Goal: Task Accomplishment & Management: Manage account settings

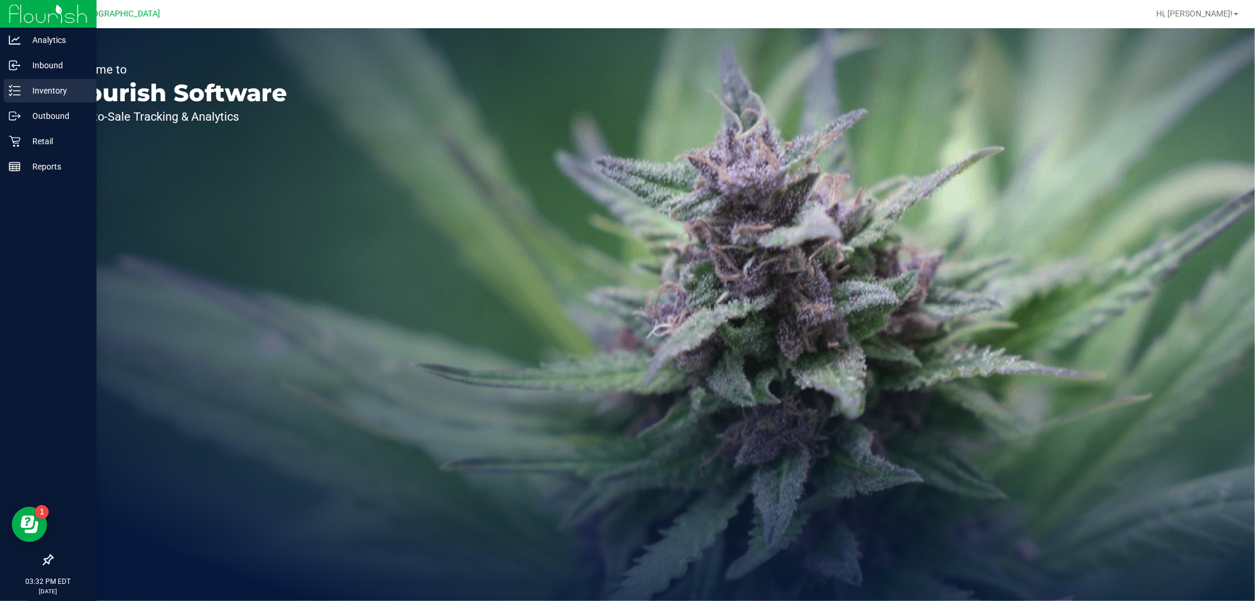
click at [39, 91] on p "Inventory" at bounding box center [56, 91] width 71 height 14
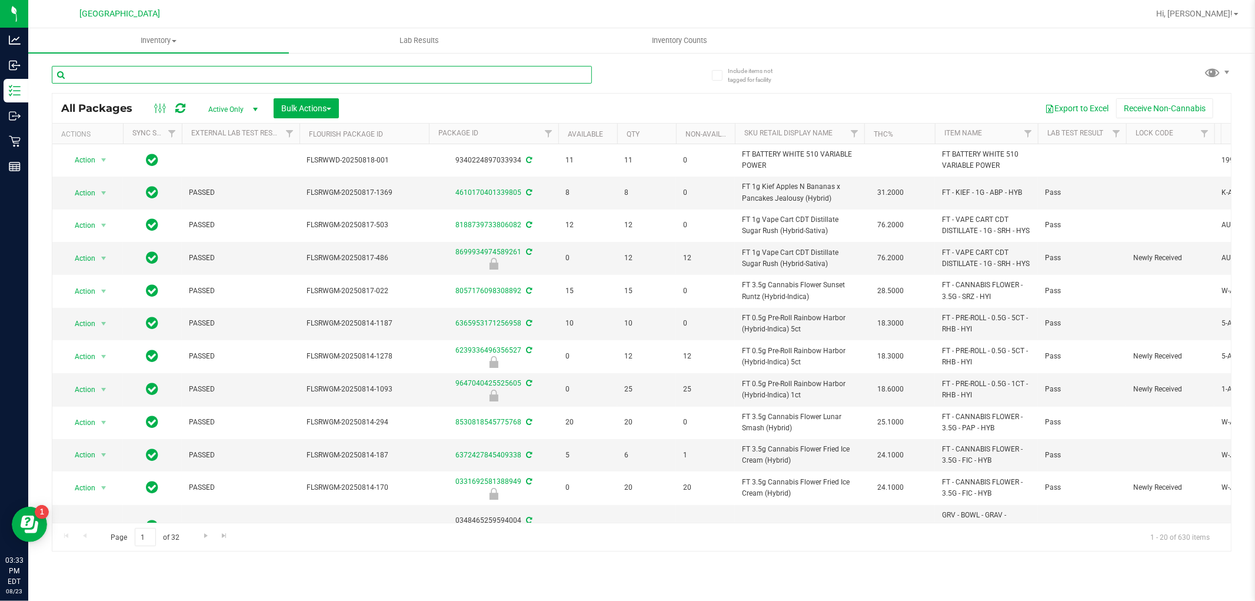
click at [124, 78] on input "text" at bounding box center [322, 75] width 540 height 18
click at [119, 75] on input "text" at bounding box center [322, 75] width 540 height 18
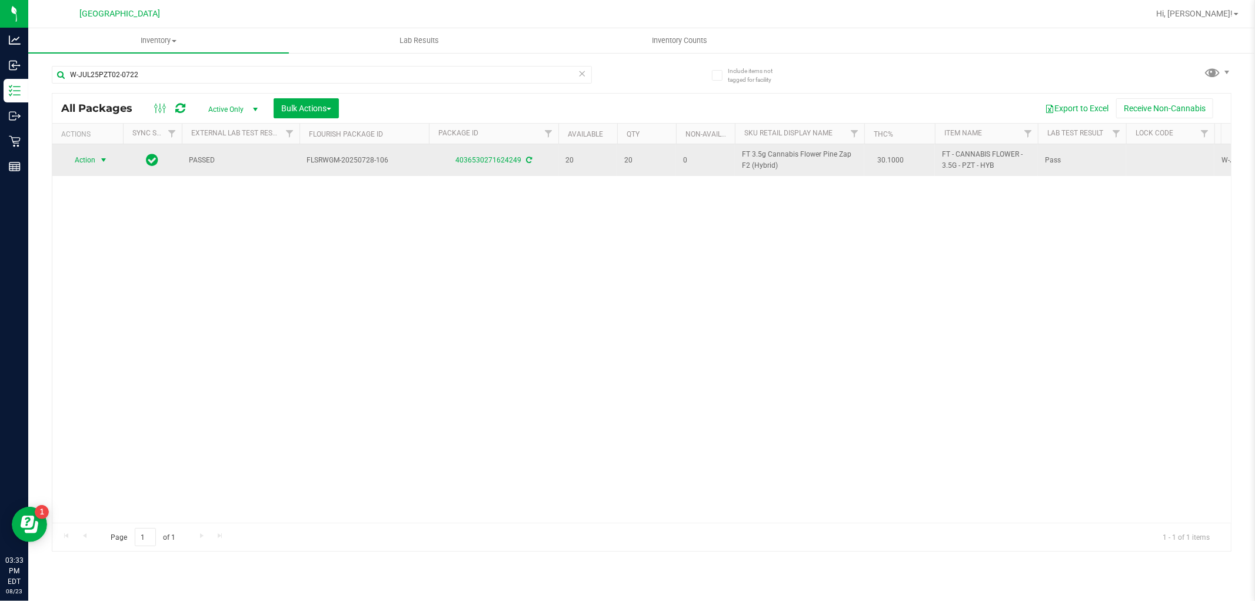
click at [107, 157] on span "select" at bounding box center [103, 159] width 9 height 9
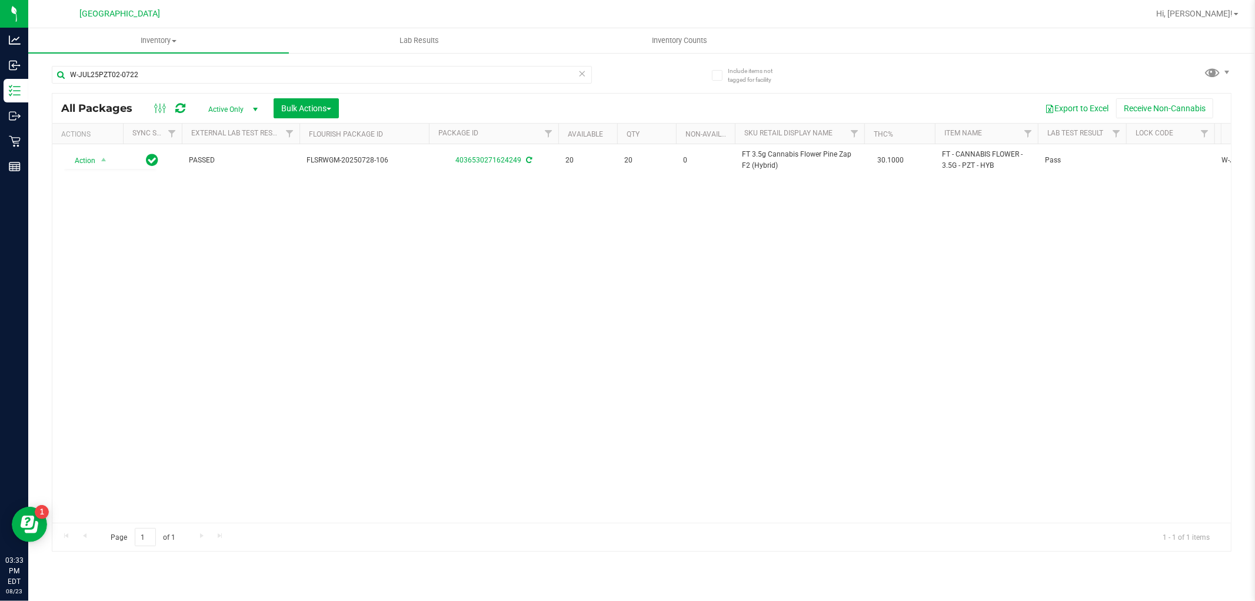
click at [245, 227] on div "Action Action Adjust qty Create package Edit attributes Global inventory Locate…" at bounding box center [641, 333] width 1179 height 378
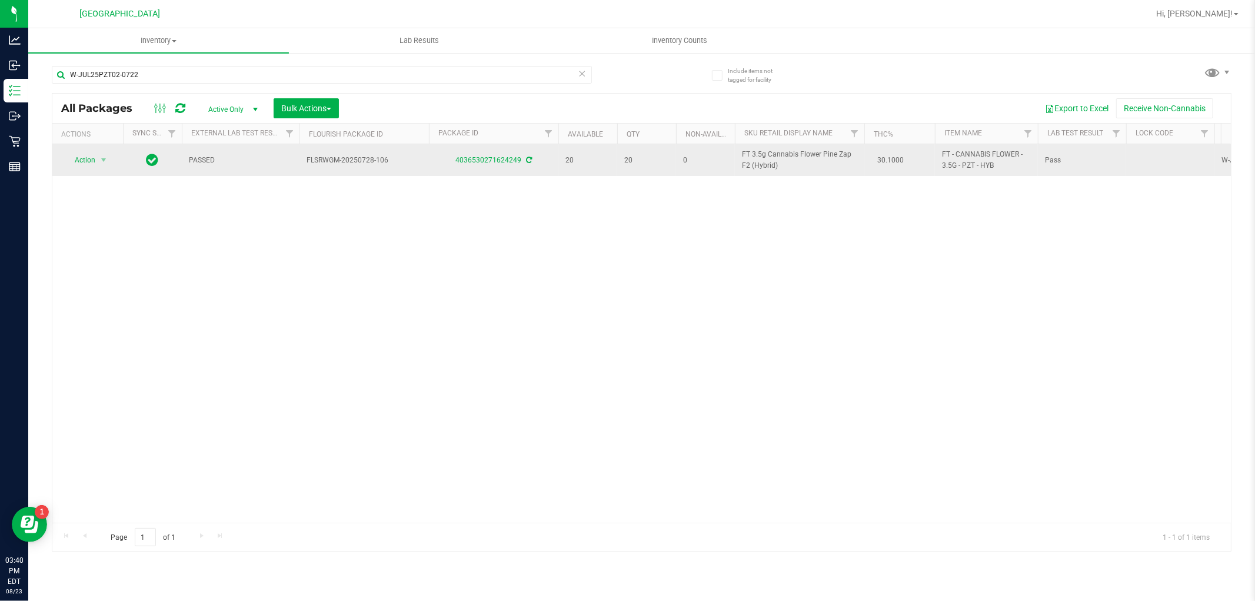
click at [763, 168] on span "FT 3.5g Cannabis Flower Pine Zap F2 (Hybrid)" at bounding box center [799, 160] width 115 height 22
copy td "FT 3.5g Cannabis Flower Pine Zap F2 (Hybrid)"
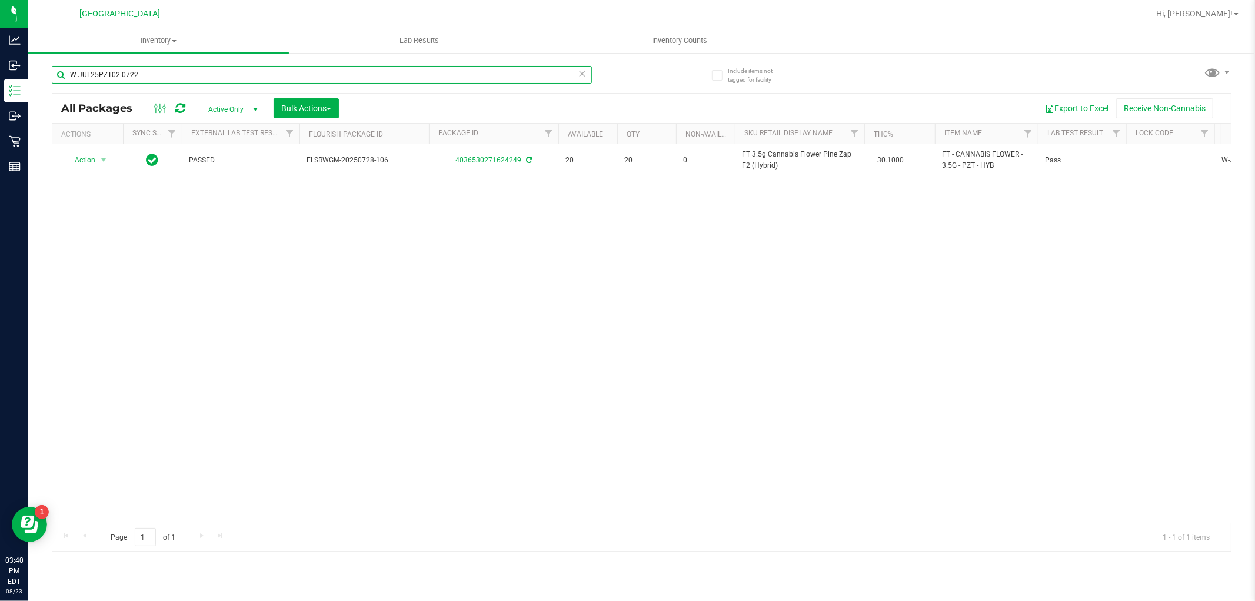
click at [465, 74] on input "W-JUL25PZT02-0722" at bounding box center [322, 75] width 540 height 18
paste input "FT 3.5g Cannabis Flower Pine Zap F2 (Hybrid)"
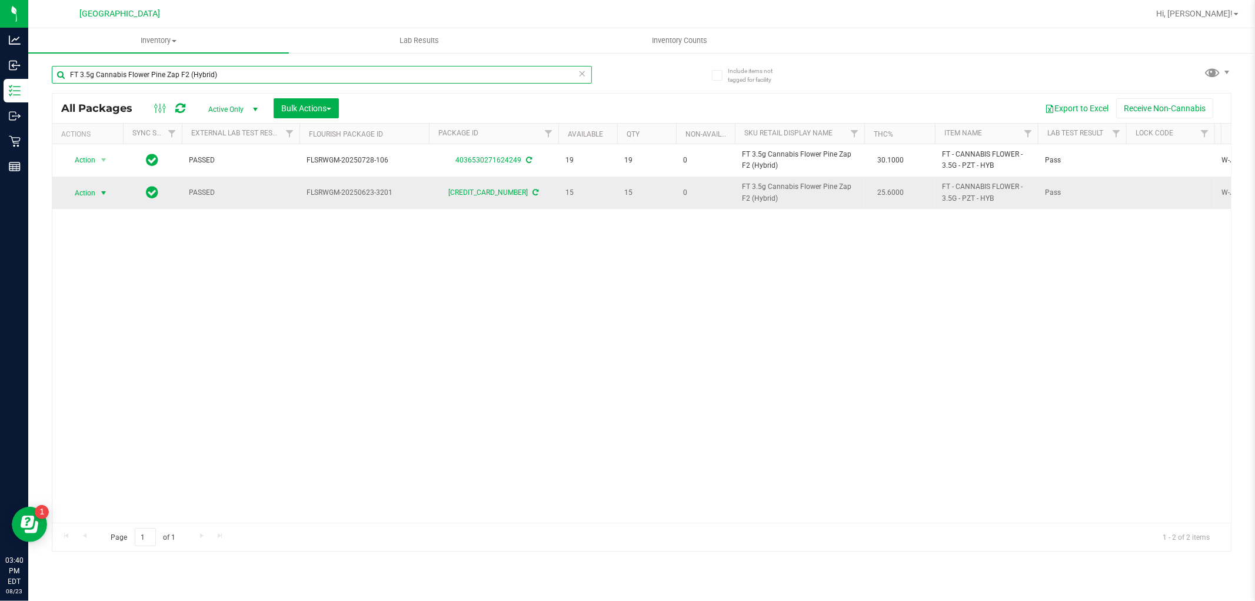
type input "FT 3.5g Cannabis Flower Pine Zap F2 (Hybrid)"
click at [98, 192] on span "select" at bounding box center [104, 193] width 15 height 16
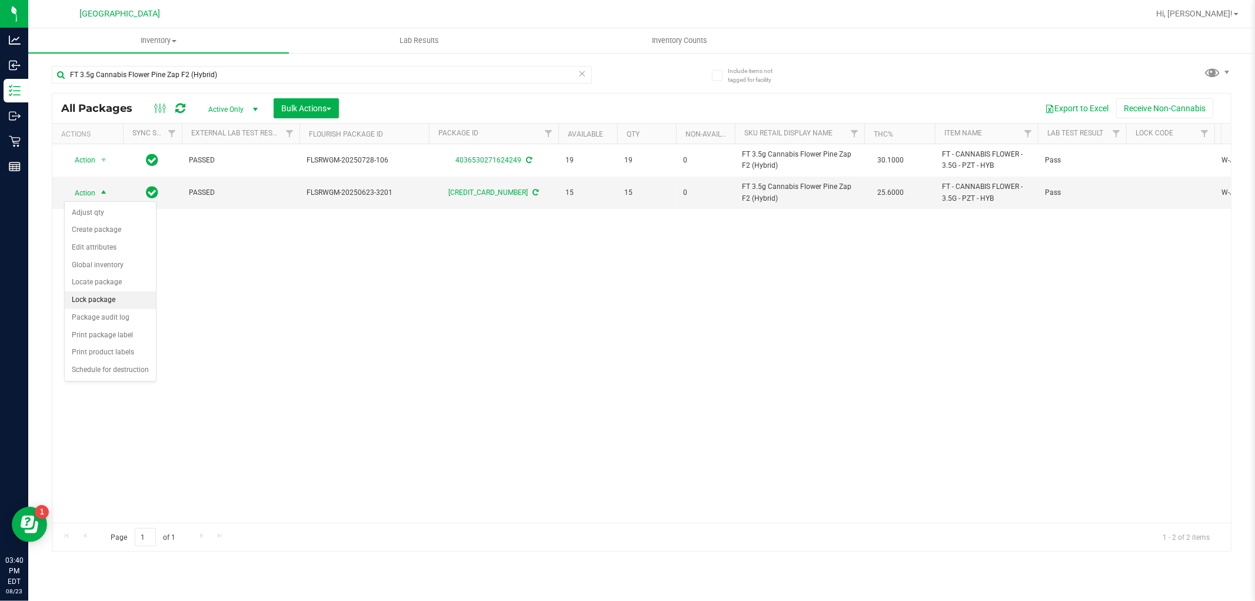
click at [103, 295] on li "Lock package" at bounding box center [110, 300] width 91 height 18
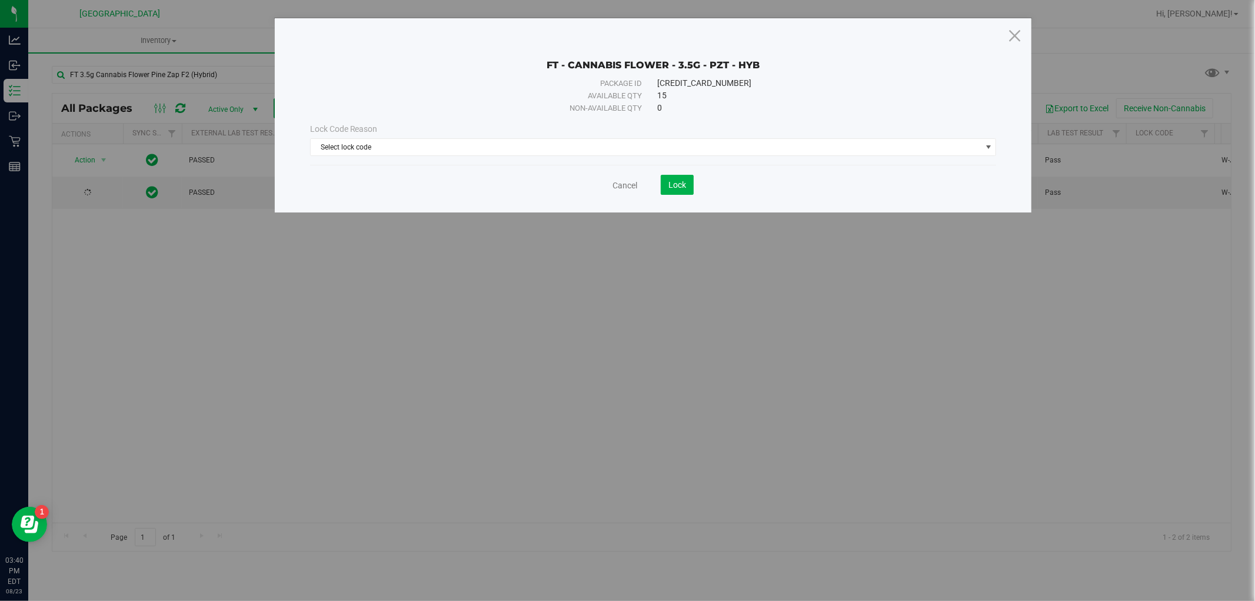
click at [604, 157] on div "Lock Code Reason Select lock code Select lock code Newly Received Administrativ…" at bounding box center [653, 139] width 704 height 51
click at [603, 154] on span "Select lock code" at bounding box center [646, 147] width 671 height 16
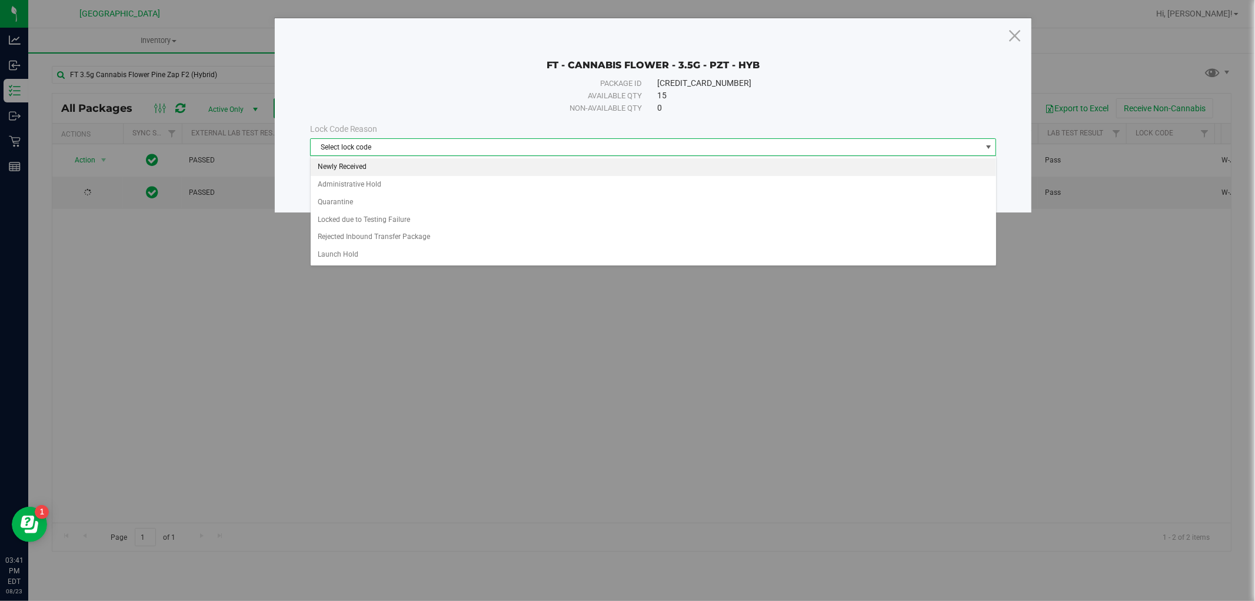
click at [480, 172] on li "Newly Received" at bounding box center [654, 167] width 686 height 18
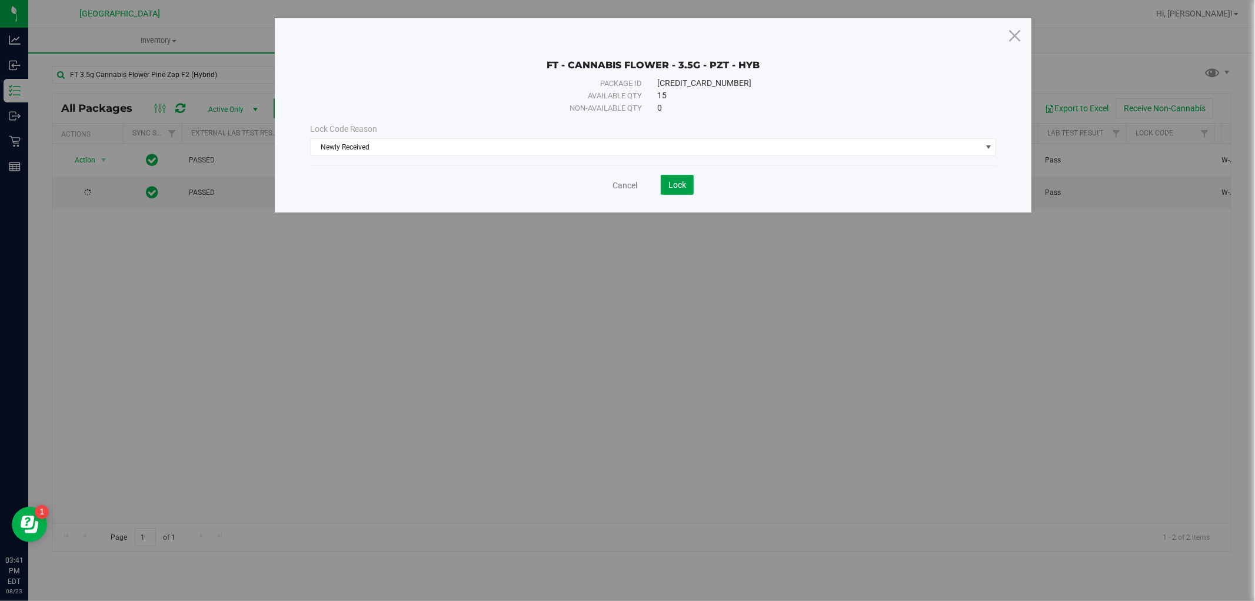
click at [680, 180] on span "Lock" at bounding box center [678, 184] width 18 height 9
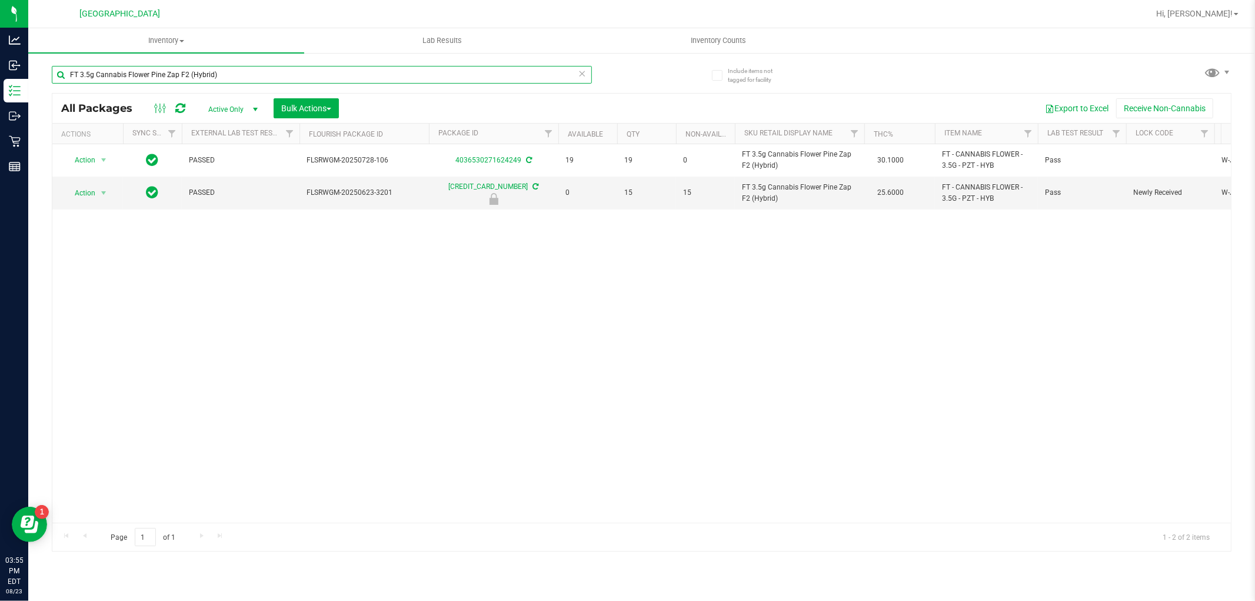
click at [196, 72] on input "FT 3.5g Cannabis Flower Pine Zap F2 (Hybrid)" at bounding box center [322, 75] width 540 height 18
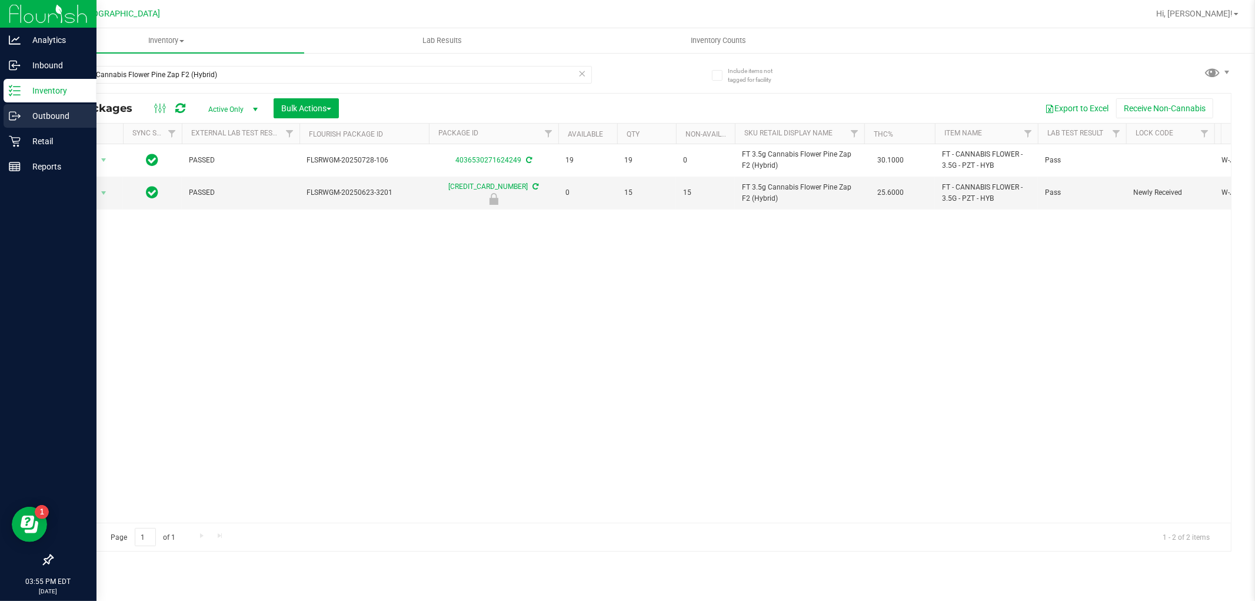
click at [19, 116] on icon at bounding box center [15, 116] width 12 height 12
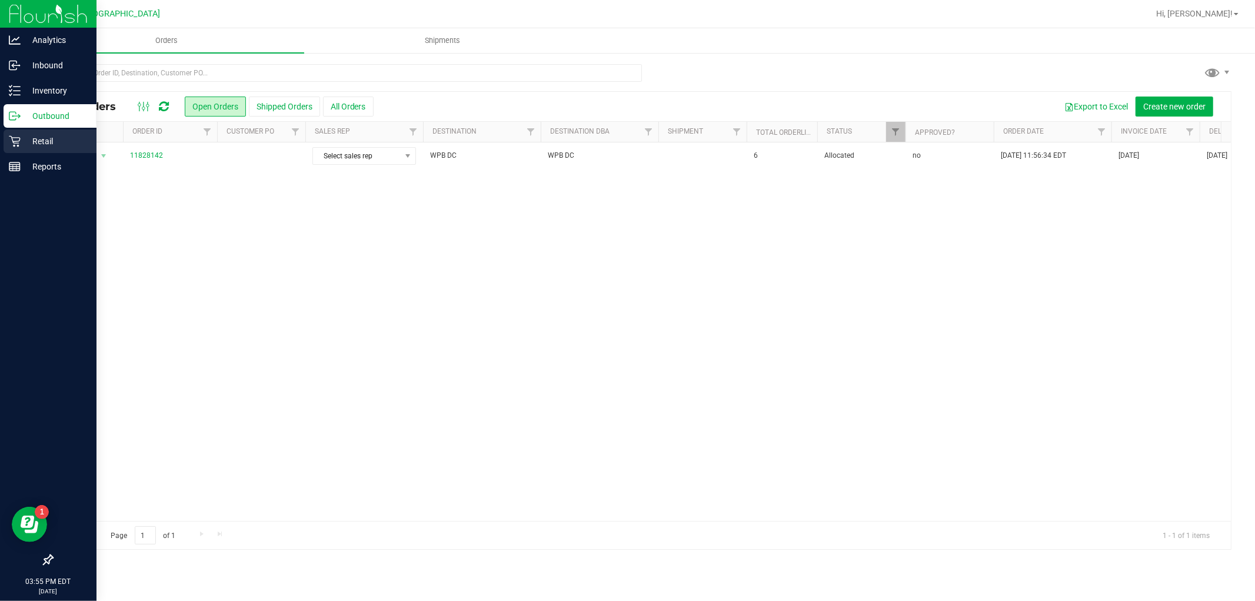
click at [36, 143] on p "Retail" at bounding box center [56, 141] width 71 height 14
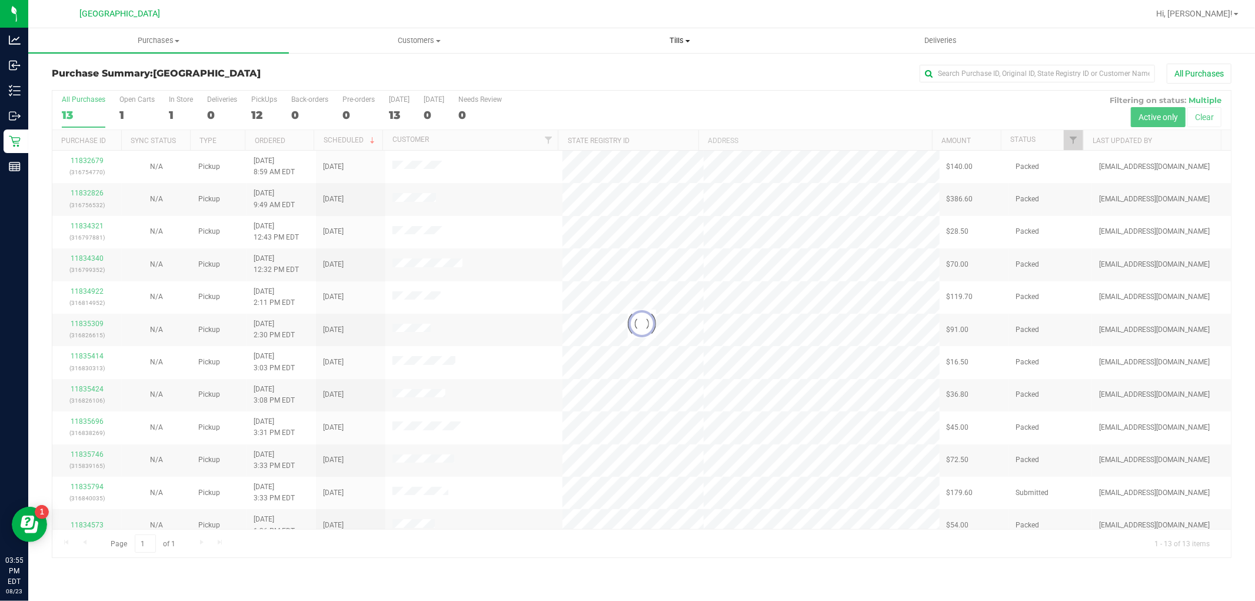
click at [661, 35] on span "Tills" at bounding box center [680, 40] width 260 height 11
click at [632, 68] on li "Manage tills" at bounding box center [680, 71] width 261 height 14
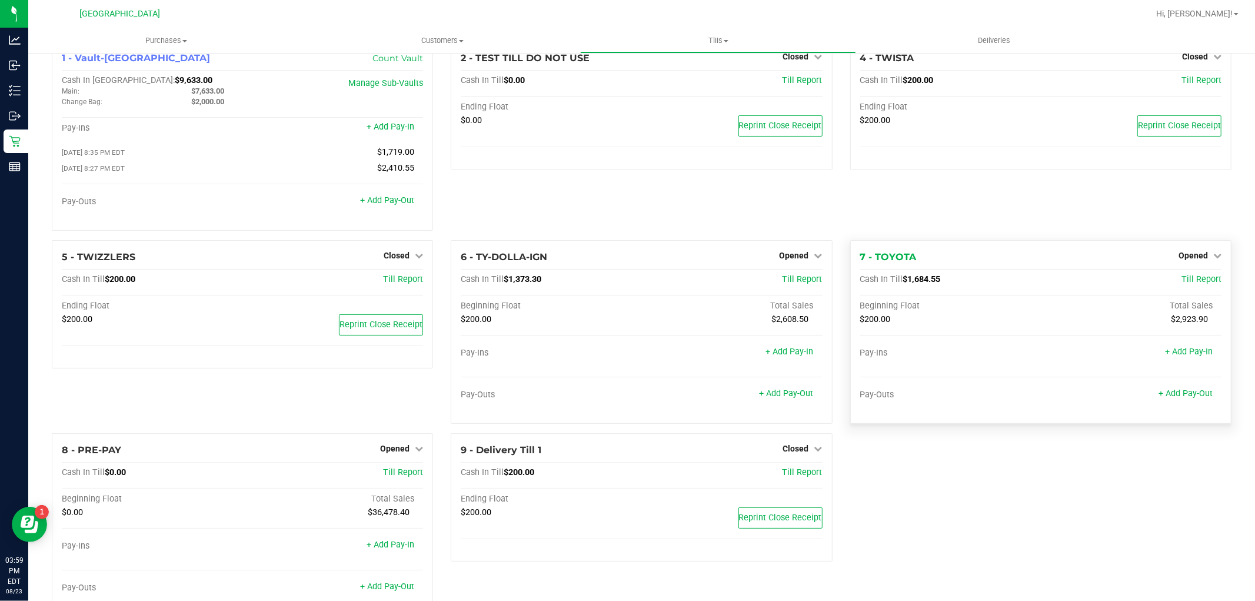
scroll to position [62, 0]
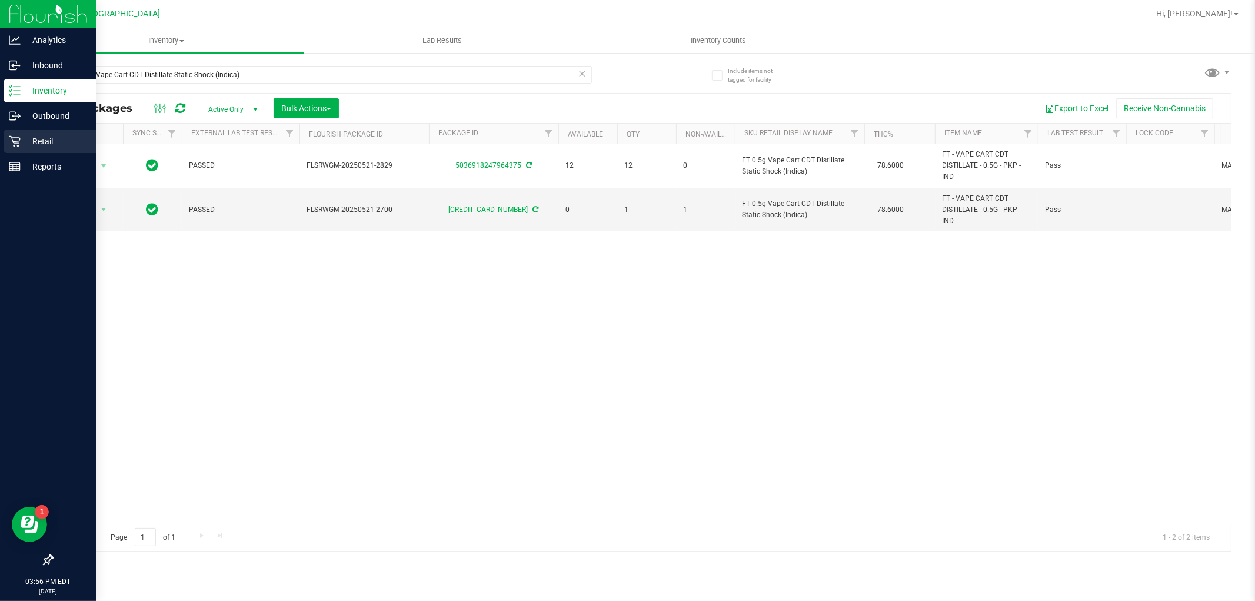
click at [29, 139] on p "Retail" at bounding box center [56, 141] width 71 height 14
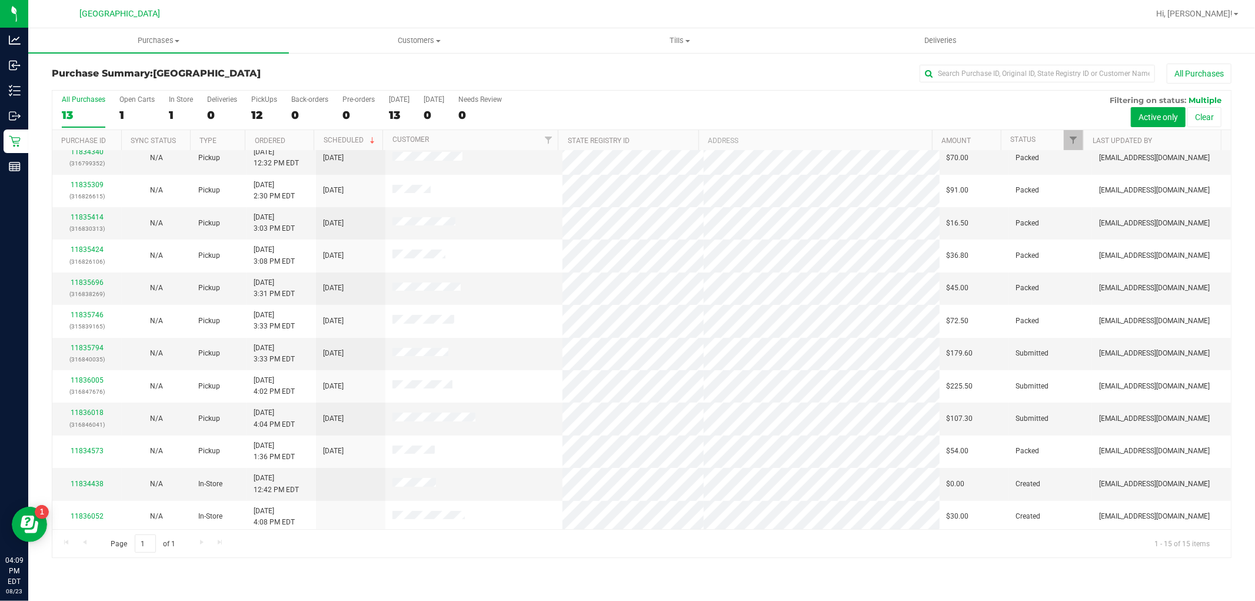
scroll to position [110, 0]
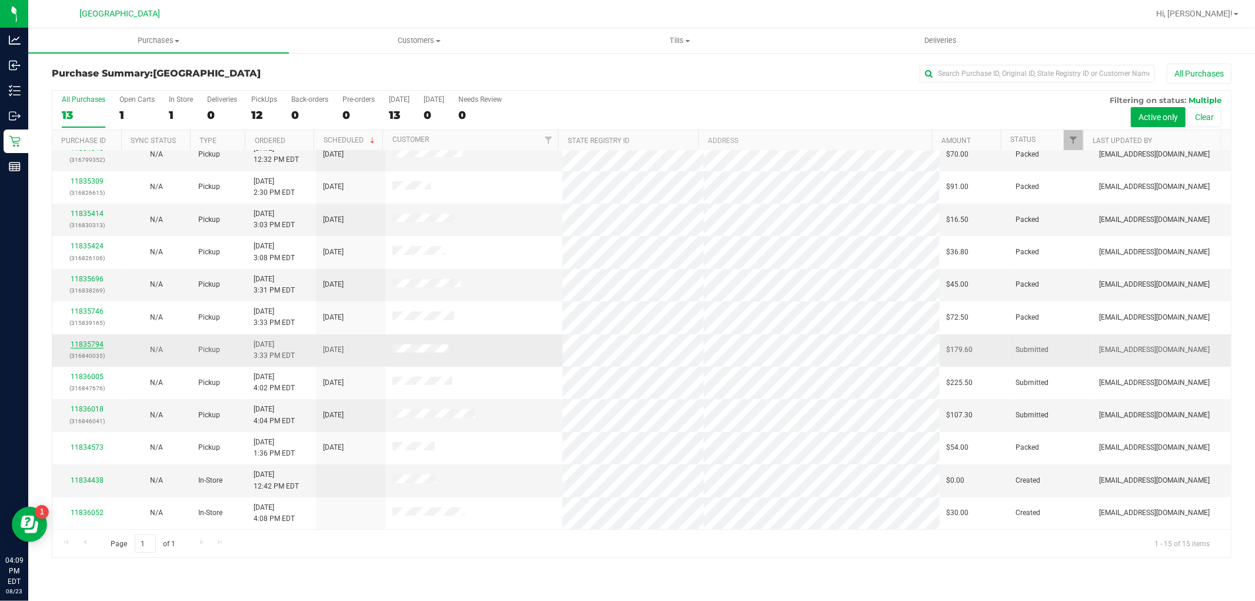
click at [93, 345] on link "11835794" at bounding box center [87, 344] width 33 height 8
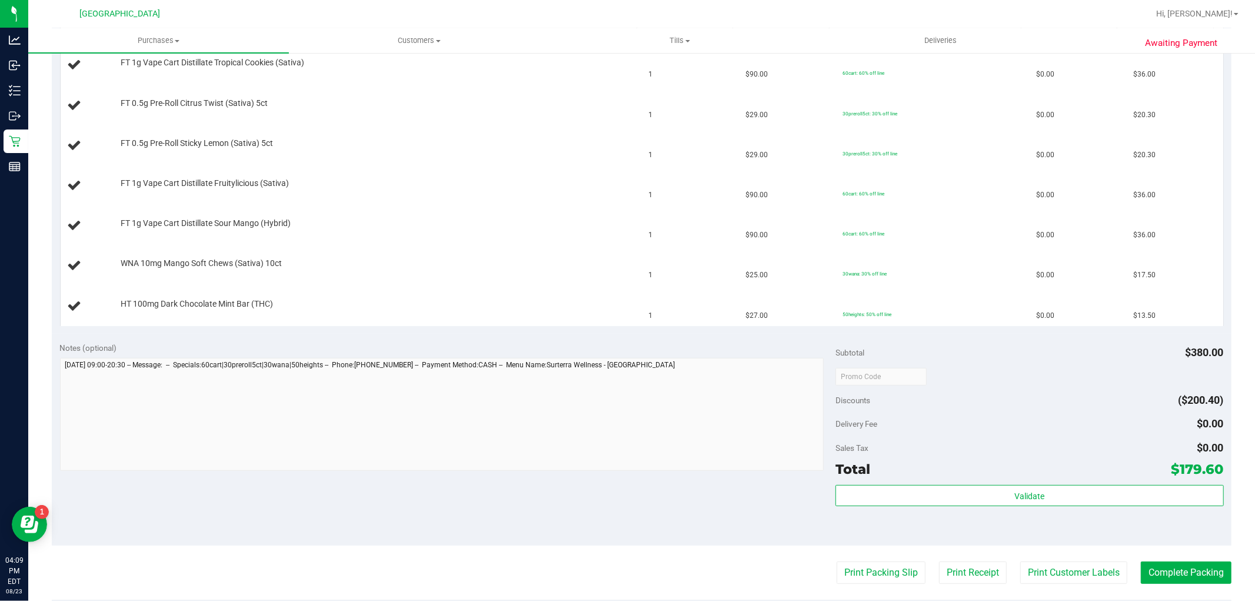
scroll to position [457, 0]
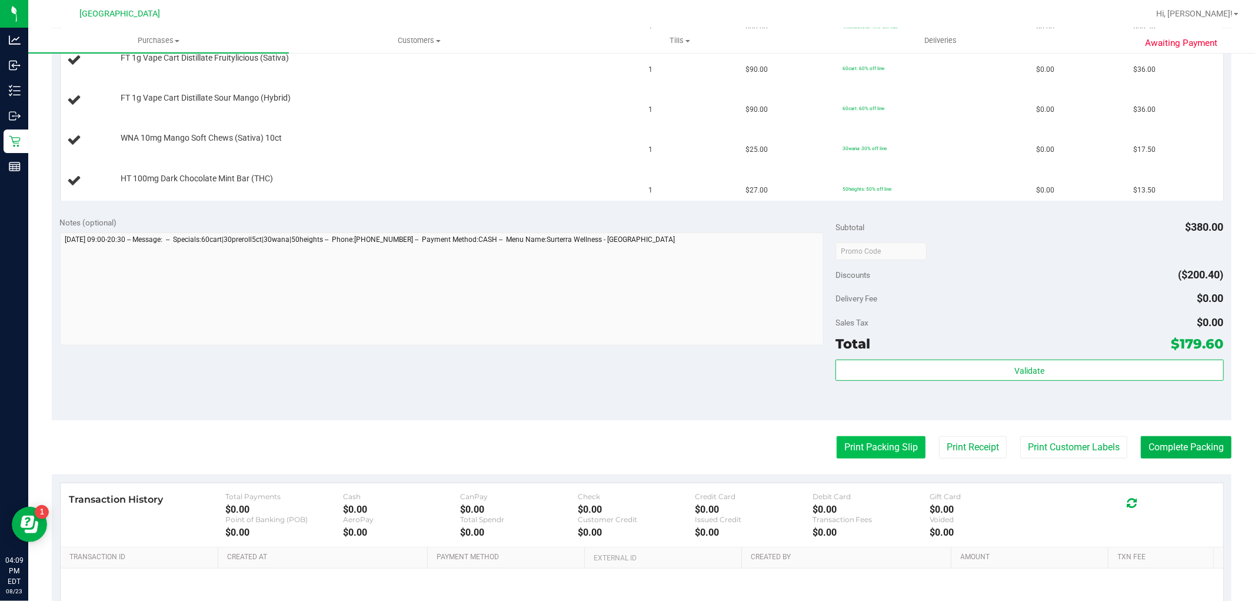
click at [879, 446] on button "Print Packing Slip" at bounding box center [881, 447] width 89 height 22
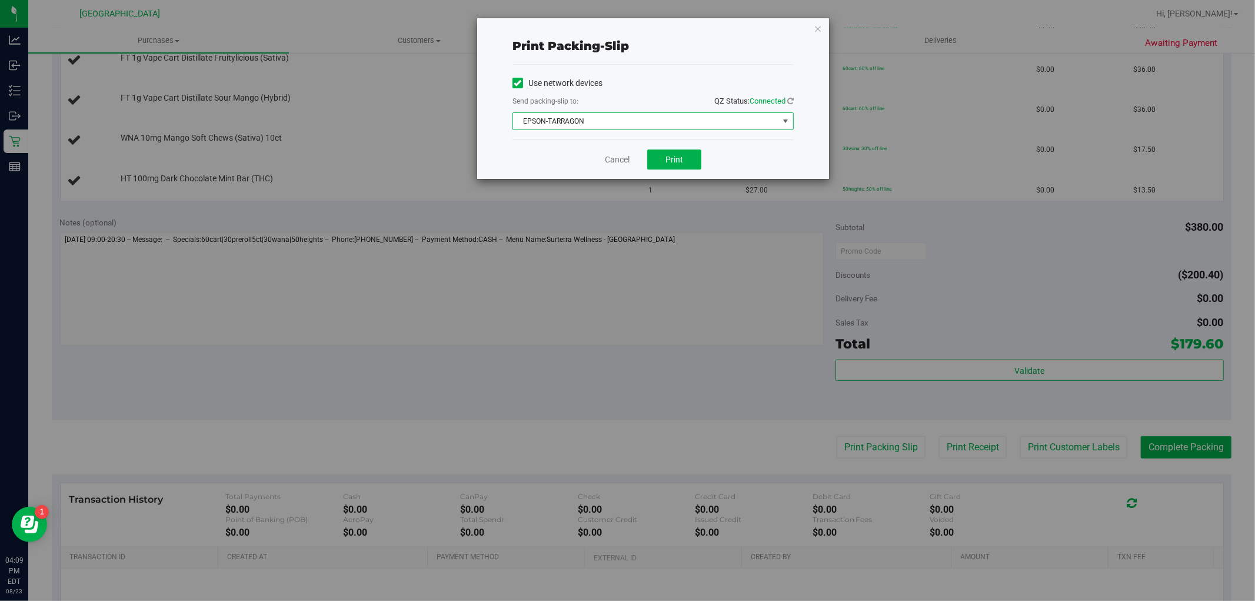
click at [669, 126] on span "EPSON-TARRAGON" at bounding box center [645, 121] width 265 height 16
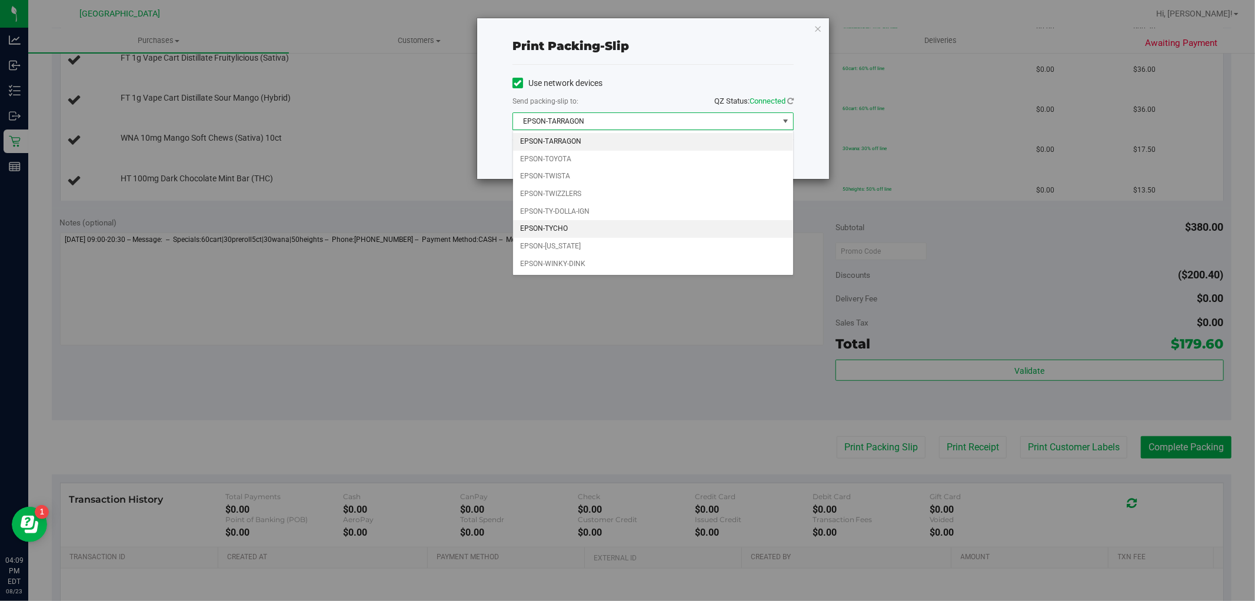
click at [633, 230] on li "EPSON-TYCHO" at bounding box center [653, 229] width 280 height 18
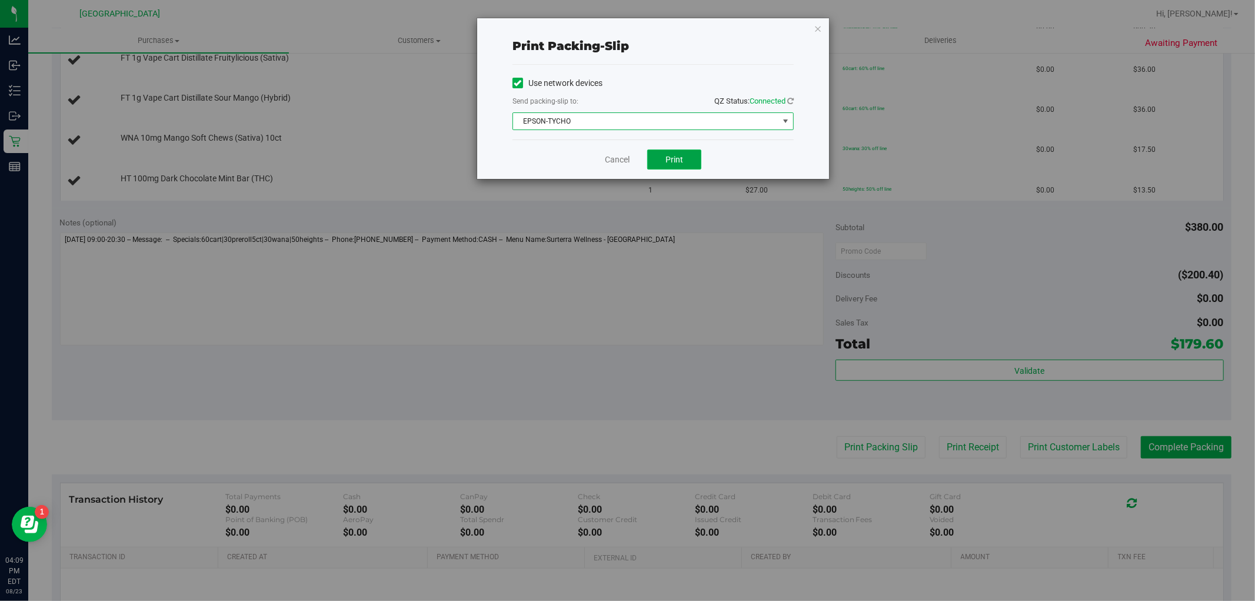
click at [697, 155] on button "Print" at bounding box center [674, 159] width 54 height 20
click at [605, 159] on link "Cancel" at bounding box center [617, 160] width 25 height 12
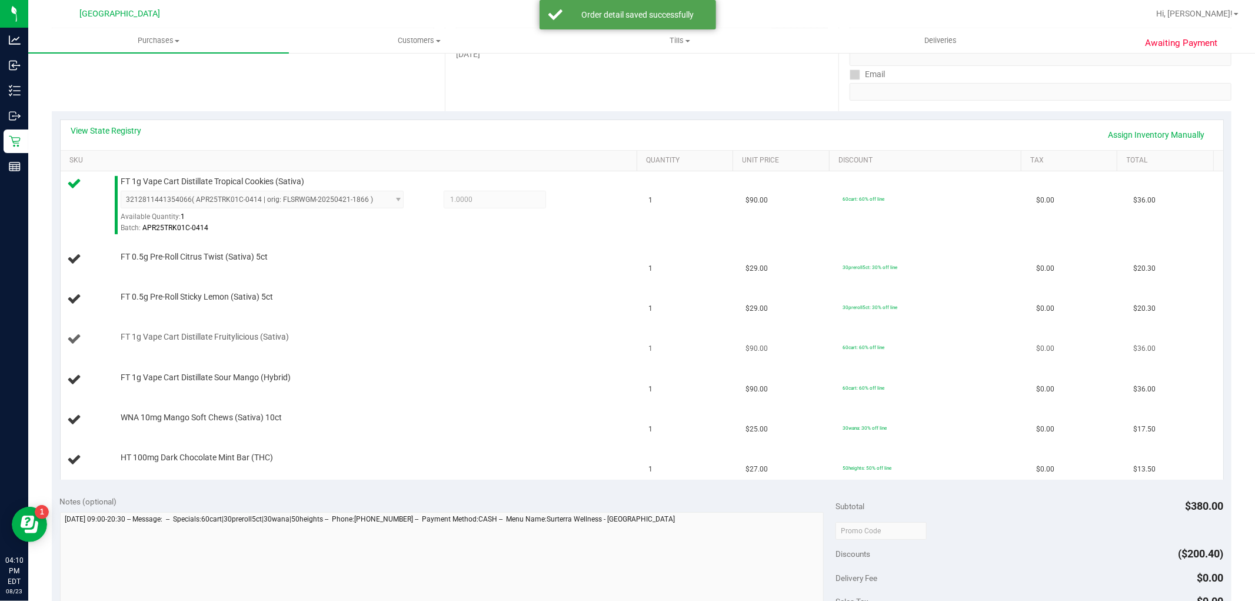
scroll to position [196, 0]
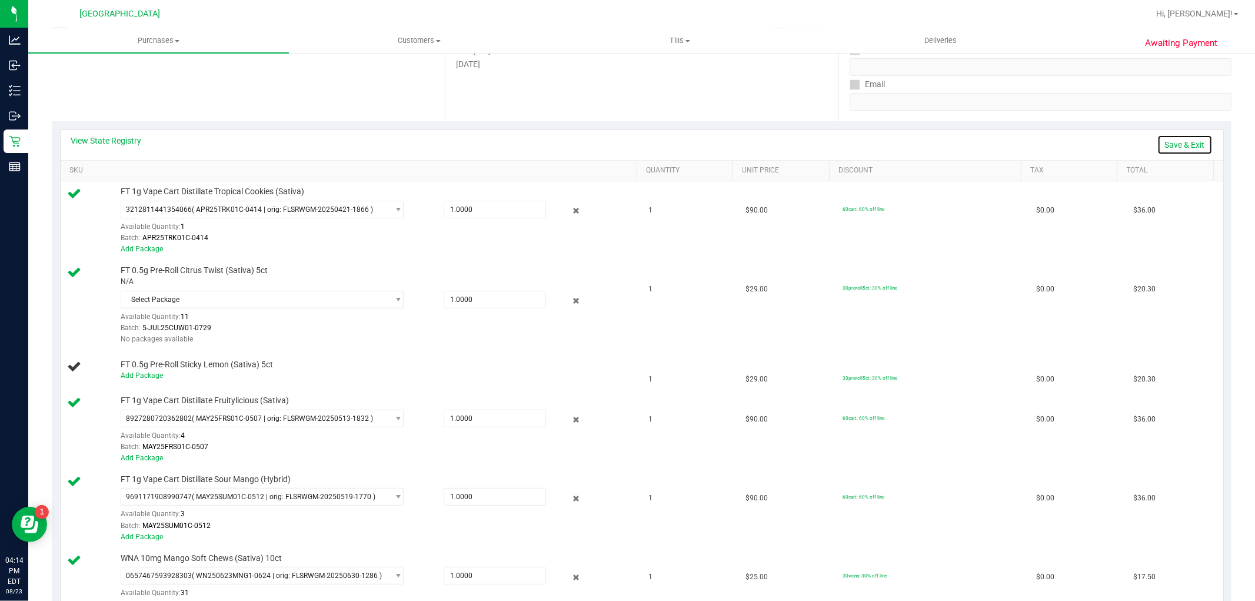
click at [1186, 138] on link "Save & Exit" at bounding box center [1185, 145] width 55 height 20
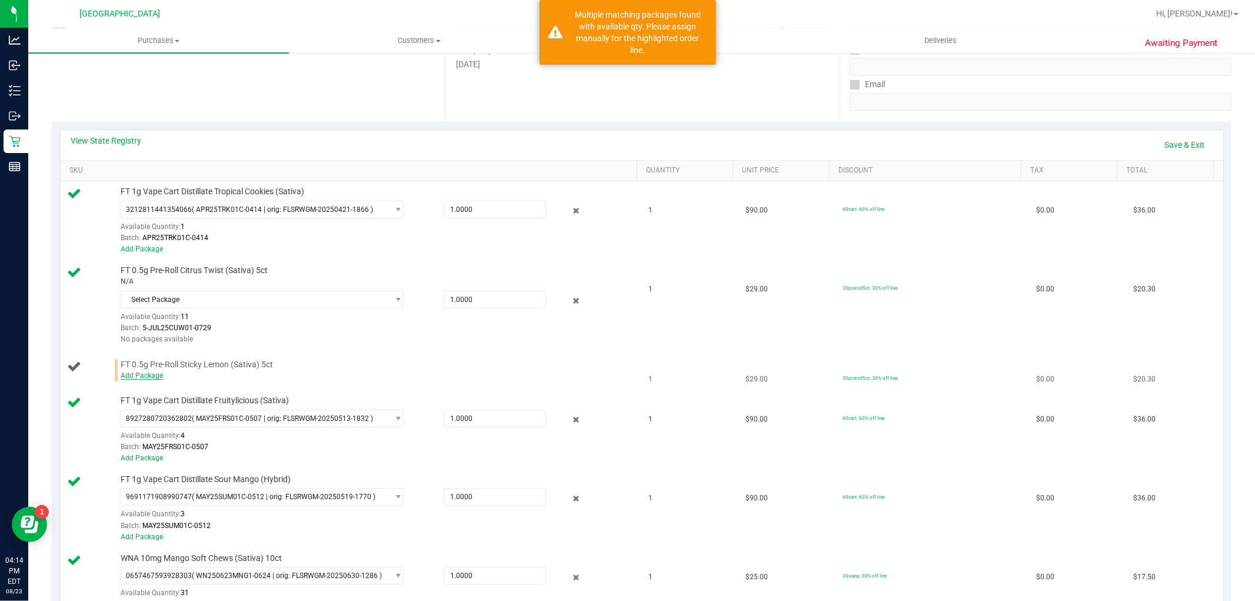
click at [132, 378] on link "Add Package" at bounding box center [142, 375] width 42 height 8
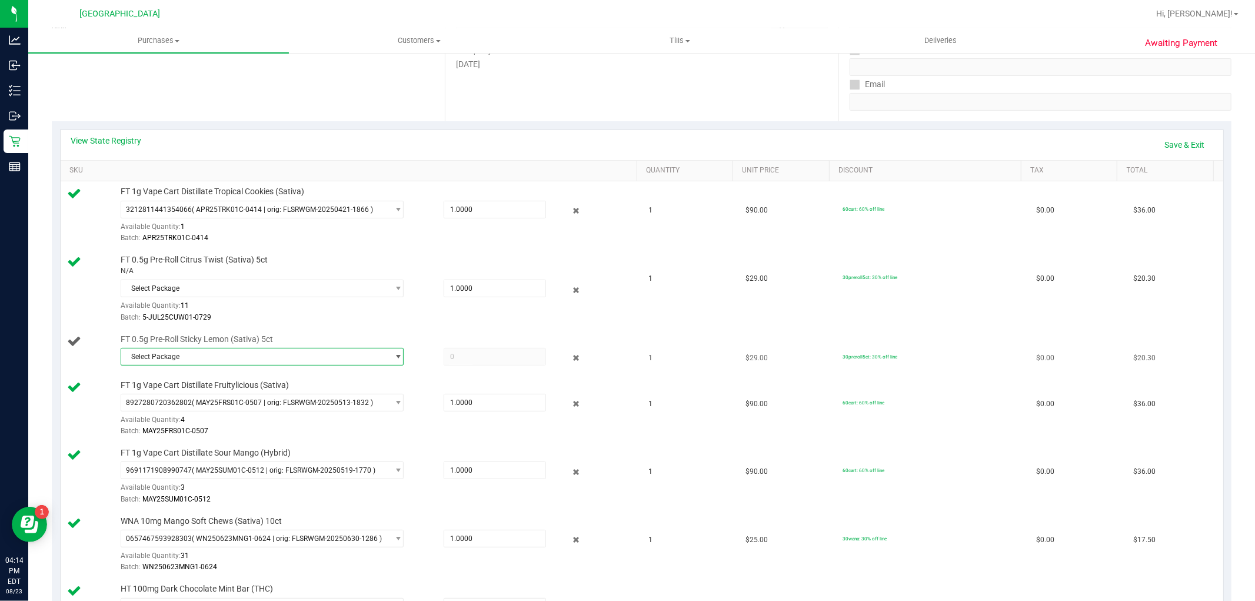
click at [175, 350] on span "Select Package" at bounding box center [254, 356] width 267 height 16
click at [275, 332] on td "FT 0.5g Pre-Roll Sticky Lemon (Sativa) 5ct Select Package 9760148111522468" at bounding box center [351, 352] width 581 height 46
click at [1177, 316] on td "$20.30" at bounding box center [1174, 289] width 97 height 79
click at [1158, 138] on link "Save & Exit" at bounding box center [1185, 145] width 55 height 20
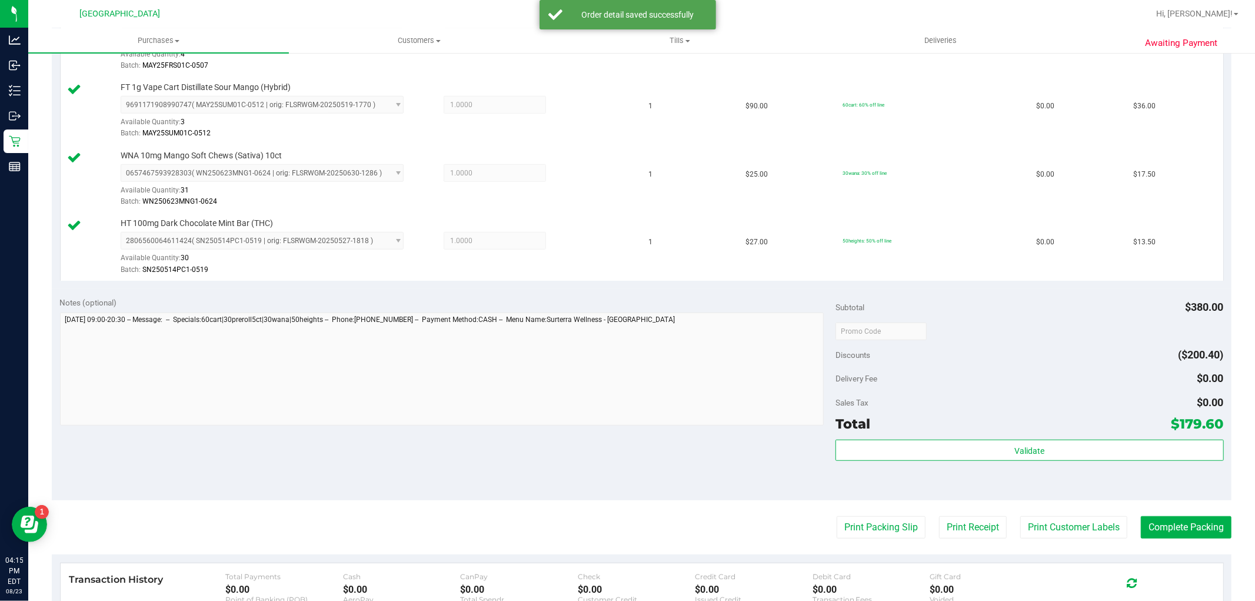
scroll to position [783, 0]
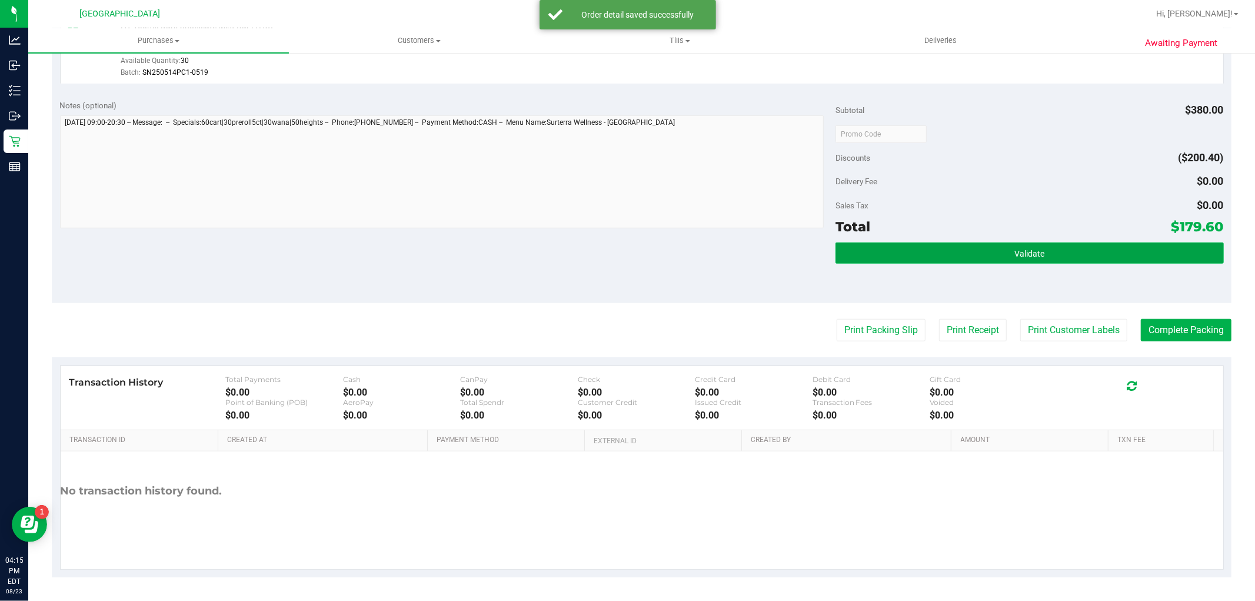
click at [931, 248] on button "Validate" at bounding box center [1030, 252] width 388 height 21
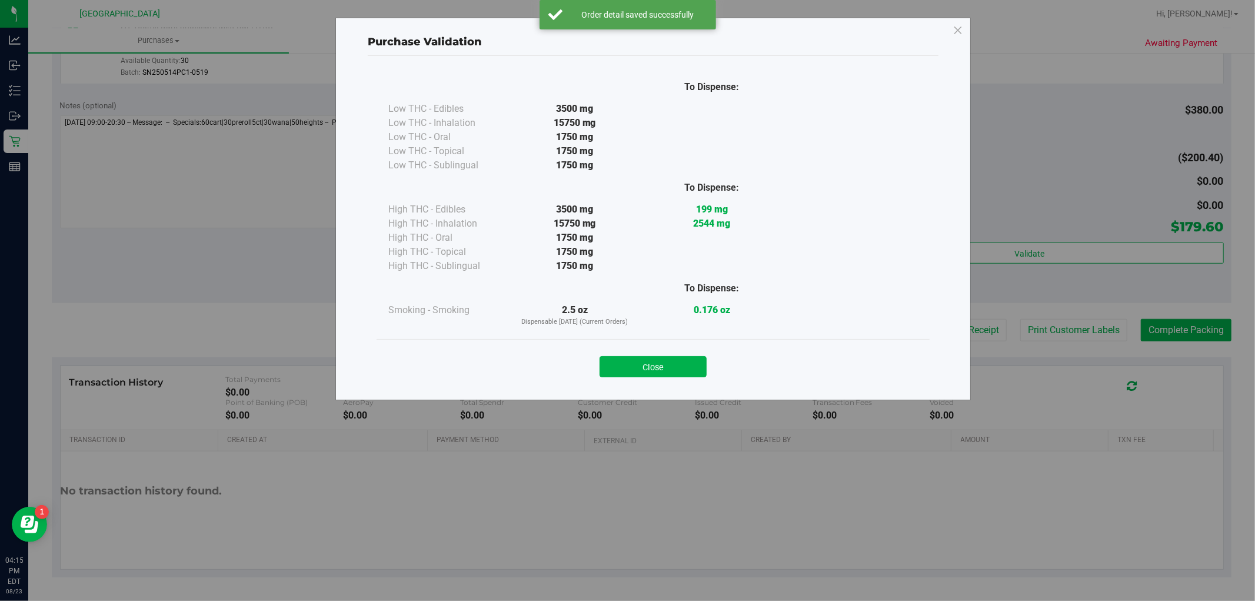
click at [672, 383] on div "Close" at bounding box center [653, 363] width 553 height 48
click at [677, 363] on button "Close" at bounding box center [653, 366] width 107 height 21
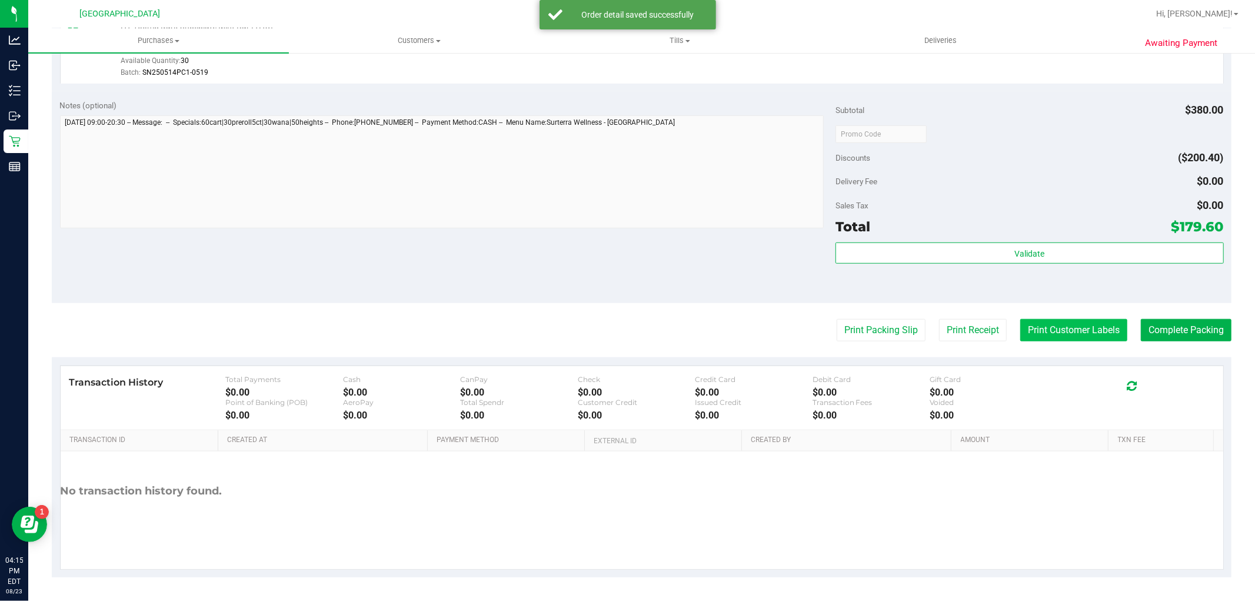
click at [1052, 322] on button "Print Customer Labels" at bounding box center [1073, 330] width 107 height 22
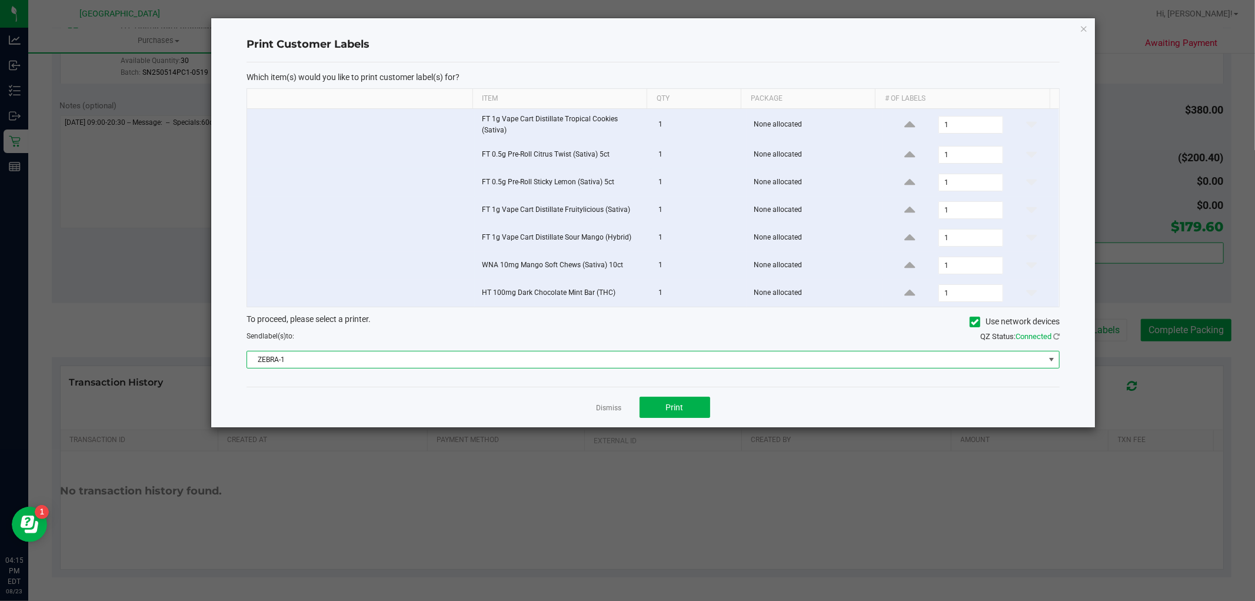
click at [690, 362] on span "ZEBRA-1" at bounding box center [645, 359] width 797 height 16
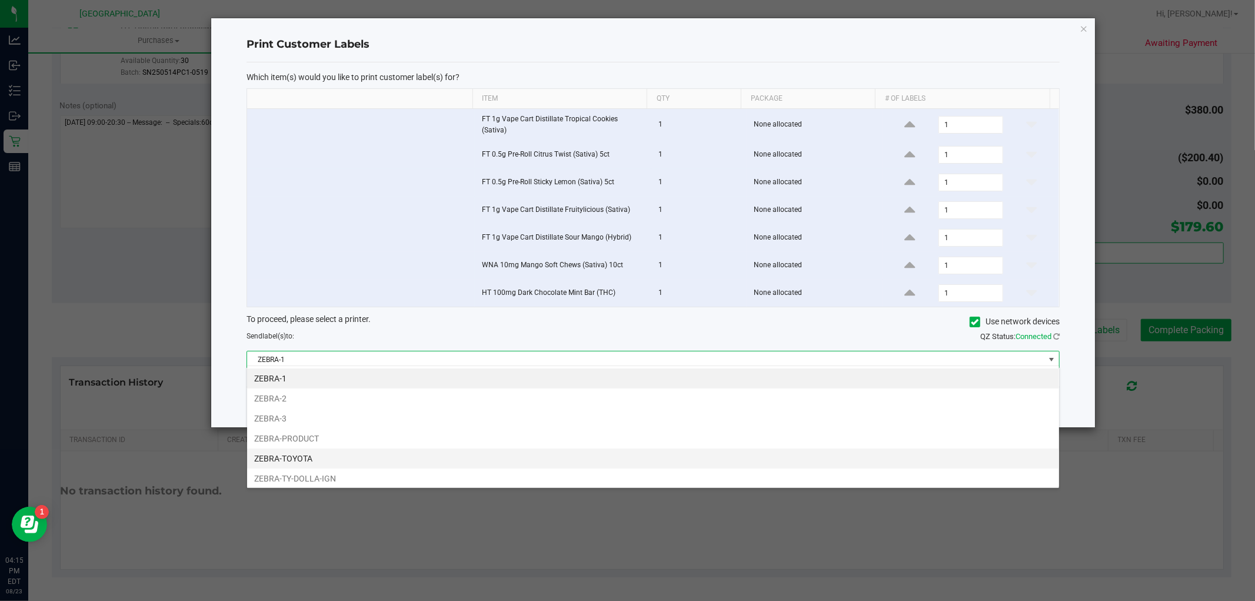
scroll to position [22, 0]
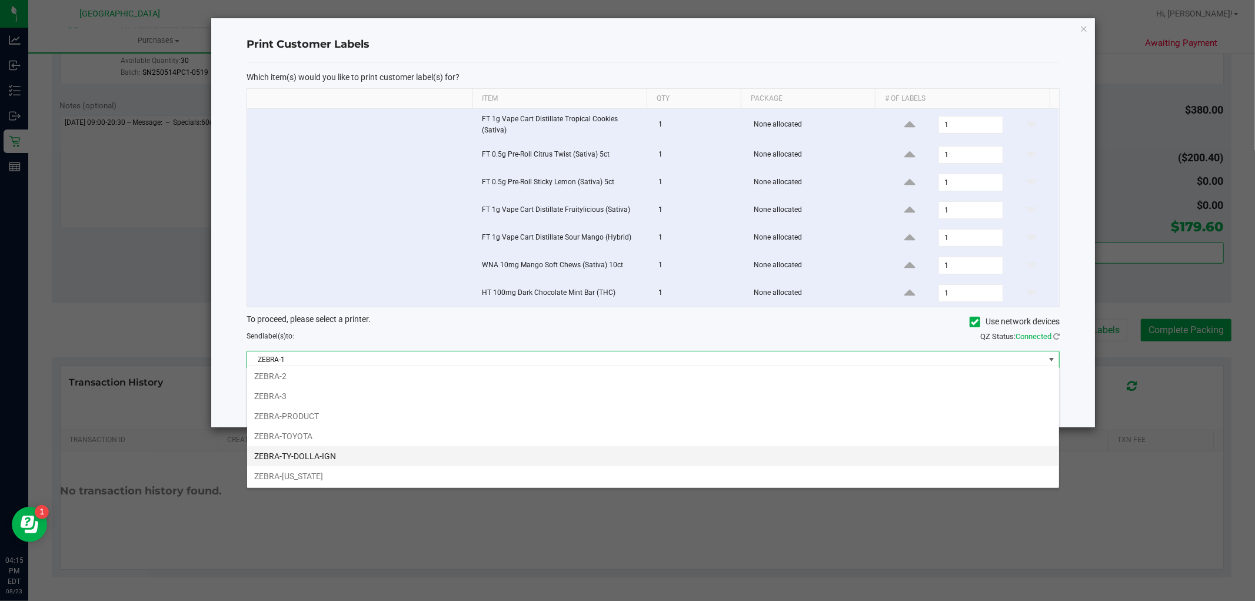
click at [569, 461] on li "ZEBRA-TY-DOLLA-IGN" at bounding box center [653, 456] width 812 height 20
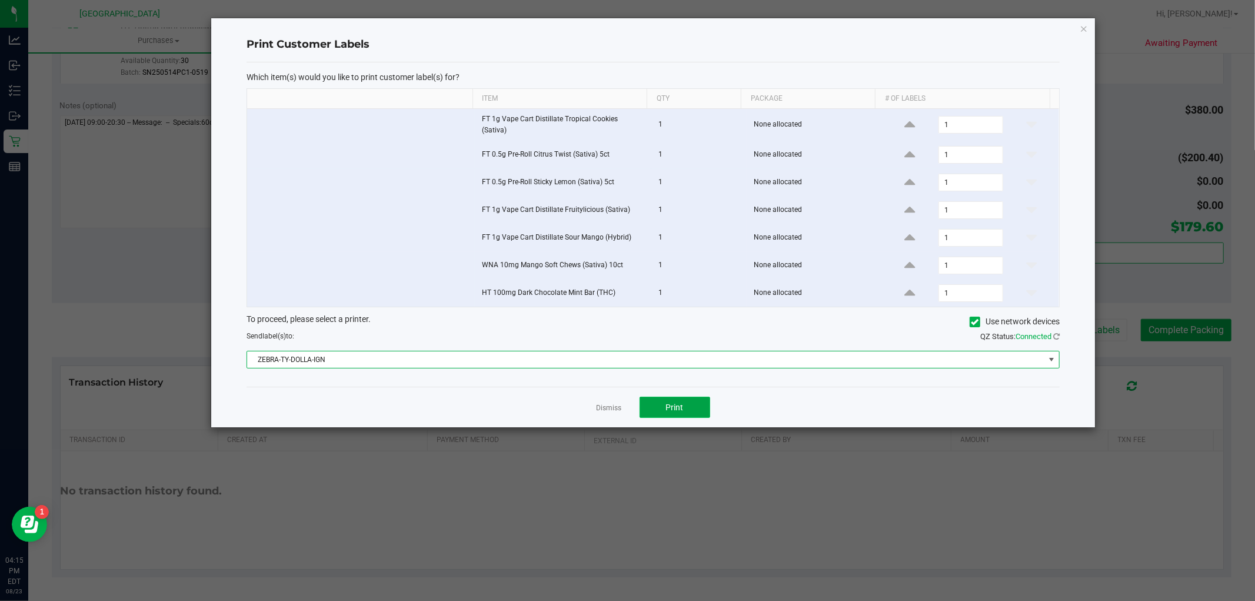
click at [684, 398] on button "Print" at bounding box center [675, 407] width 71 height 21
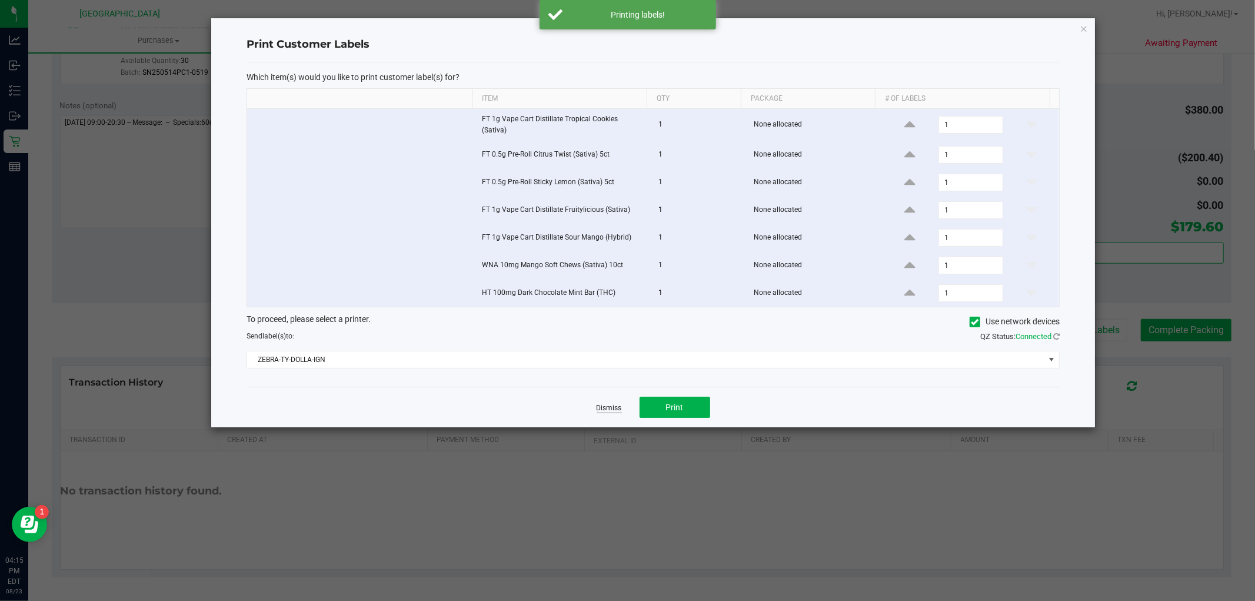
click at [616, 404] on link "Dismiss" at bounding box center [609, 408] width 25 height 10
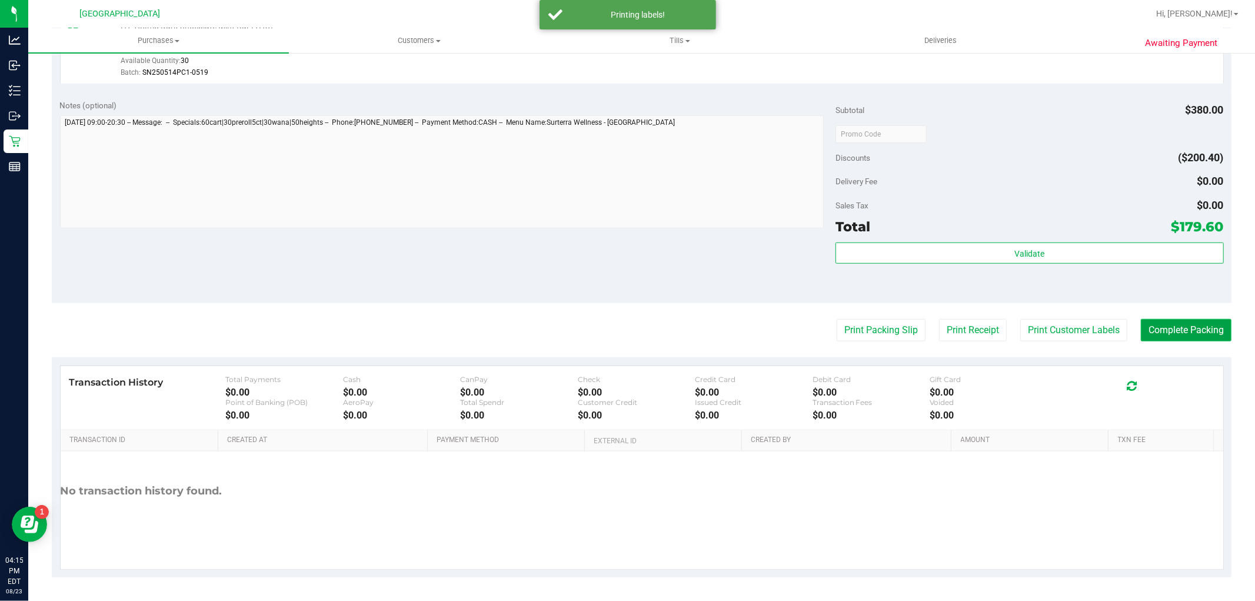
click at [1165, 331] on button "Complete Packing" at bounding box center [1186, 330] width 91 height 22
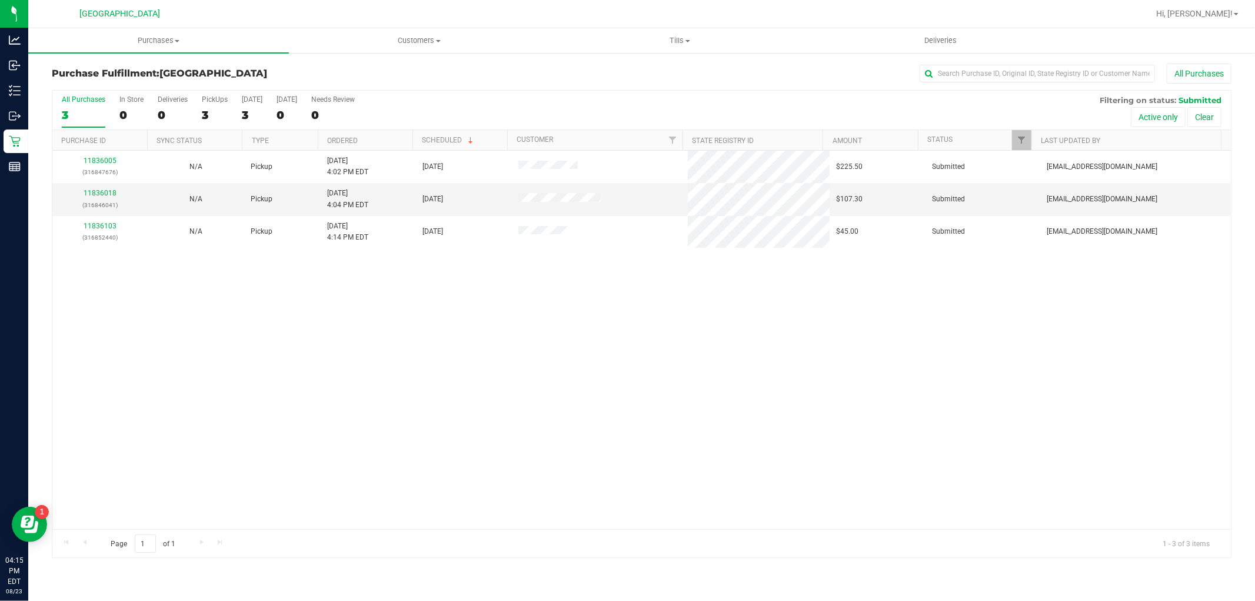
click at [584, 354] on div "11836005 (316847676) N/A Pickup 8/23/2025 4:02 PM EDT 8/23/2025 $225.50 Submitt…" at bounding box center [641, 340] width 1179 height 378
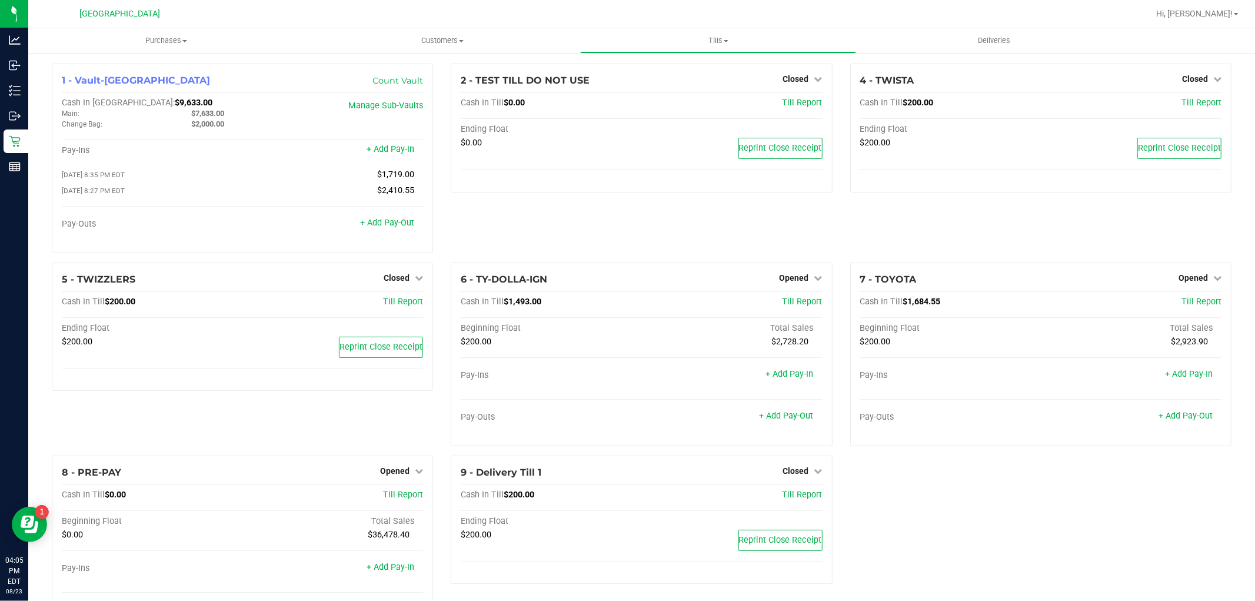
scroll to position [62, 0]
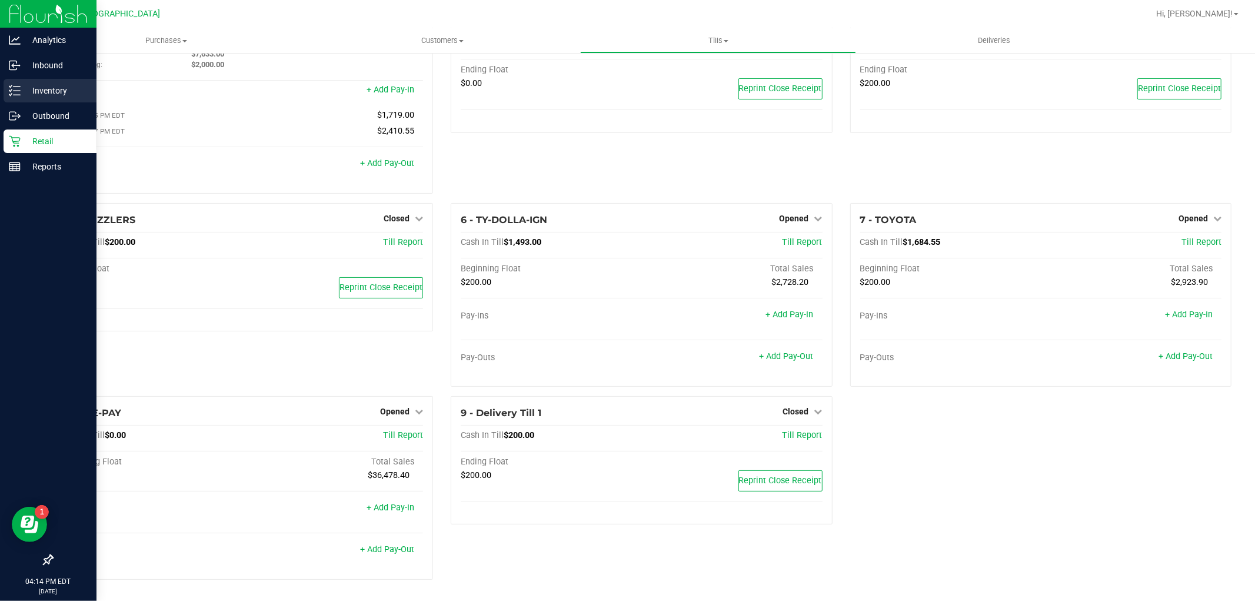
click at [43, 92] on p "Inventory" at bounding box center [56, 91] width 71 height 14
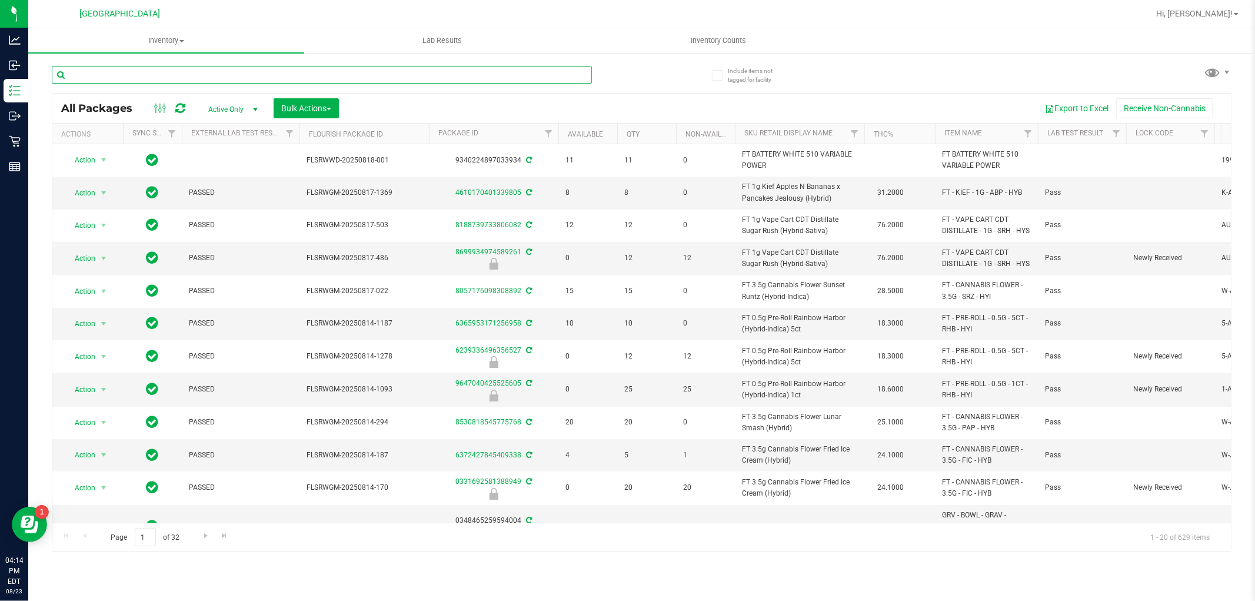
click at [255, 68] on input "text" at bounding box center [322, 75] width 540 height 18
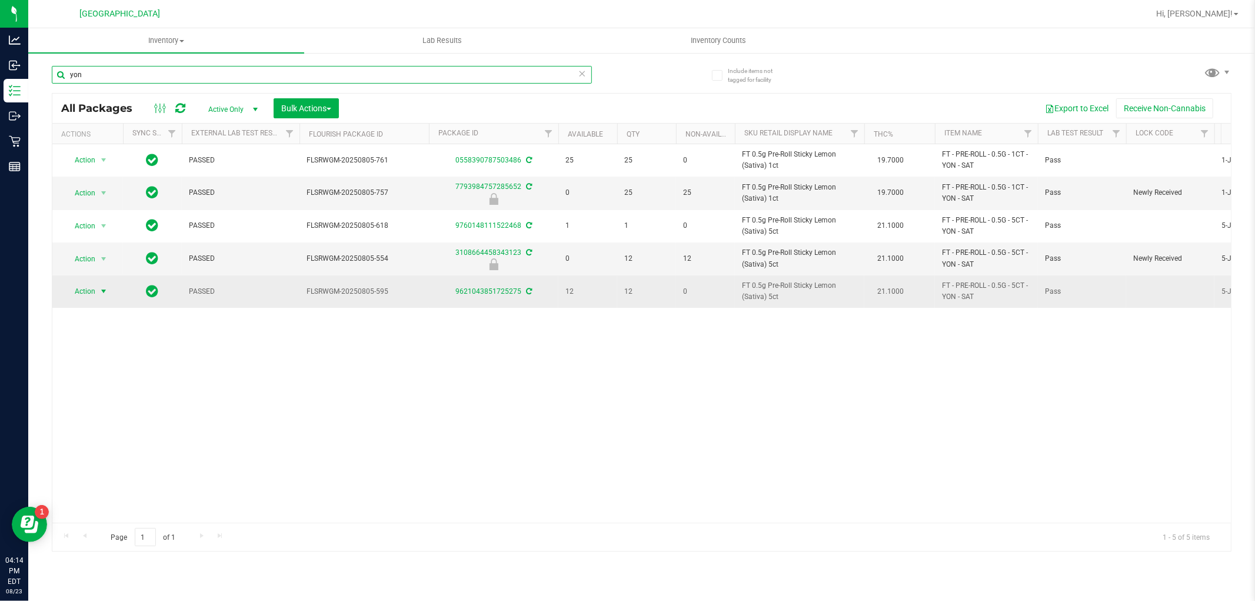
type input "yon"
click at [103, 290] on span "select" at bounding box center [103, 291] width 9 height 9
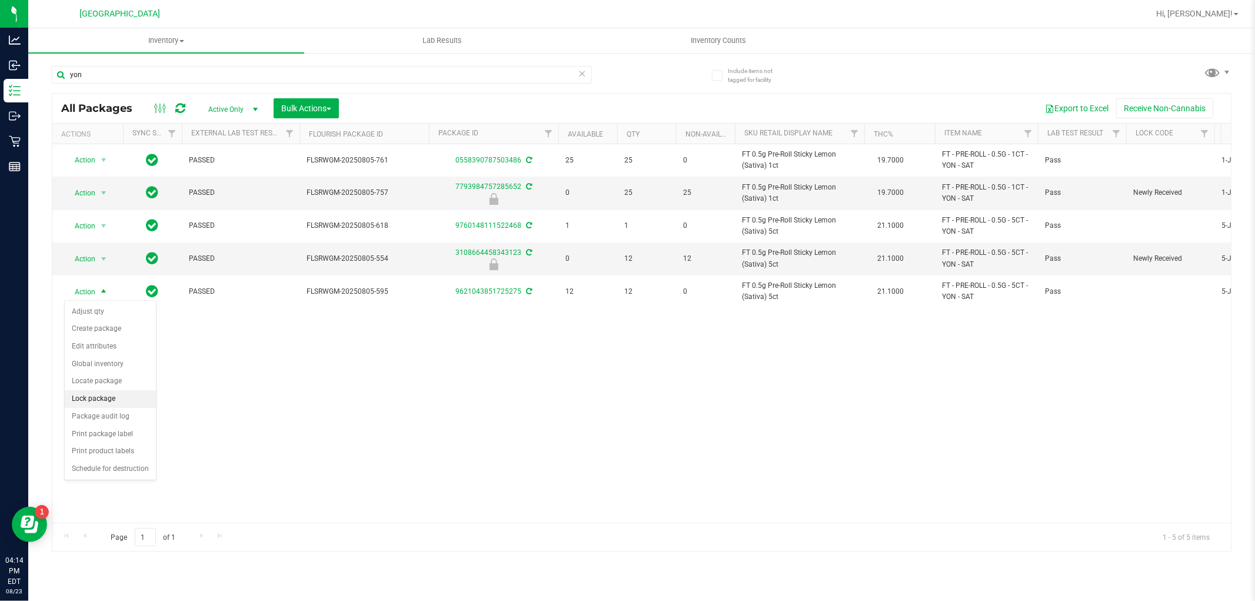
click at [118, 393] on li "Lock package" at bounding box center [110, 399] width 91 height 18
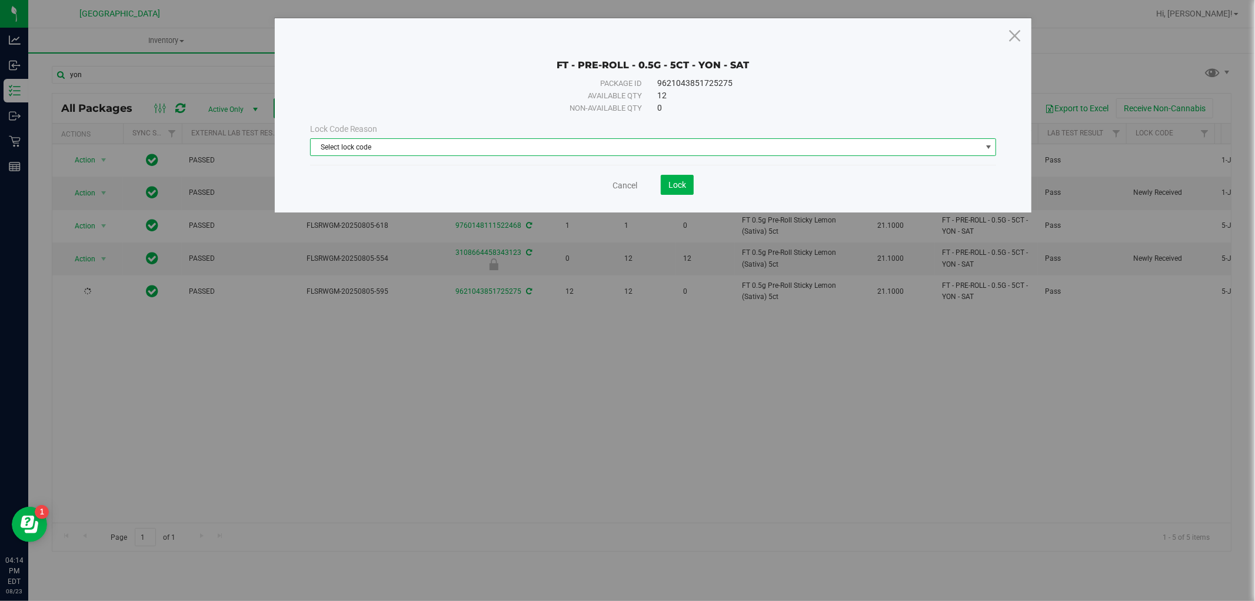
click at [577, 148] on span "Select lock code" at bounding box center [646, 147] width 671 height 16
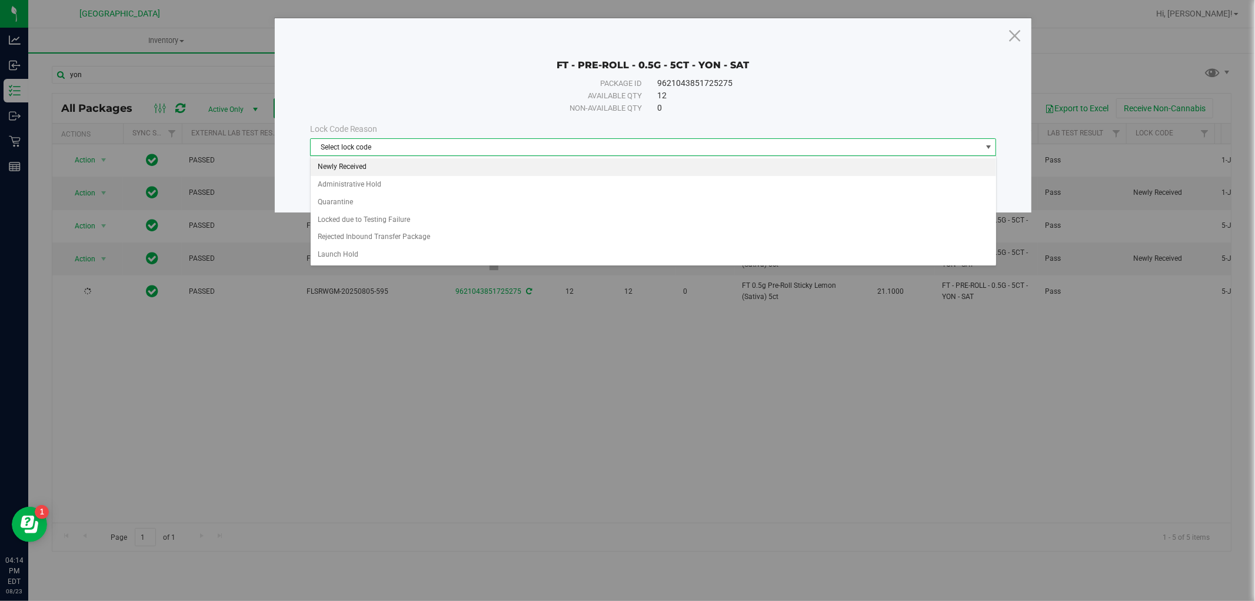
click at [466, 172] on li "Newly Received" at bounding box center [654, 167] width 686 height 18
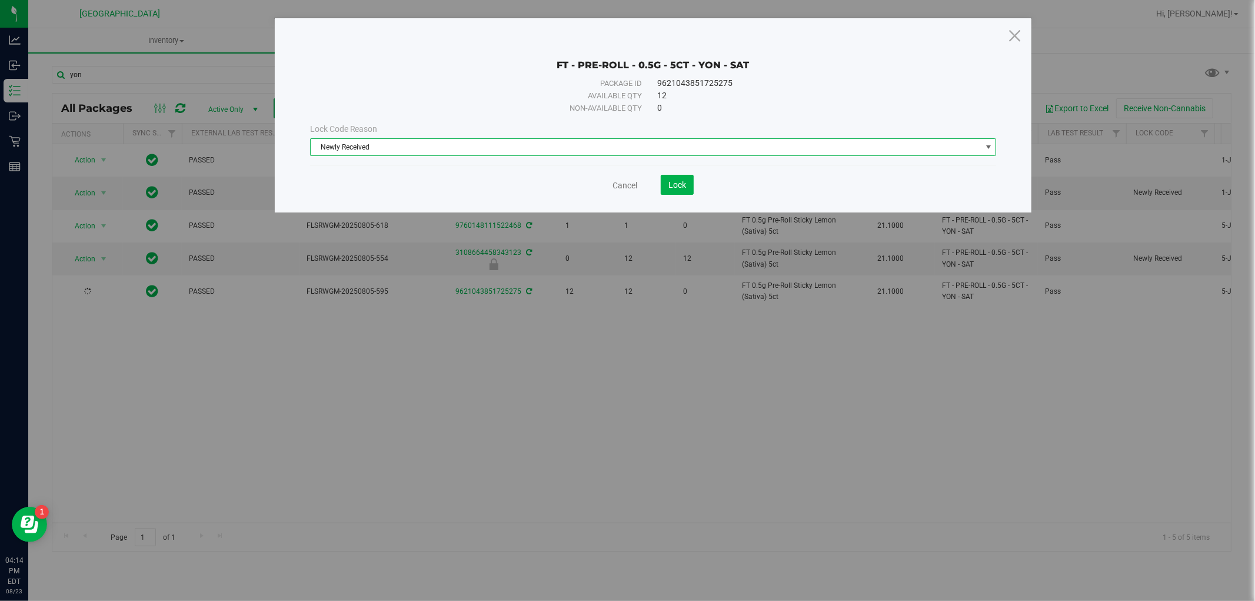
click at [656, 177] on save-button "Lock" at bounding box center [665, 185] width 56 height 20
click at [668, 179] on button "Lock" at bounding box center [677, 185] width 33 height 20
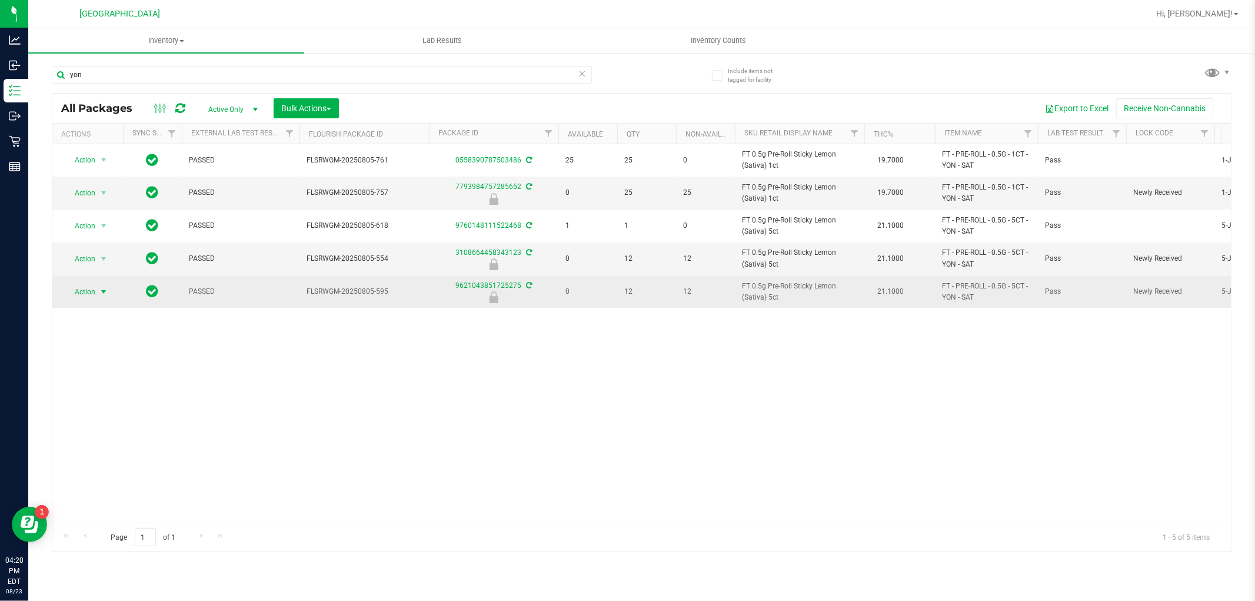
click at [108, 291] on span "select" at bounding box center [103, 291] width 9 height 9
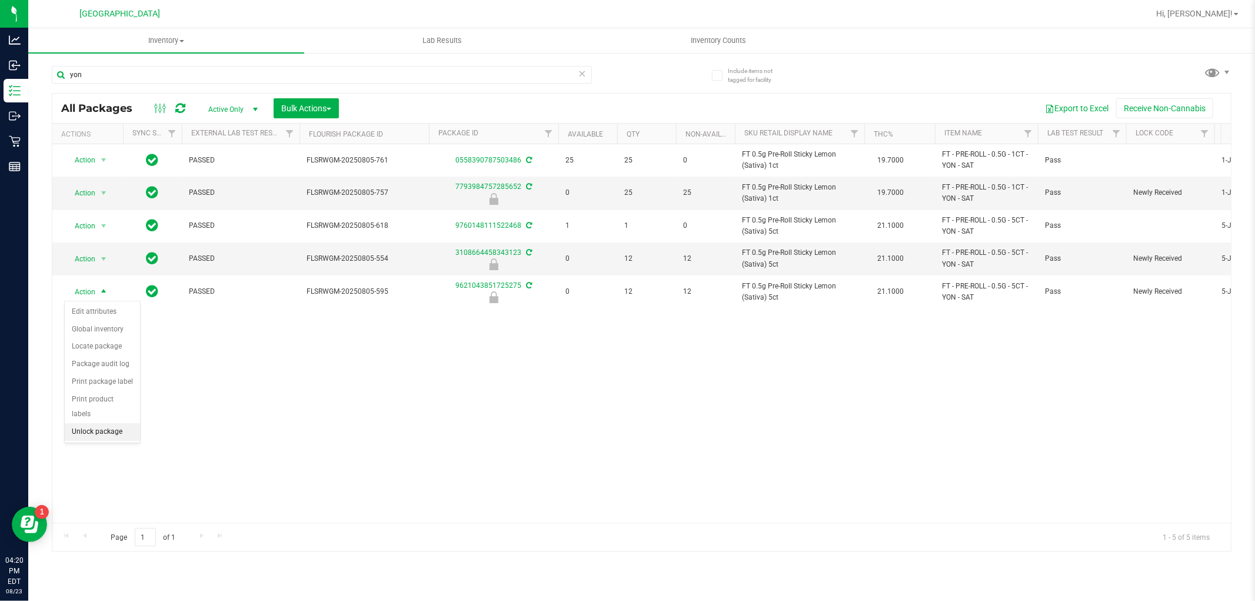
click at [88, 433] on li "Unlock package" at bounding box center [102, 432] width 75 height 18
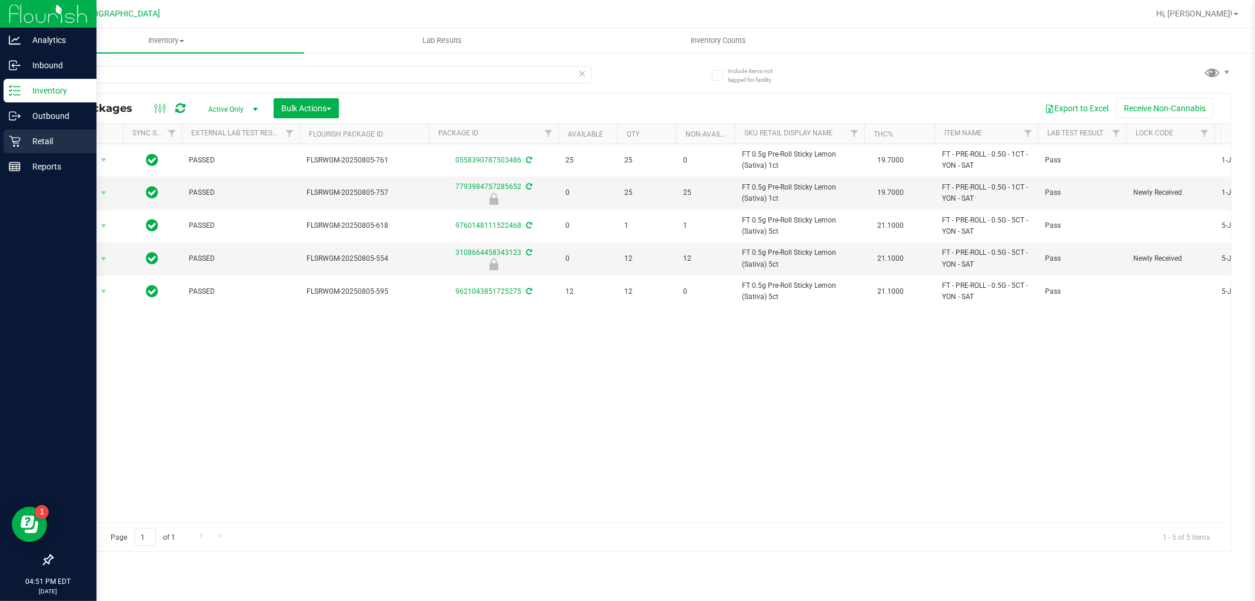
click at [25, 148] on div "Retail" at bounding box center [50, 141] width 93 height 24
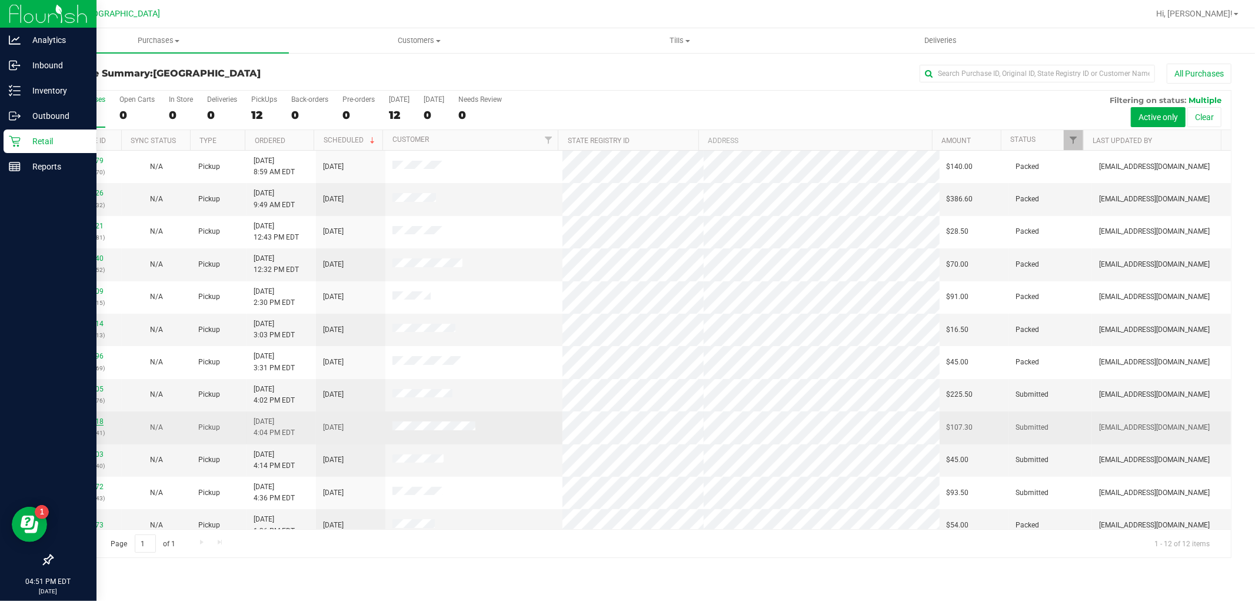
click at [81, 423] on link "11836018" at bounding box center [87, 421] width 33 height 8
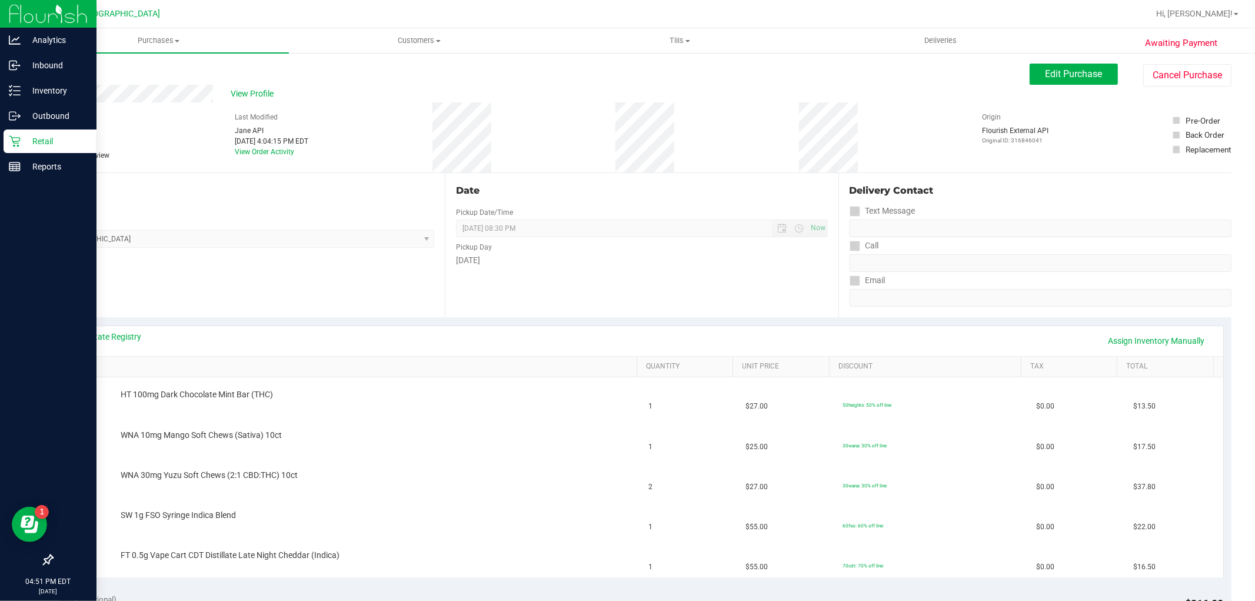
scroll to position [261, 0]
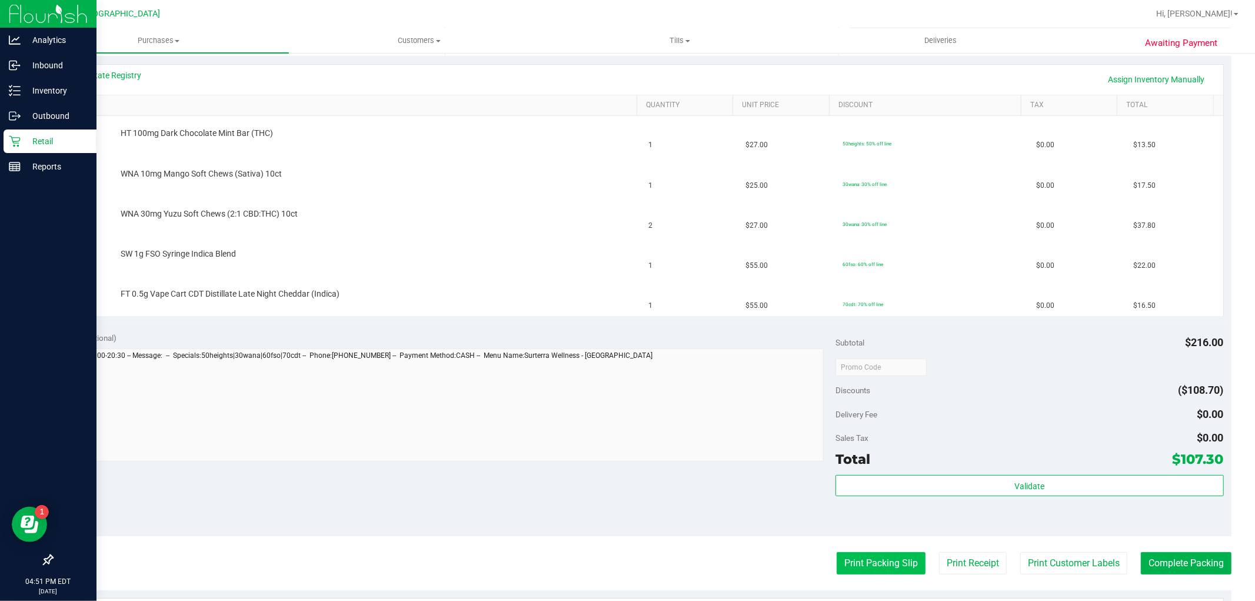
click at [903, 569] on button "Print Packing Slip" at bounding box center [881, 563] width 89 height 22
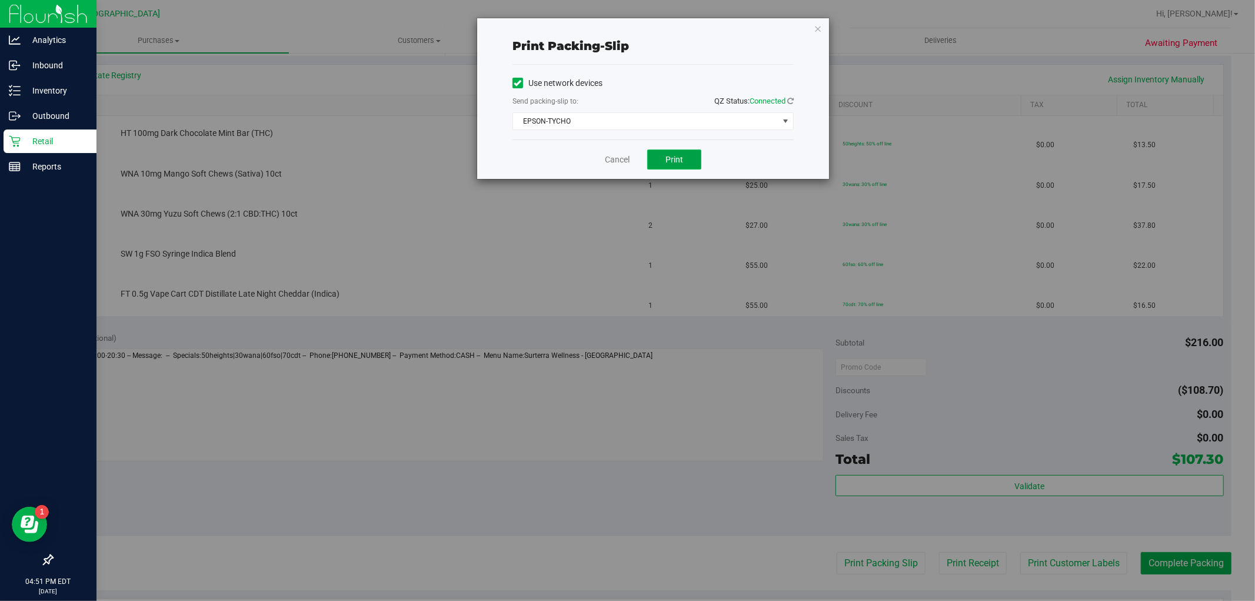
click at [671, 159] on span "Print" at bounding box center [675, 159] width 18 height 9
click at [614, 150] on div "Cancel Print" at bounding box center [653, 158] width 281 height 39
click at [609, 157] on link "Cancel" at bounding box center [617, 160] width 25 height 12
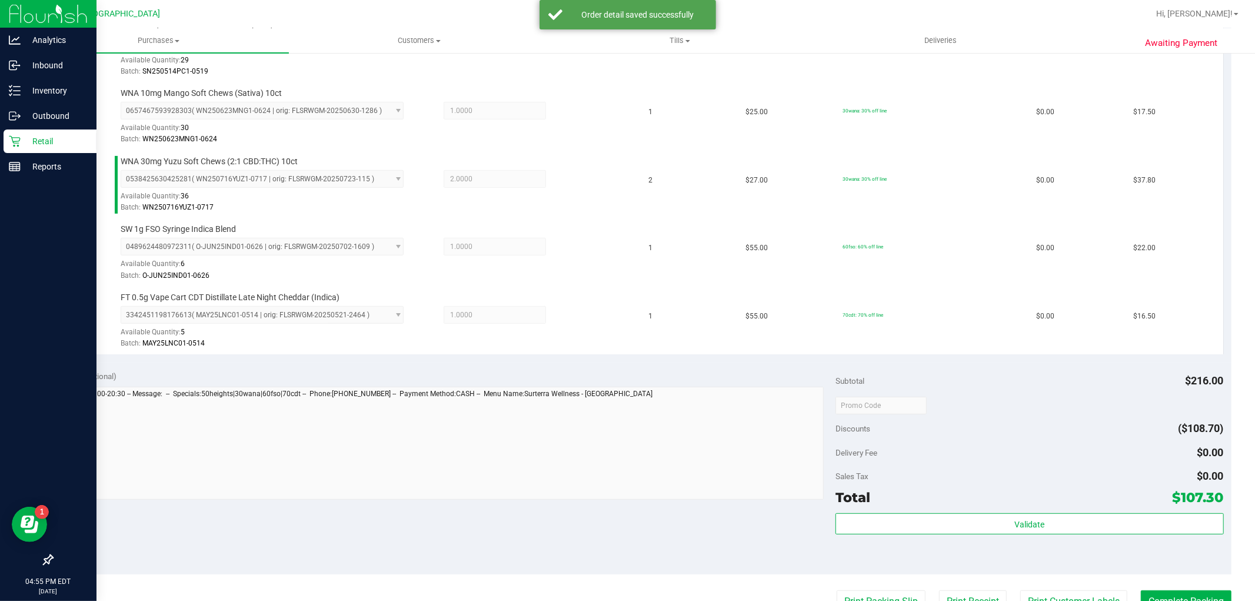
scroll to position [457, 0]
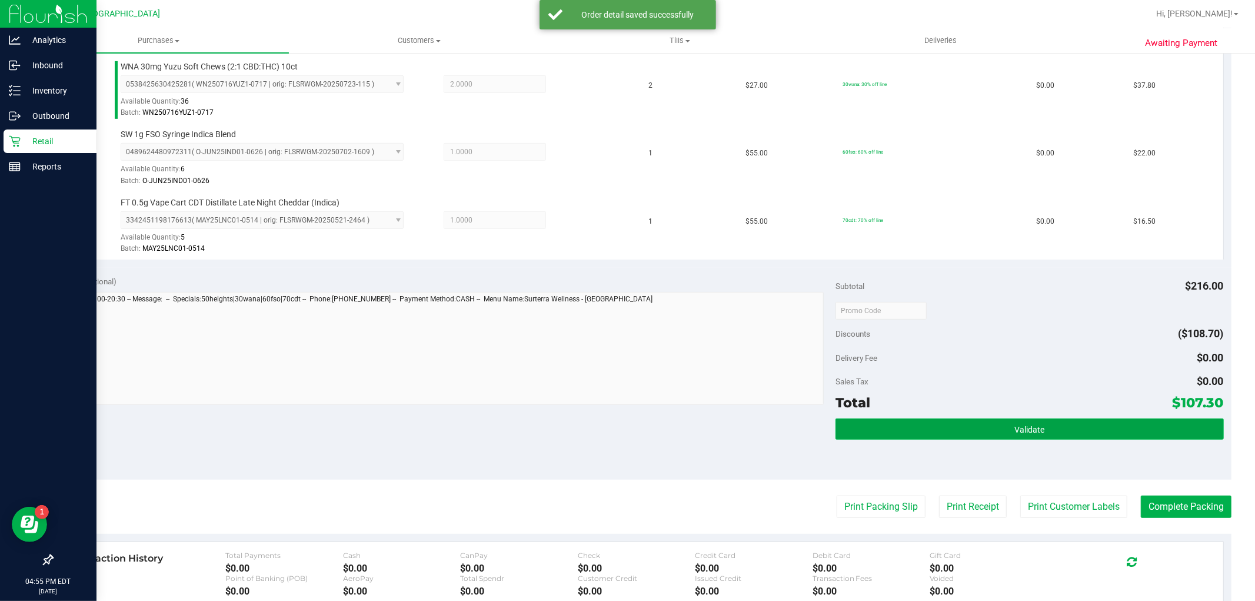
click at [846, 430] on button "Validate" at bounding box center [1030, 428] width 388 height 21
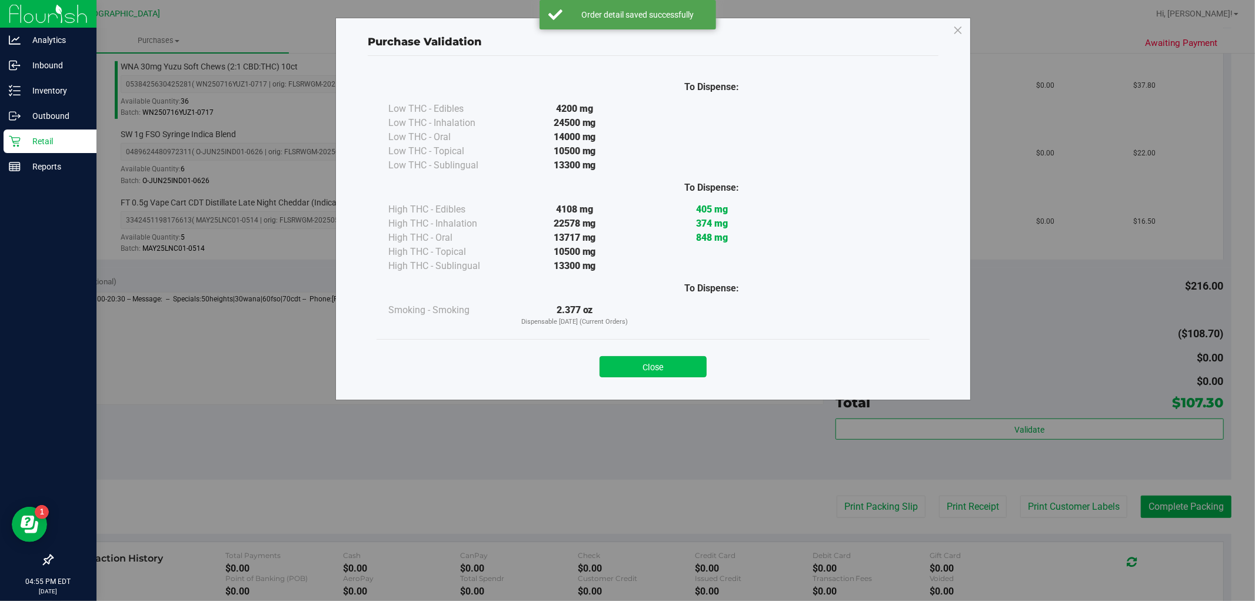
click at [659, 363] on button "Close" at bounding box center [653, 366] width 107 height 21
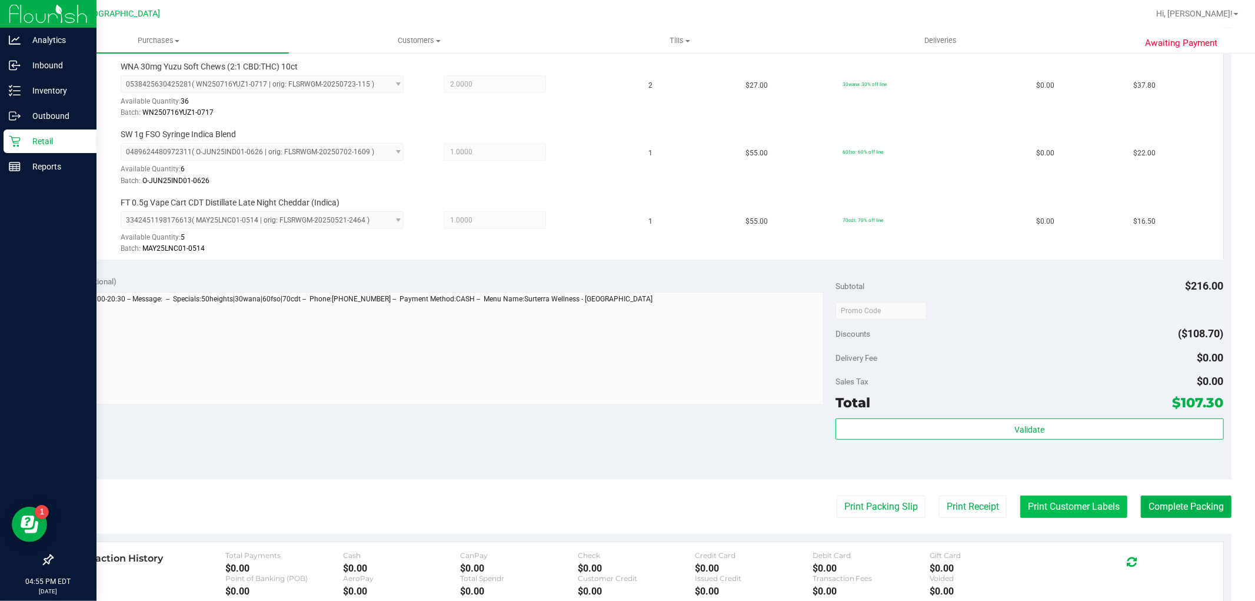
click at [1033, 515] on button "Print Customer Labels" at bounding box center [1073, 507] width 107 height 22
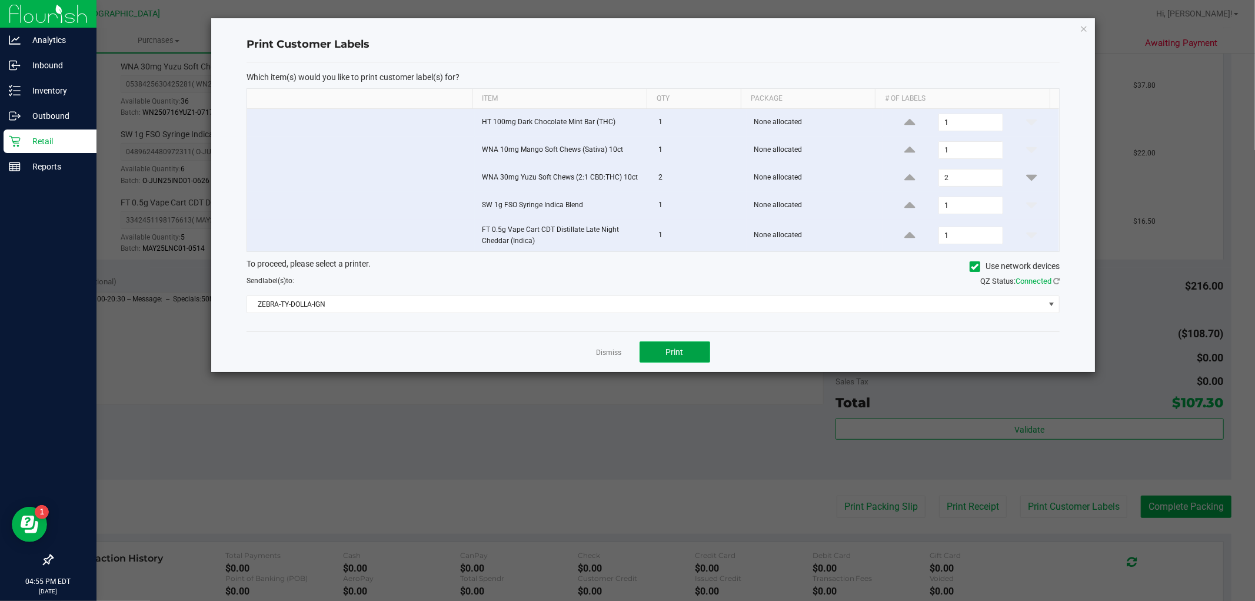
click at [689, 354] on button "Print" at bounding box center [675, 351] width 71 height 21
click at [611, 351] on link "Dismiss" at bounding box center [609, 353] width 25 height 10
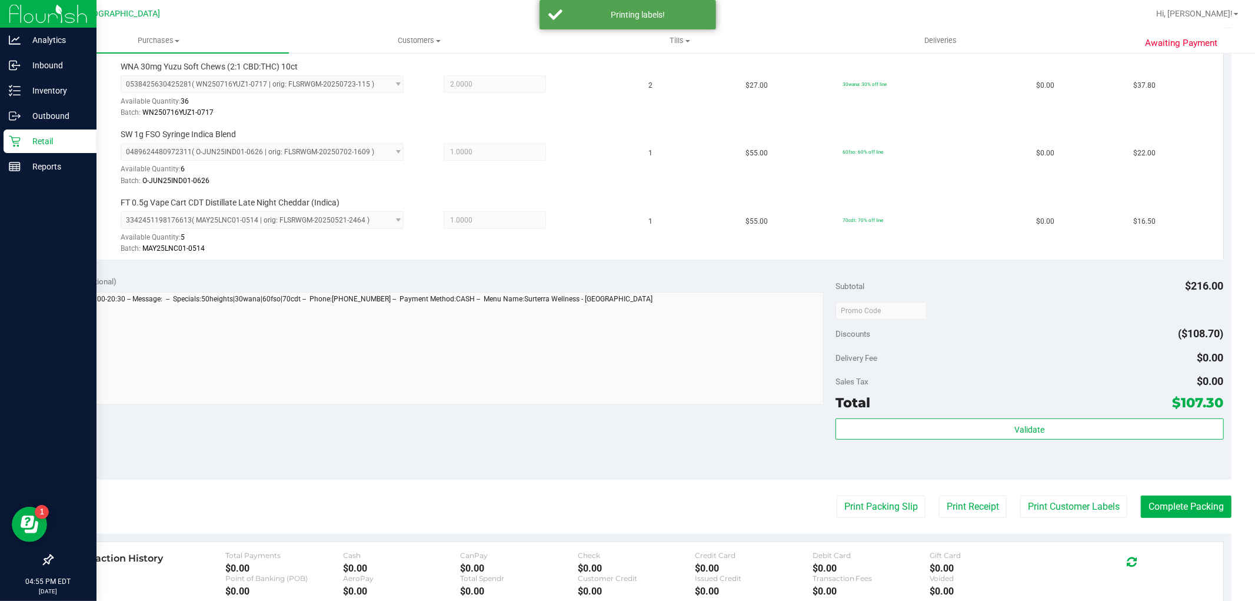
click at [922, 414] on div "Subtotal $216.00 Discounts ($108.70) Delivery Fee $0.00 Sales Tax $0.00 Total $…" at bounding box center [1030, 373] width 388 height 196
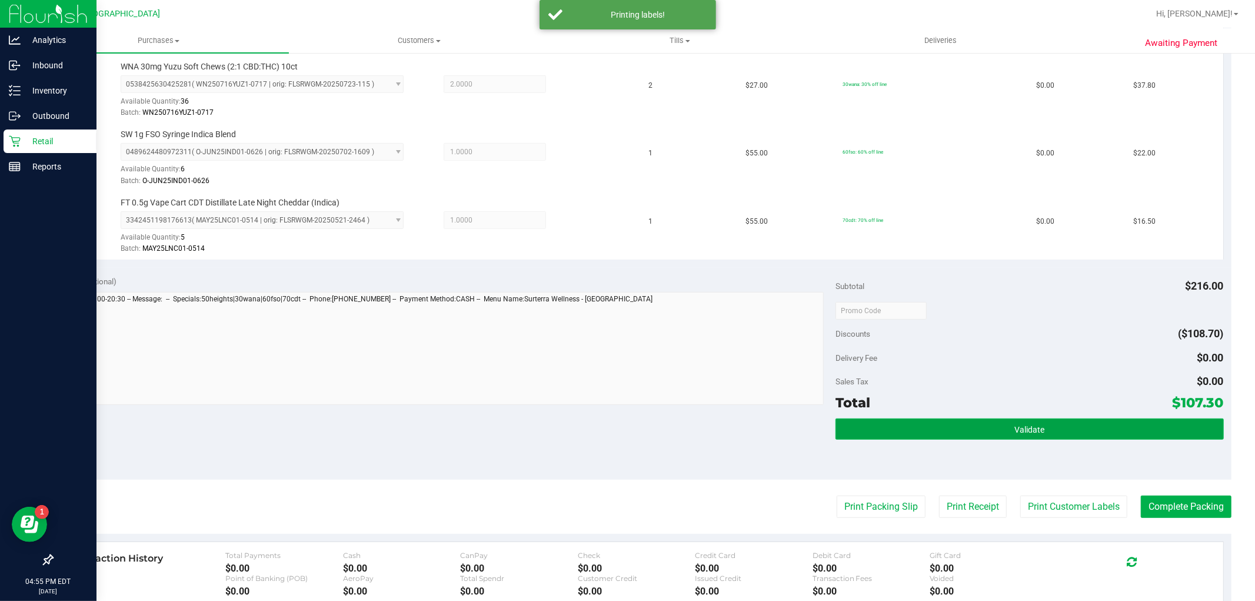
click at [918, 427] on button "Validate" at bounding box center [1030, 428] width 388 height 21
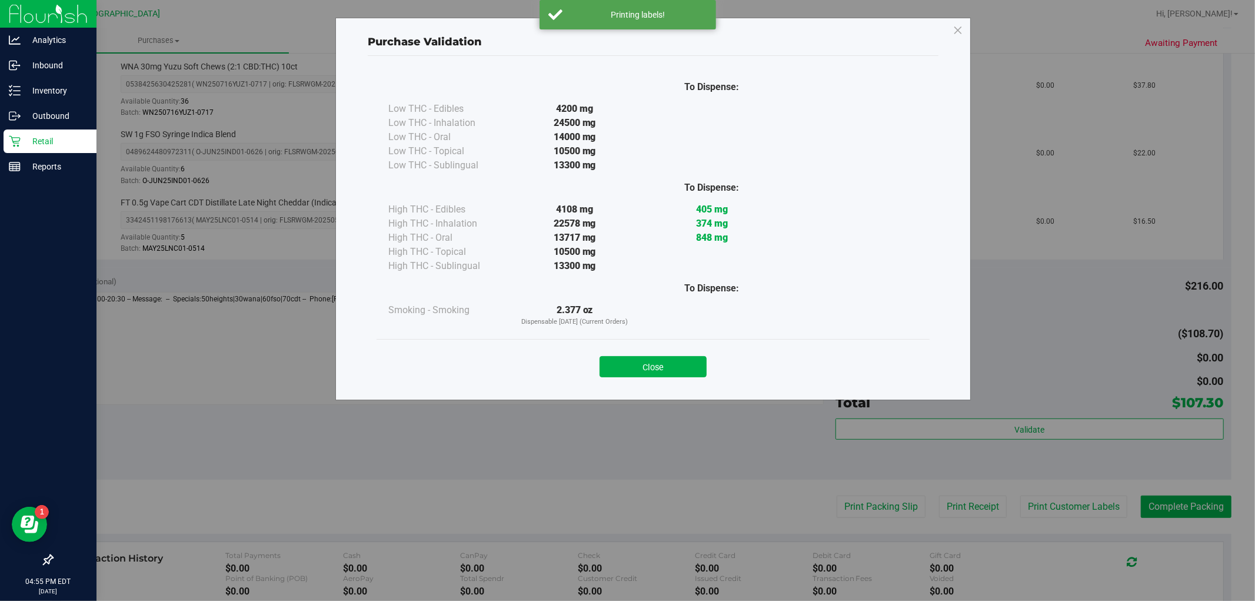
click at [671, 366] on button "Close" at bounding box center [653, 366] width 107 height 21
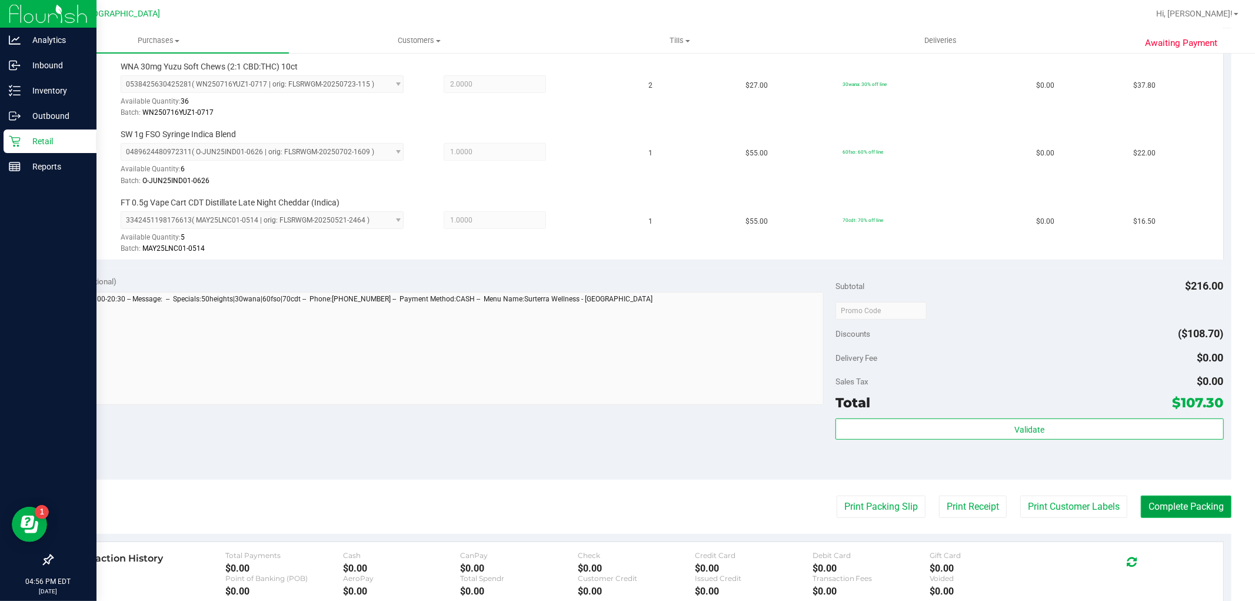
click at [1197, 514] on button "Complete Packing" at bounding box center [1186, 507] width 91 height 22
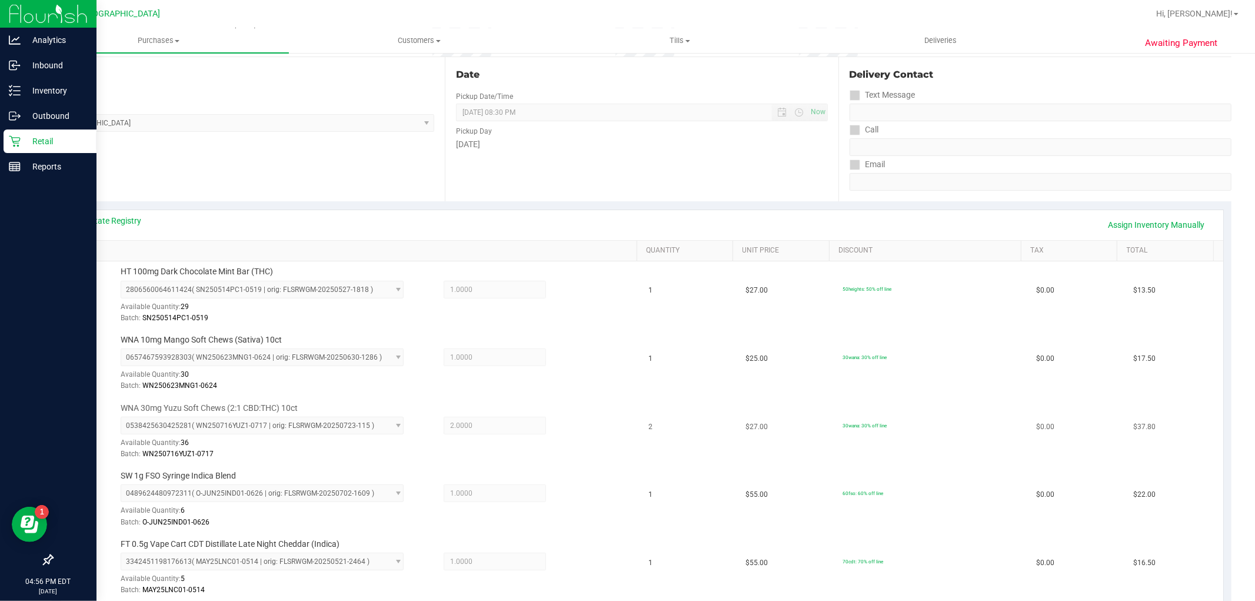
scroll to position [0, 0]
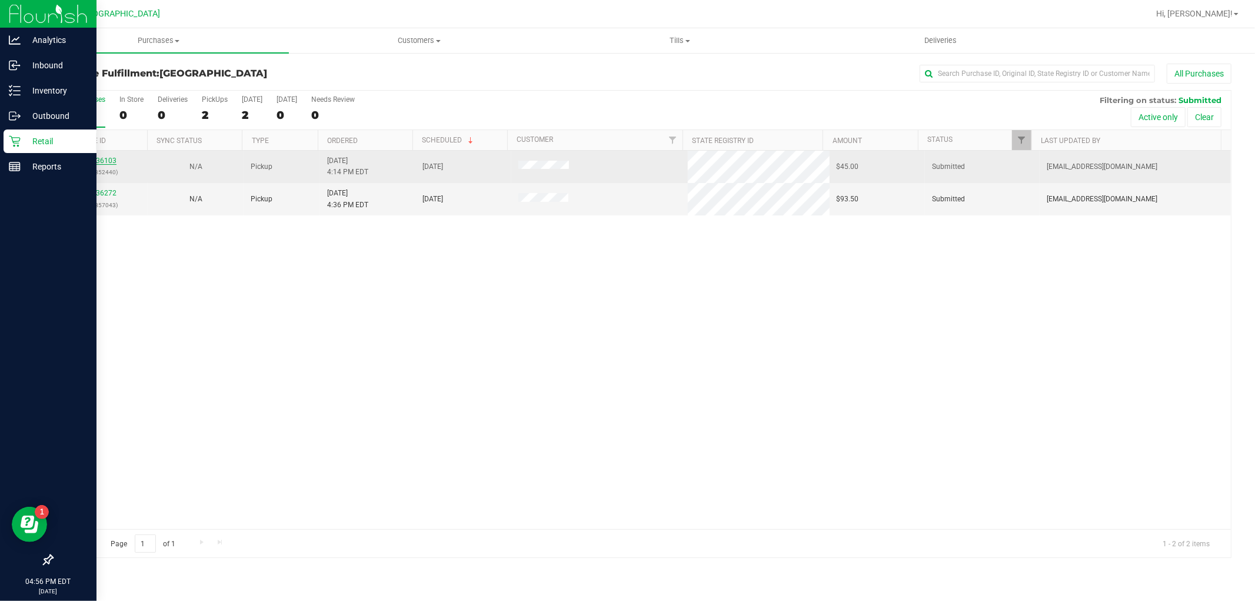
click at [110, 158] on link "11836103" at bounding box center [100, 161] width 33 height 8
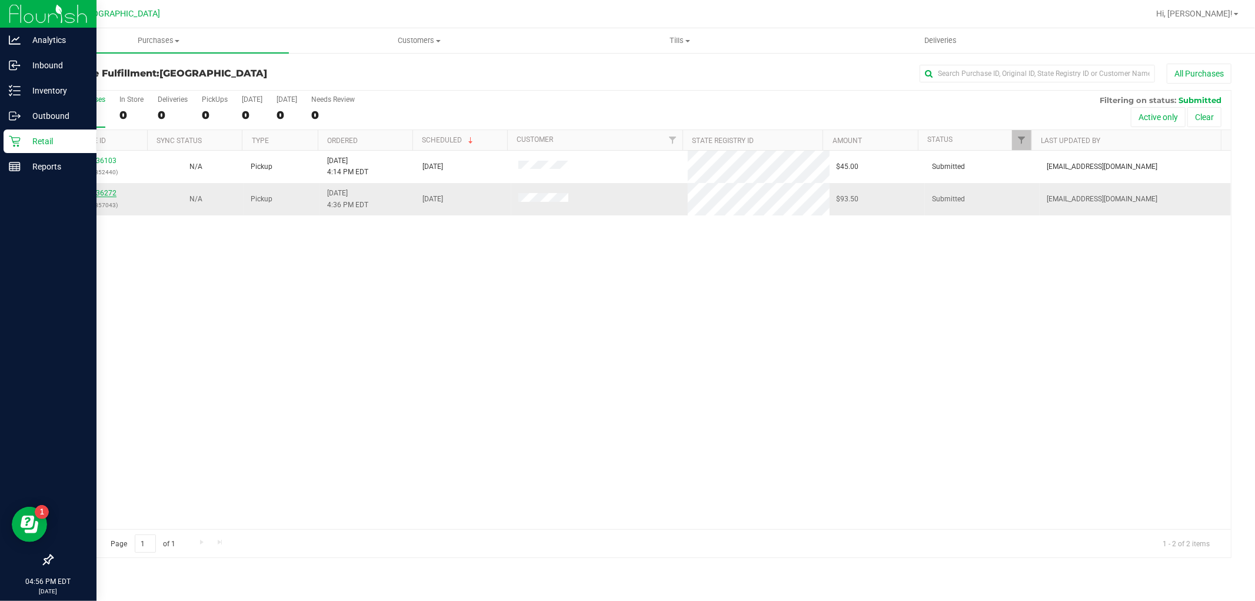
click at [108, 190] on link "11836272" at bounding box center [100, 193] width 33 height 8
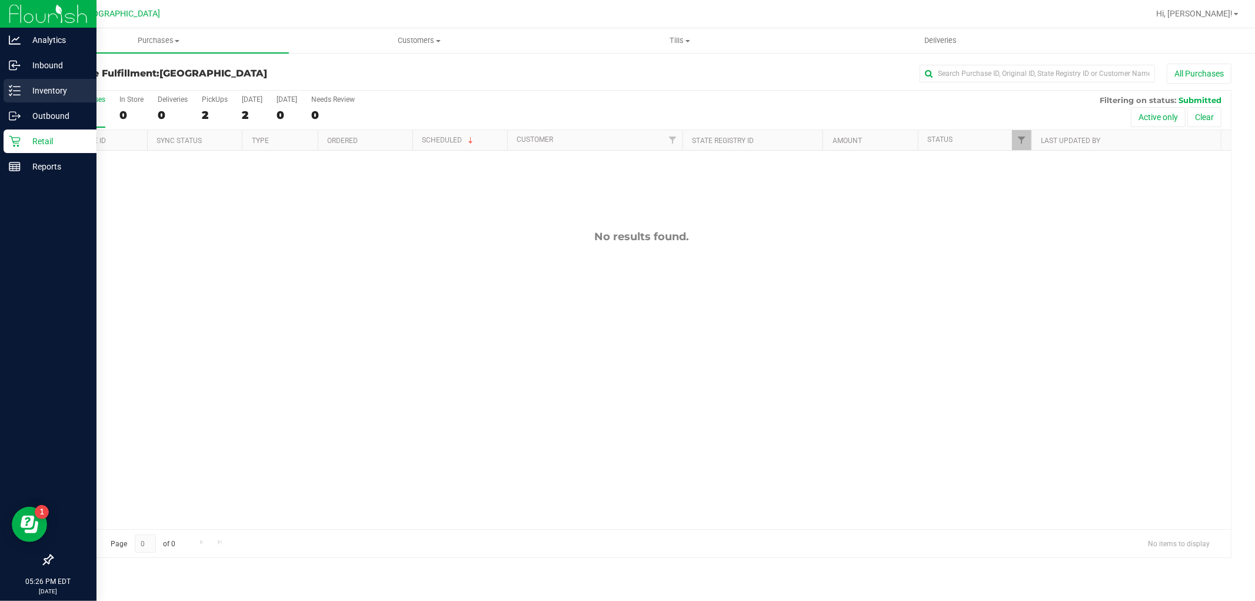
click at [65, 86] on p "Inventory" at bounding box center [56, 91] width 71 height 14
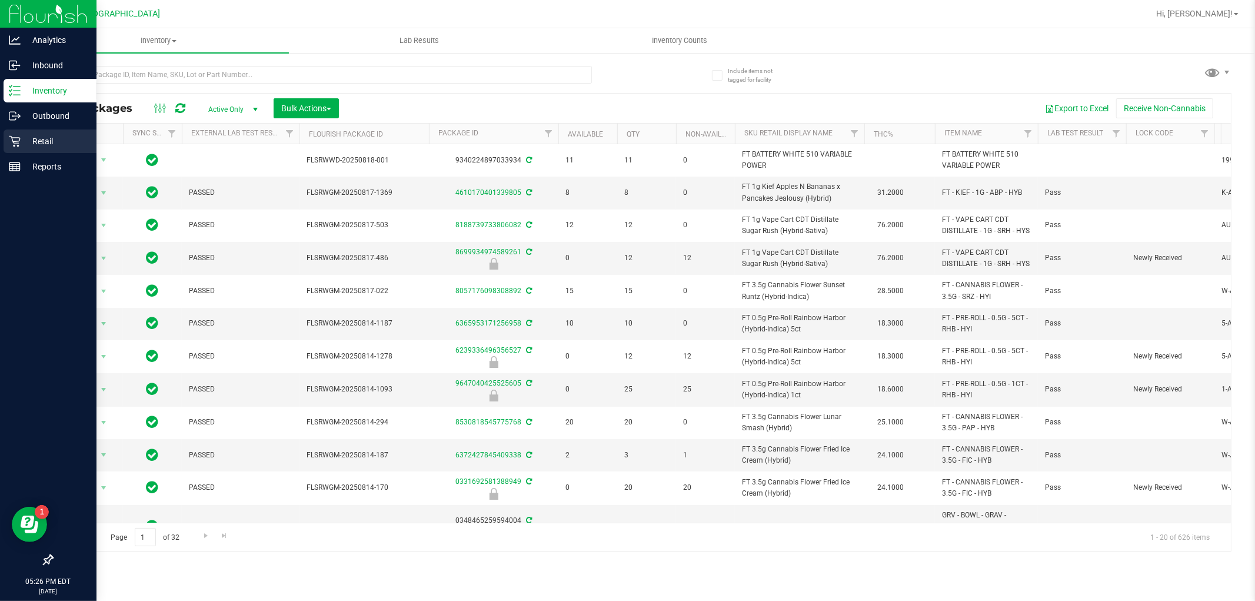
click at [57, 145] on p "Retail" at bounding box center [56, 141] width 71 height 14
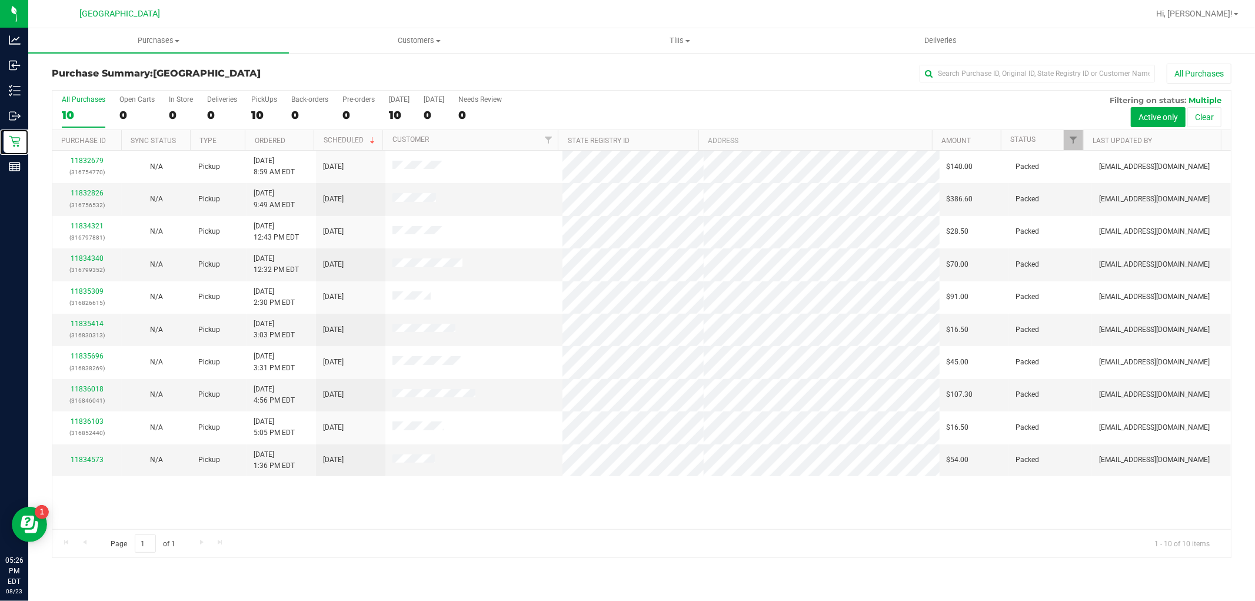
click at [1080, 141] on div at bounding box center [1082, 140] width 5 height 21
click at [1075, 139] on span "Filter" at bounding box center [1073, 139] width 9 height 9
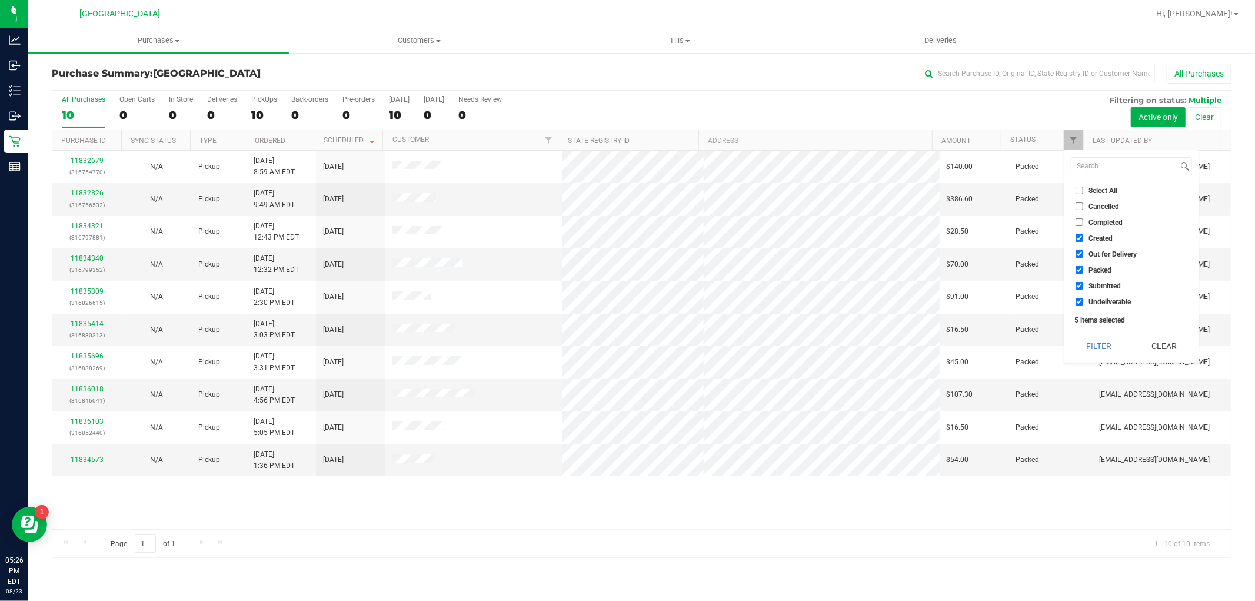
click at [1080, 218] on input "Completed" at bounding box center [1080, 222] width 8 height 8
checkbox input "true"
click at [1098, 342] on button "Filter" at bounding box center [1099, 346] width 56 height 26
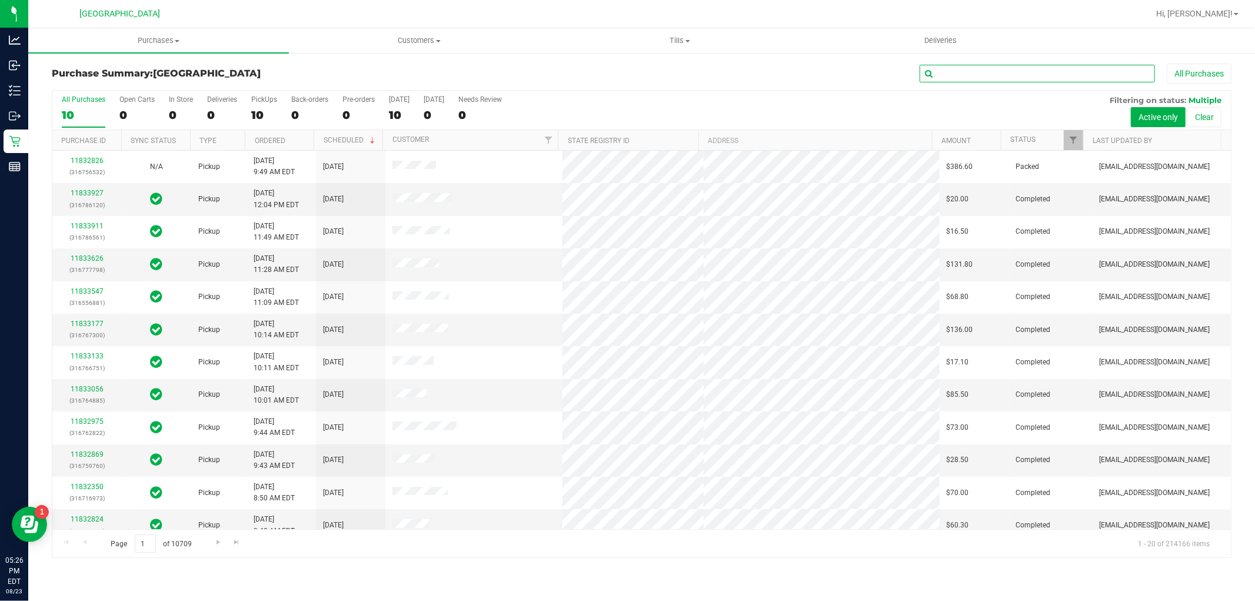
click at [1012, 77] on input "text" at bounding box center [1037, 74] width 235 height 18
type input "laura cousin"
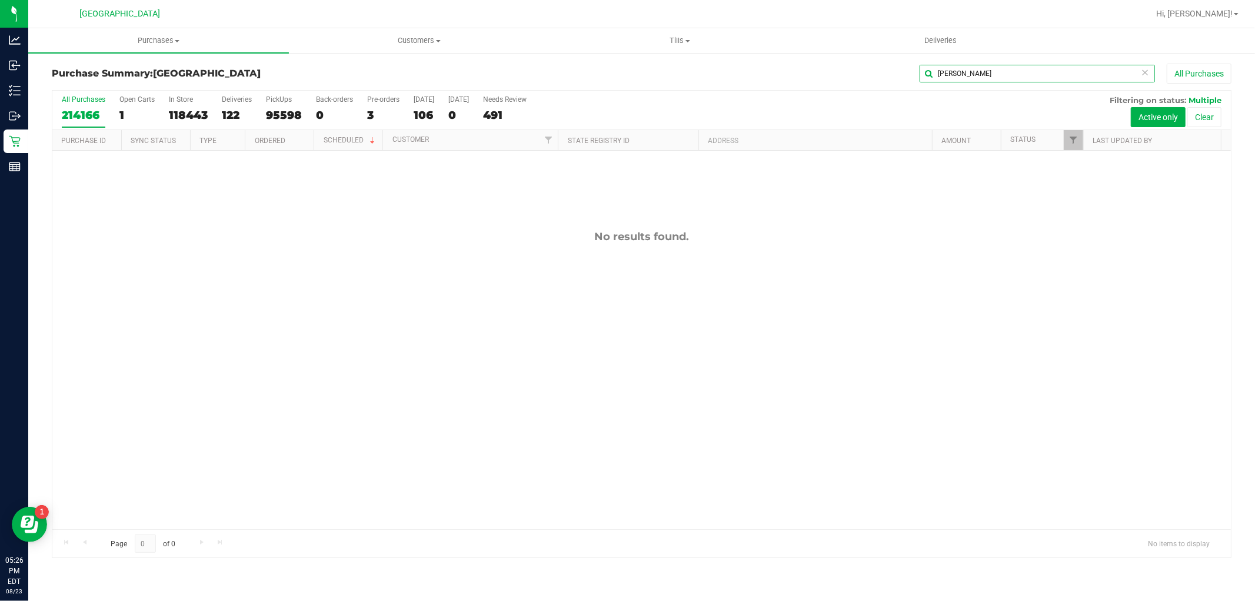
click at [1013, 75] on input "laura cousin" at bounding box center [1037, 74] width 235 height 18
click at [1010, 74] on input "laura cousin" at bounding box center [1037, 74] width 235 height 18
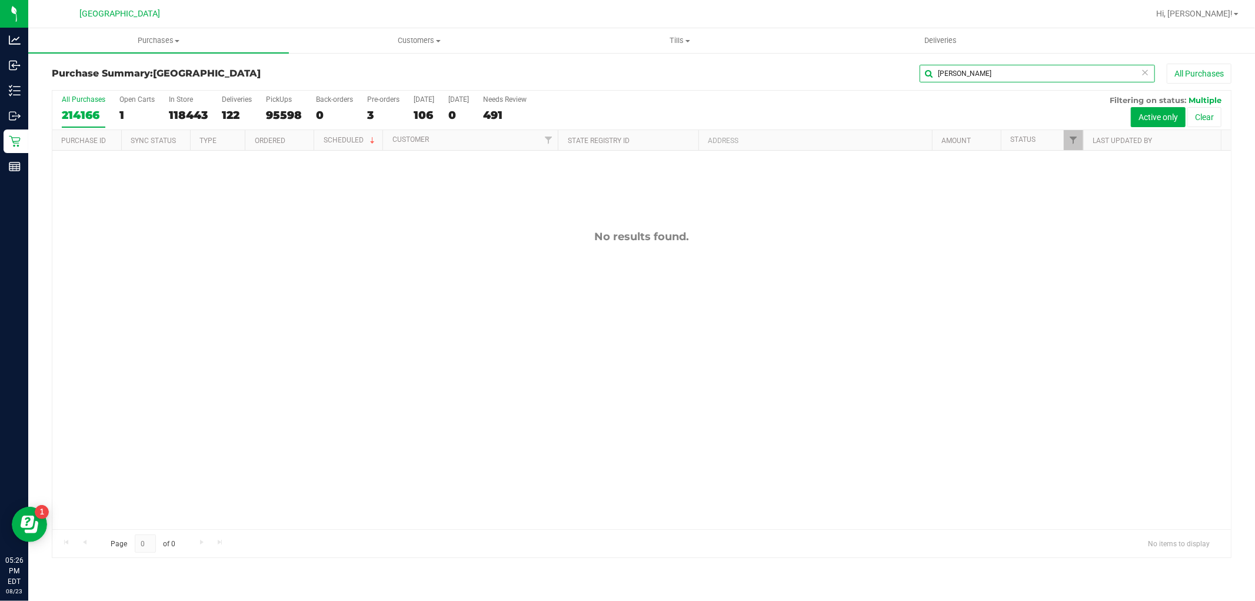
click at [1010, 74] on input "laura cousin" at bounding box center [1037, 74] width 235 height 18
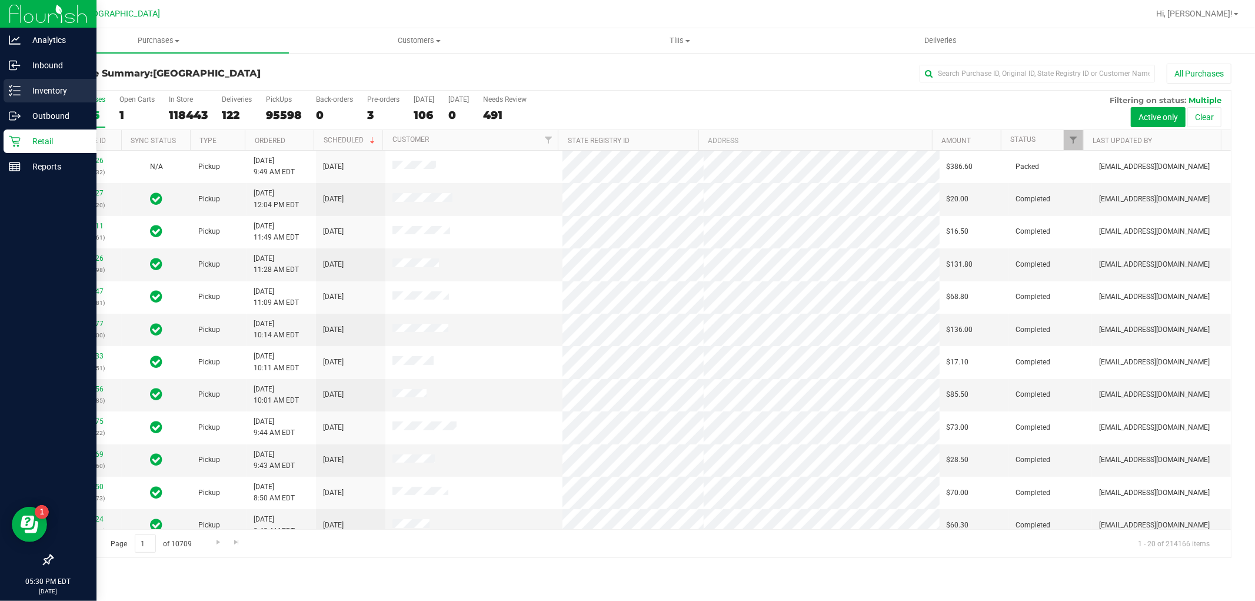
click at [48, 95] on p "Inventory" at bounding box center [56, 91] width 71 height 14
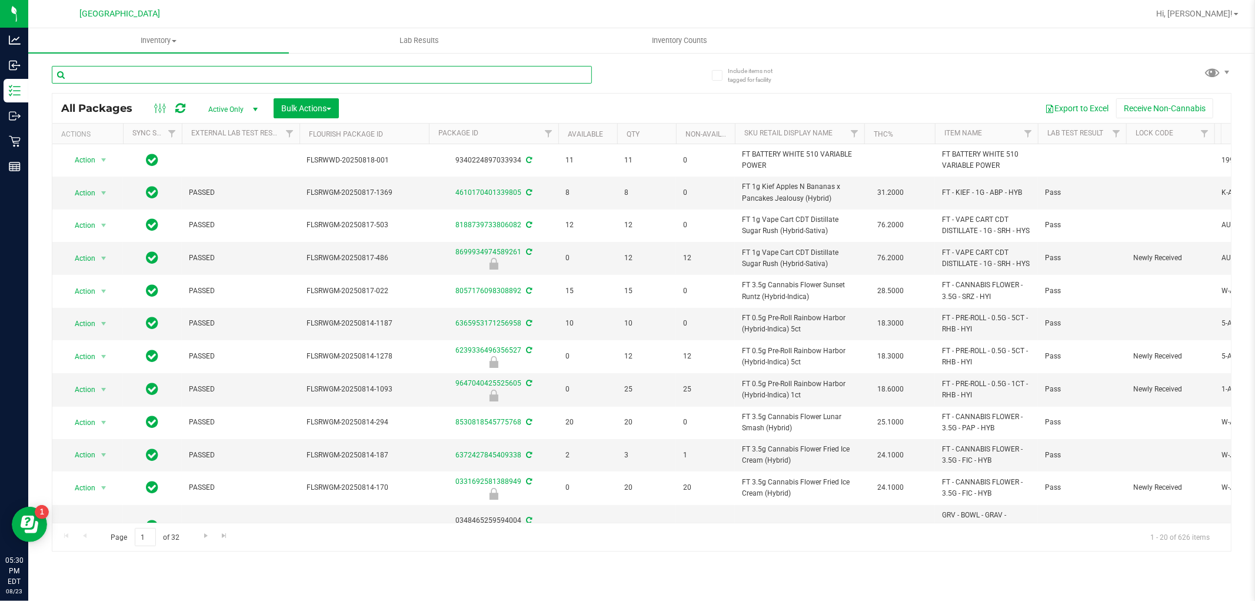
click at [368, 69] on input "text" at bounding box center [322, 75] width 540 height 18
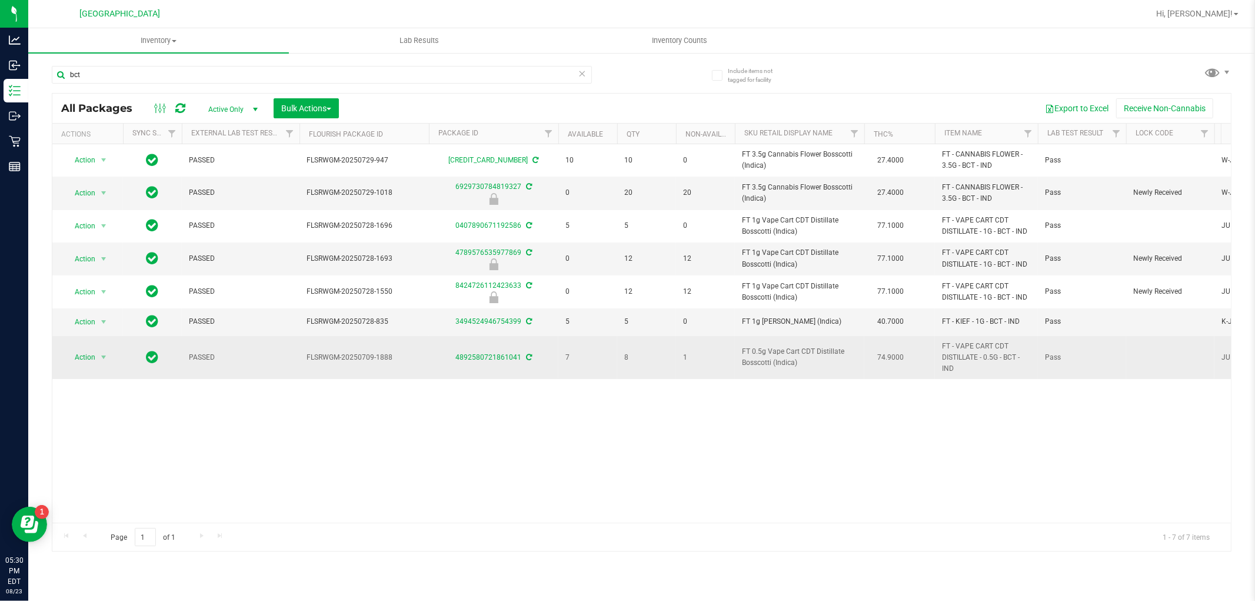
click at [626, 358] on span "8" at bounding box center [646, 357] width 45 height 11
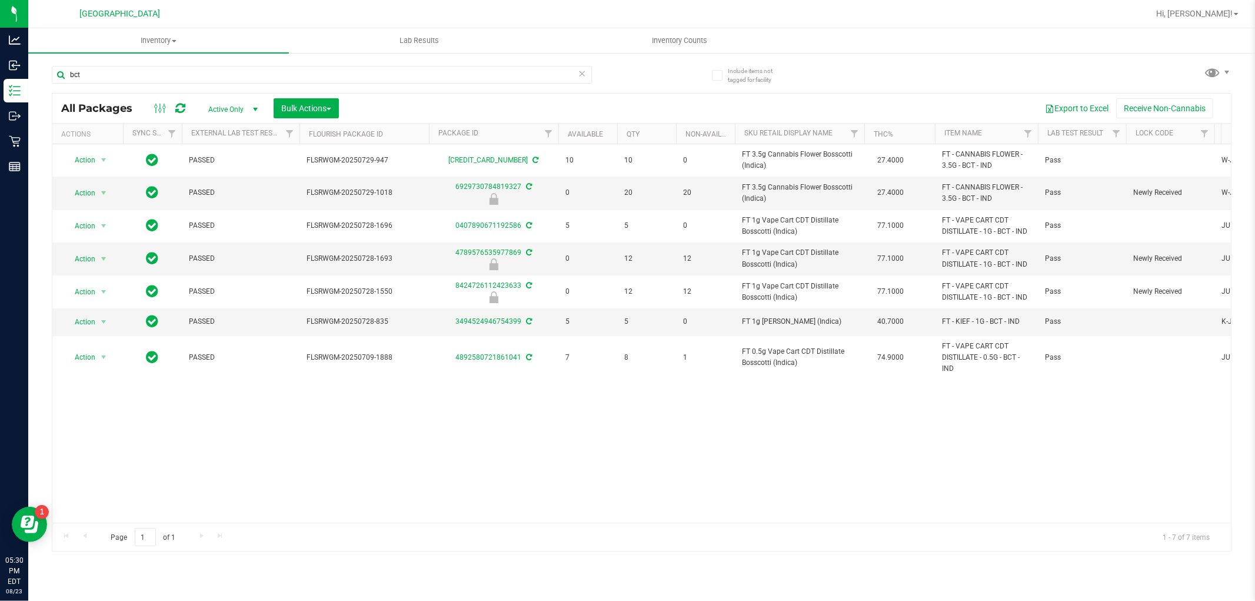
click at [685, 425] on div "Action Action Adjust qty Create package Edit attributes Global inventory Locate…" at bounding box center [641, 333] width 1179 height 378
click at [255, 78] on input "bct" at bounding box center [322, 75] width 540 height 18
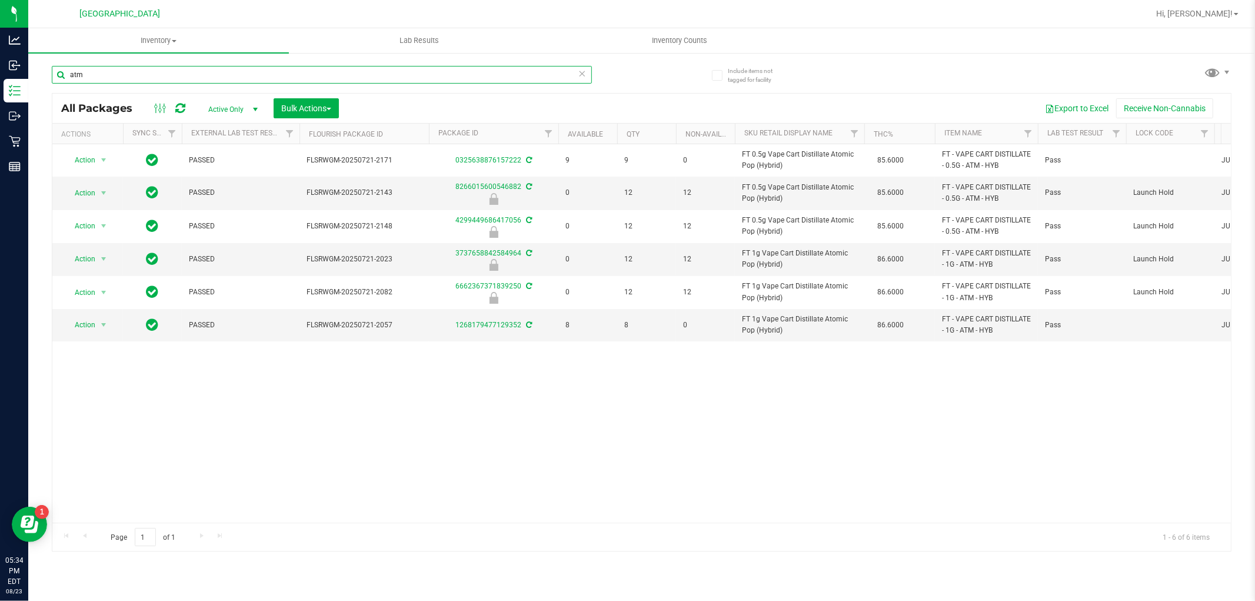
click at [169, 69] on input "atm" at bounding box center [322, 75] width 540 height 18
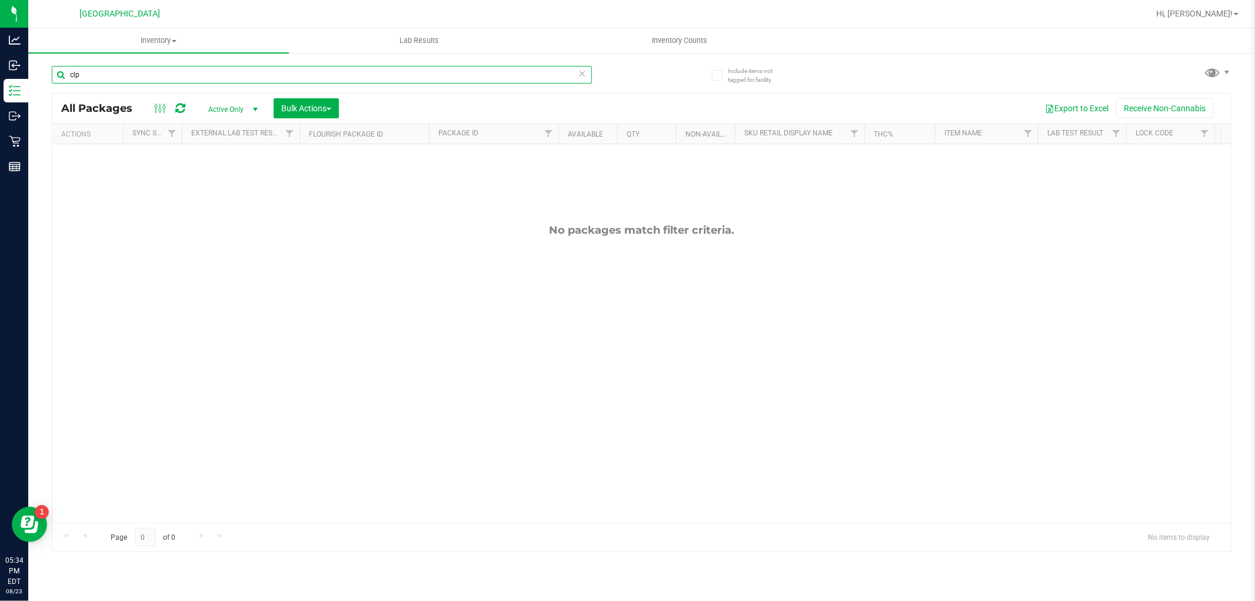
click at [131, 67] on input "clp" at bounding box center [322, 75] width 540 height 18
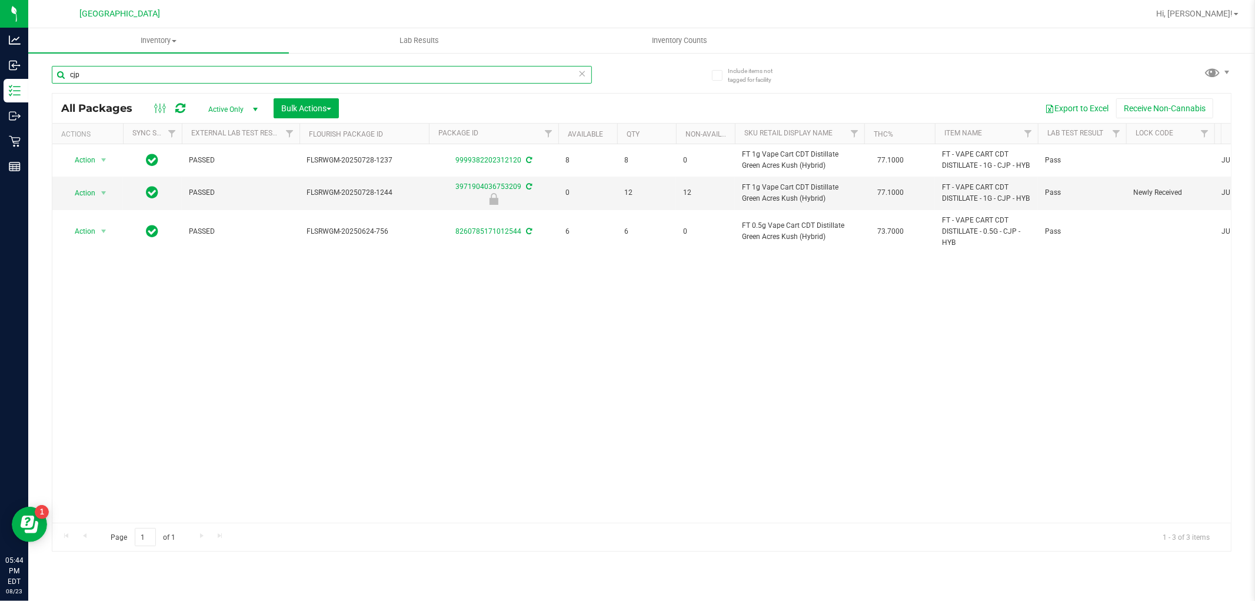
click at [145, 67] on input "cjp" at bounding box center [322, 75] width 540 height 18
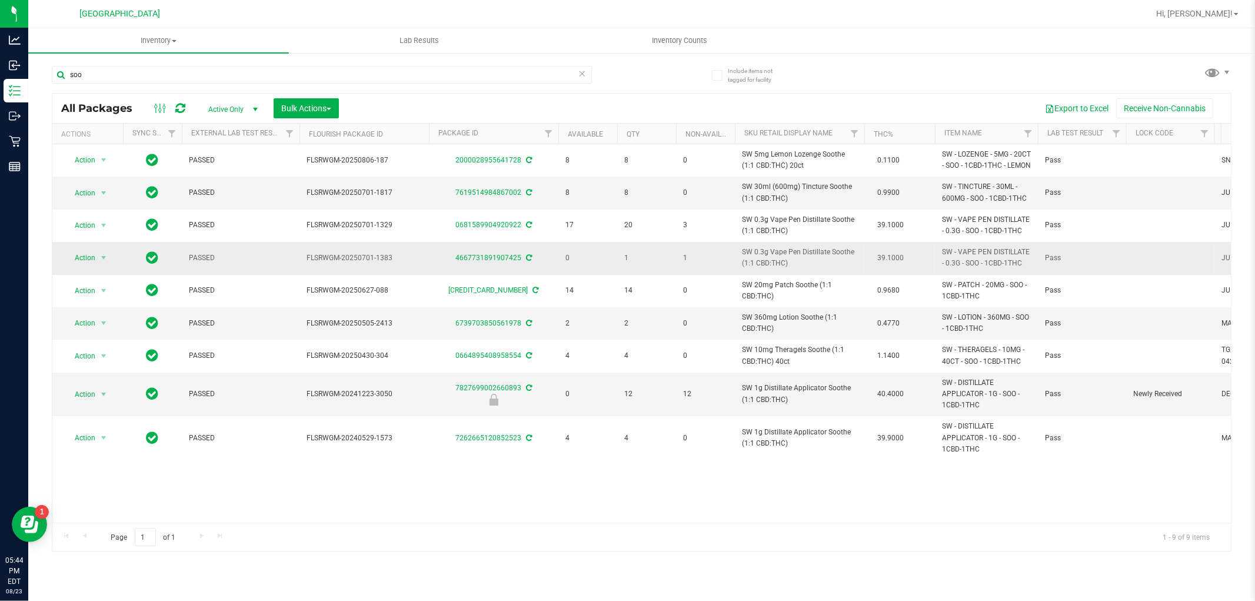
click at [772, 269] on span "SW 0.3g Vape Pen Distillate Soothe (1:1 CBD:THC)" at bounding box center [799, 258] width 115 height 22
copy td "SW 0.3g Vape Pen Distillate Soothe (1:1 CBD:THC)"
click at [310, 71] on input "soo" at bounding box center [322, 75] width 540 height 18
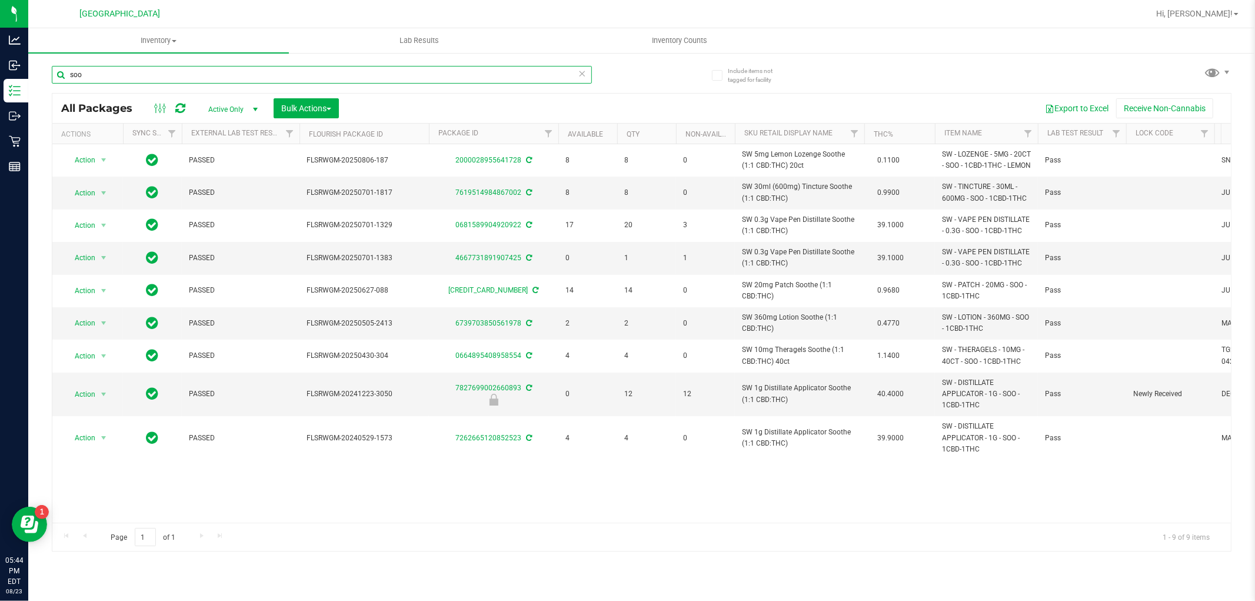
click at [310, 71] on input "soo" at bounding box center [322, 75] width 540 height 18
paste input "SW 0.3g Vape Pen Distillate Soothe (1:1 CBD:THC)"
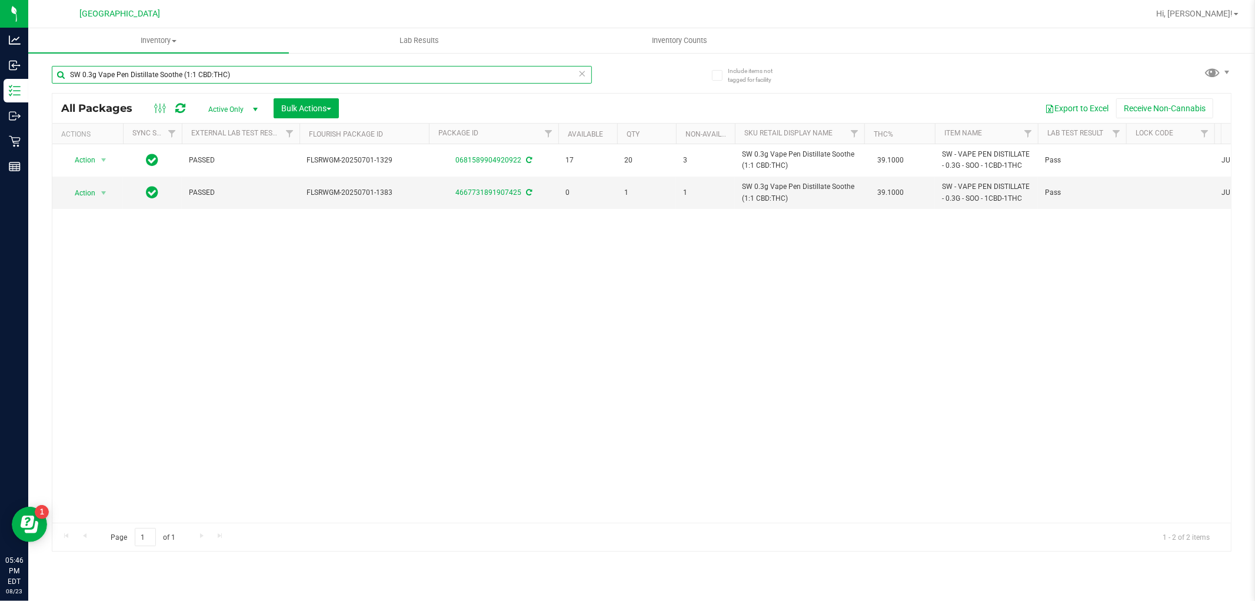
type input "SW 0.3g Vape Pen Distillate Soothe (1:1 CBD:THC)"
click at [291, 71] on input "SW 0.3g Vape Pen Distillate Soothe (1:1 CBD:THC)" at bounding box center [322, 75] width 540 height 18
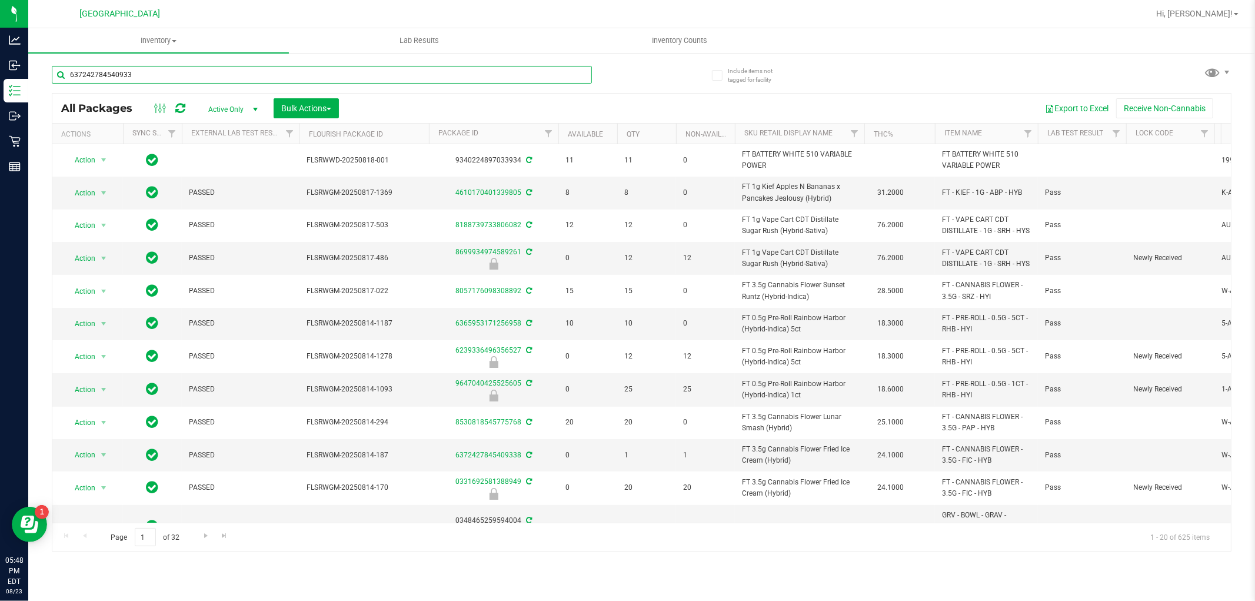
type input "6372427845409338"
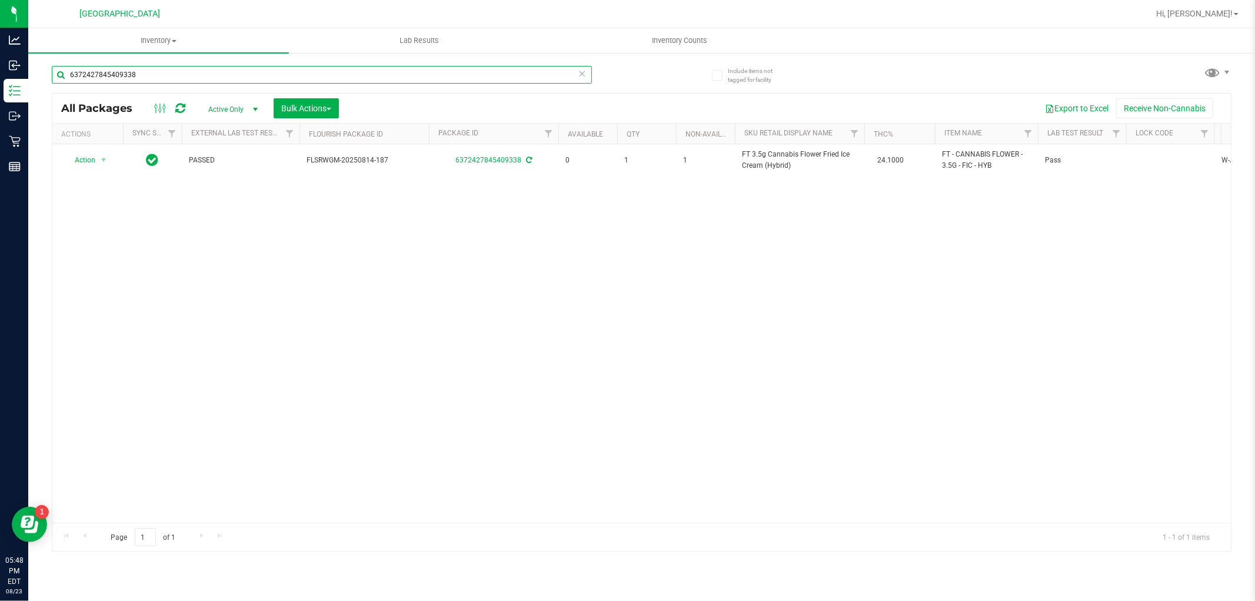
click at [282, 71] on input "6372427845409338" at bounding box center [322, 75] width 540 height 18
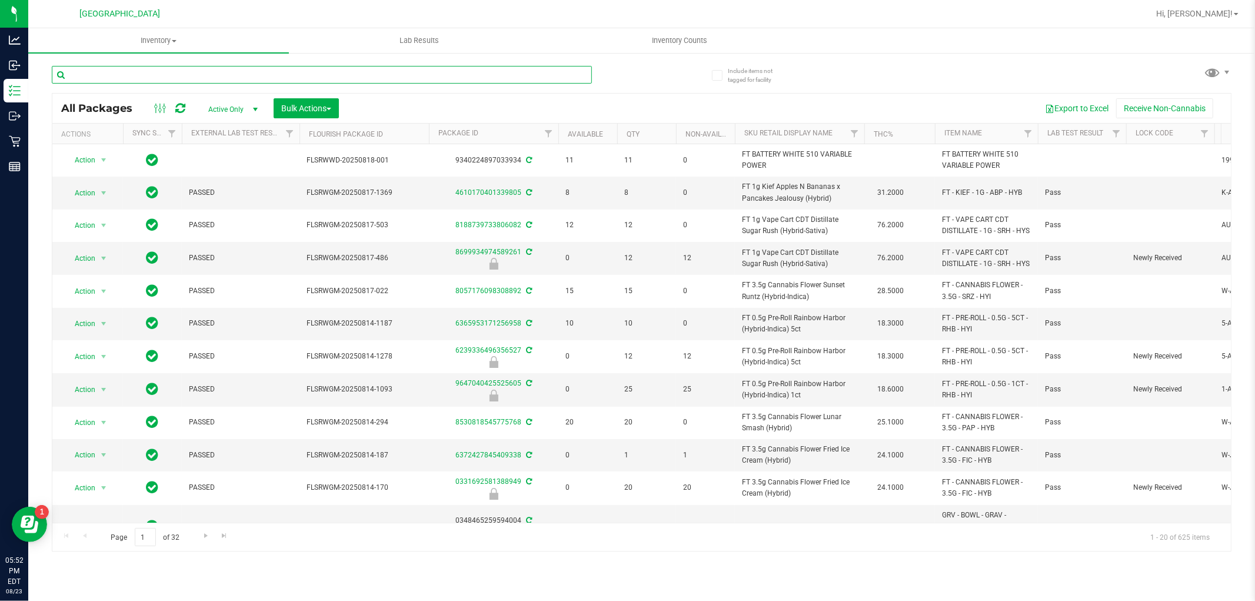
click at [282, 71] on input "text" at bounding box center [322, 75] width 540 height 18
click at [281, 71] on input "text" at bounding box center [322, 75] width 540 height 18
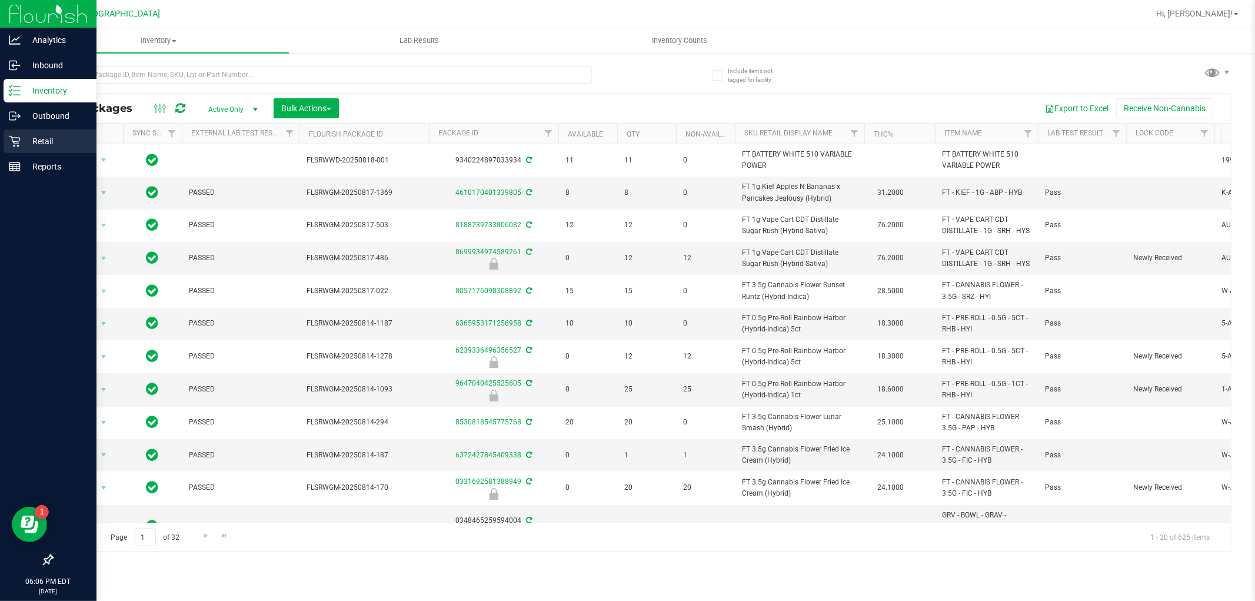
click at [18, 138] on icon at bounding box center [15, 141] width 12 height 12
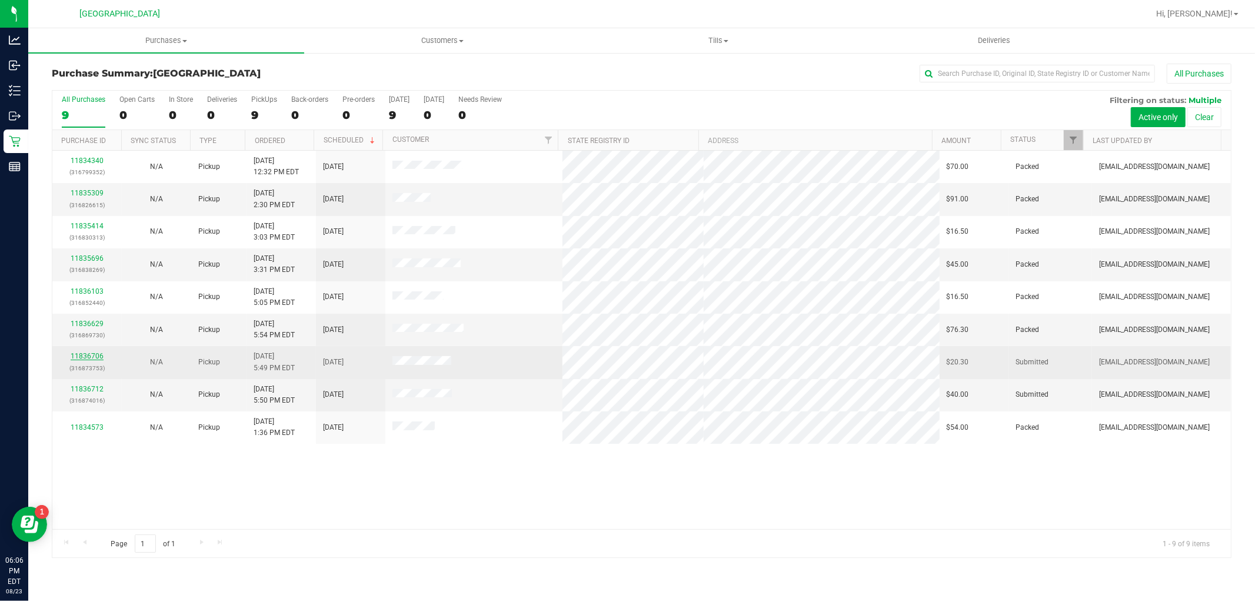
click at [82, 357] on link "11836706" at bounding box center [87, 356] width 33 height 8
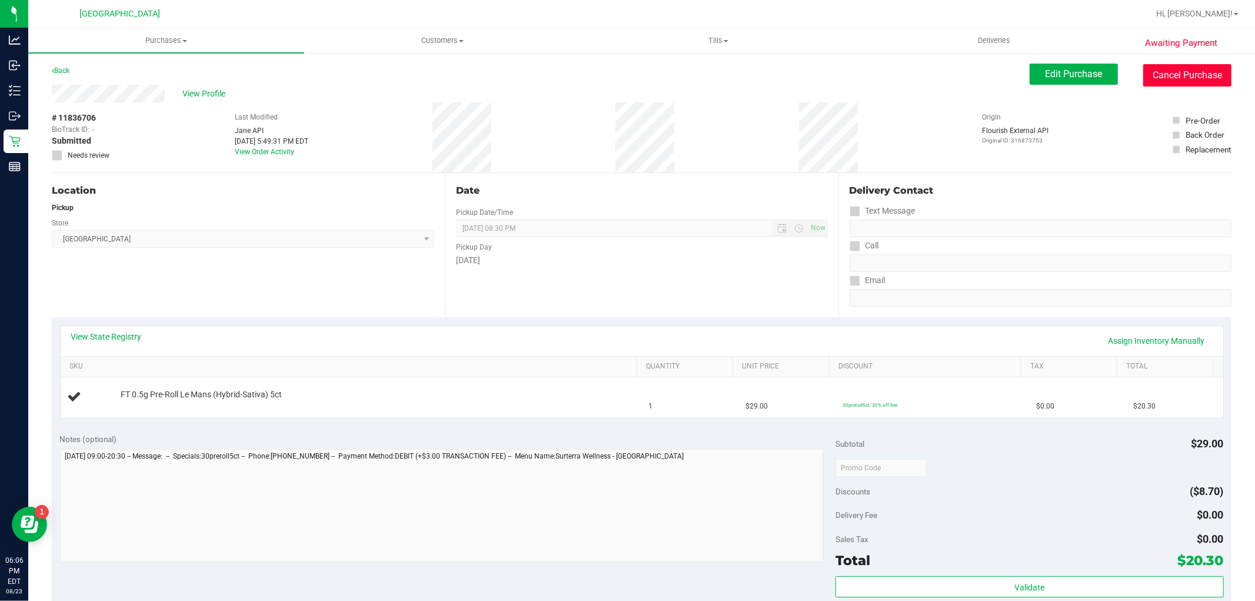
click at [1186, 84] on button "Cancel Purchase" at bounding box center [1187, 75] width 88 height 22
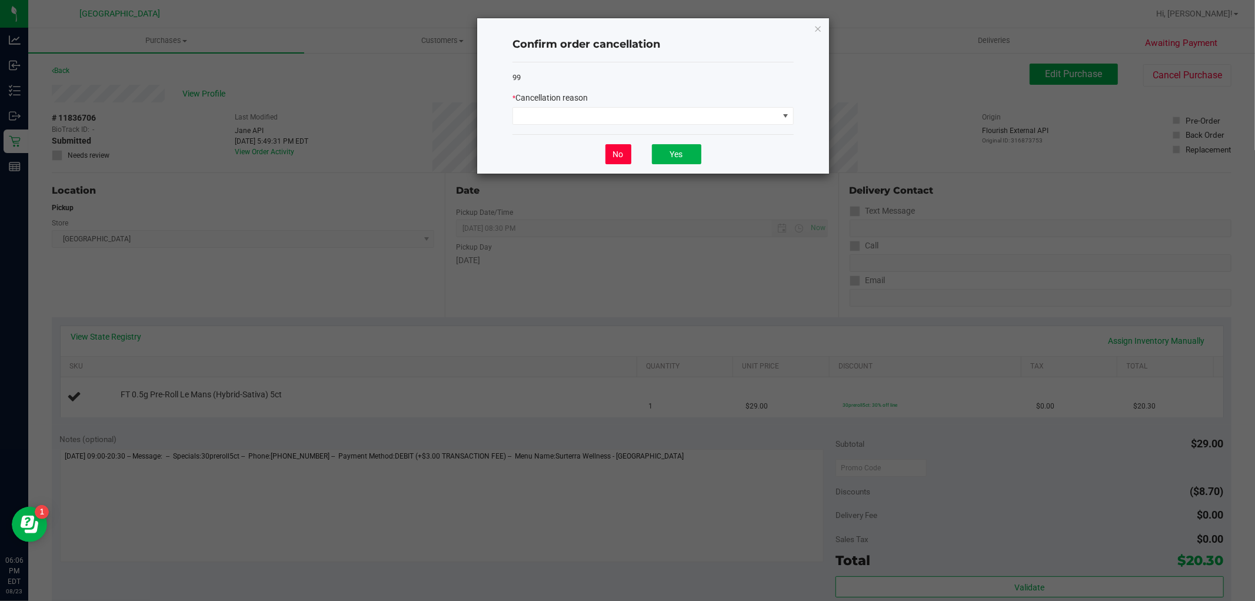
click at [608, 155] on button "No" at bounding box center [619, 154] width 26 height 20
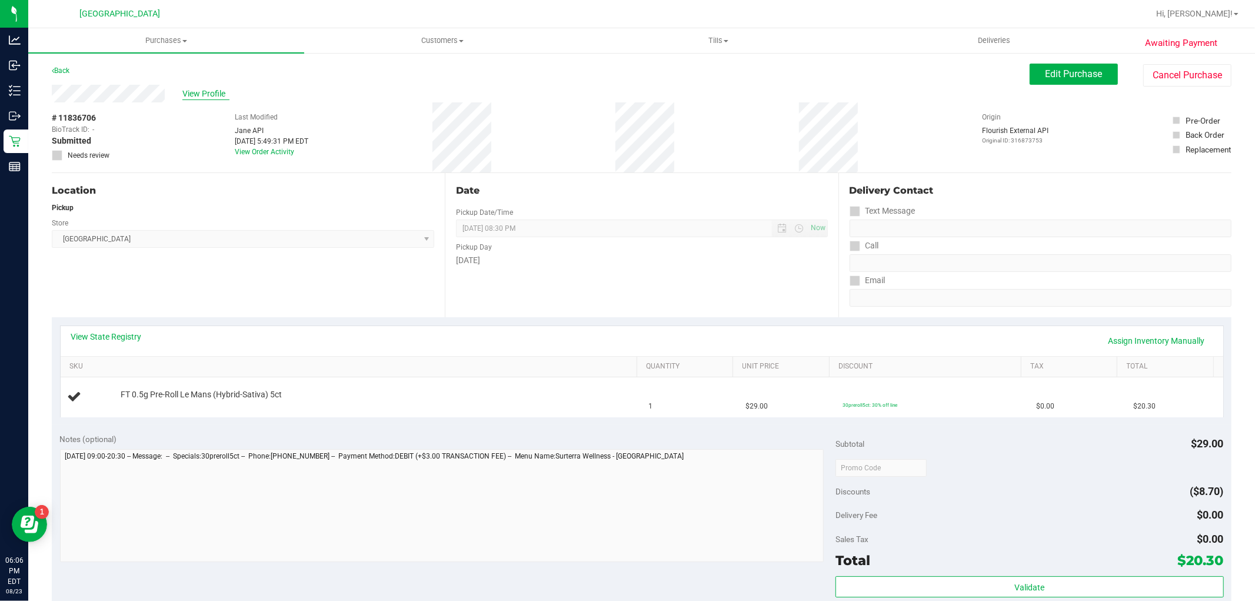
click at [195, 91] on span "View Profile" at bounding box center [205, 94] width 47 height 12
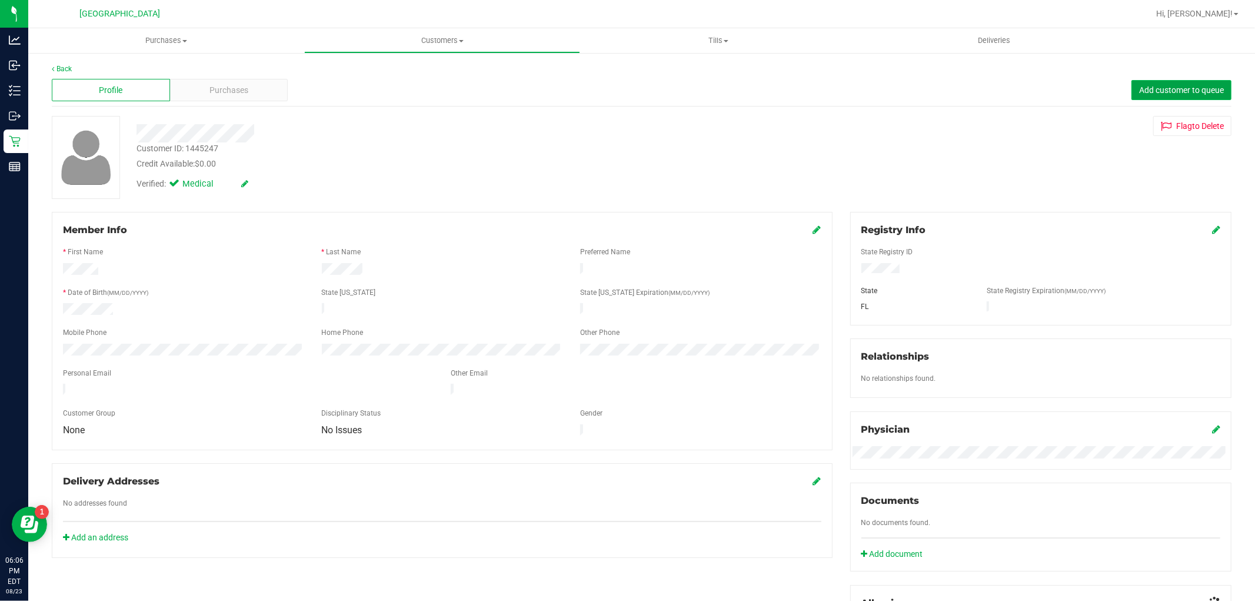
click at [1178, 87] on span "Add customer to queue" at bounding box center [1181, 89] width 85 height 9
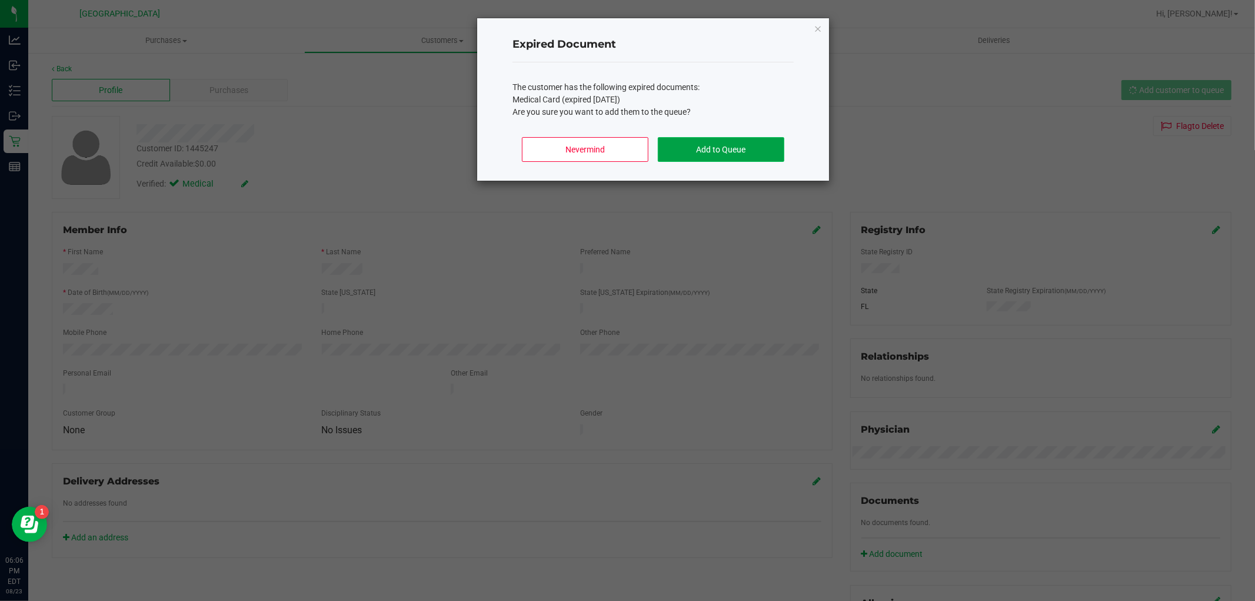
click at [736, 148] on button "Add to Queue" at bounding box center [721, 149] width 127 height 25
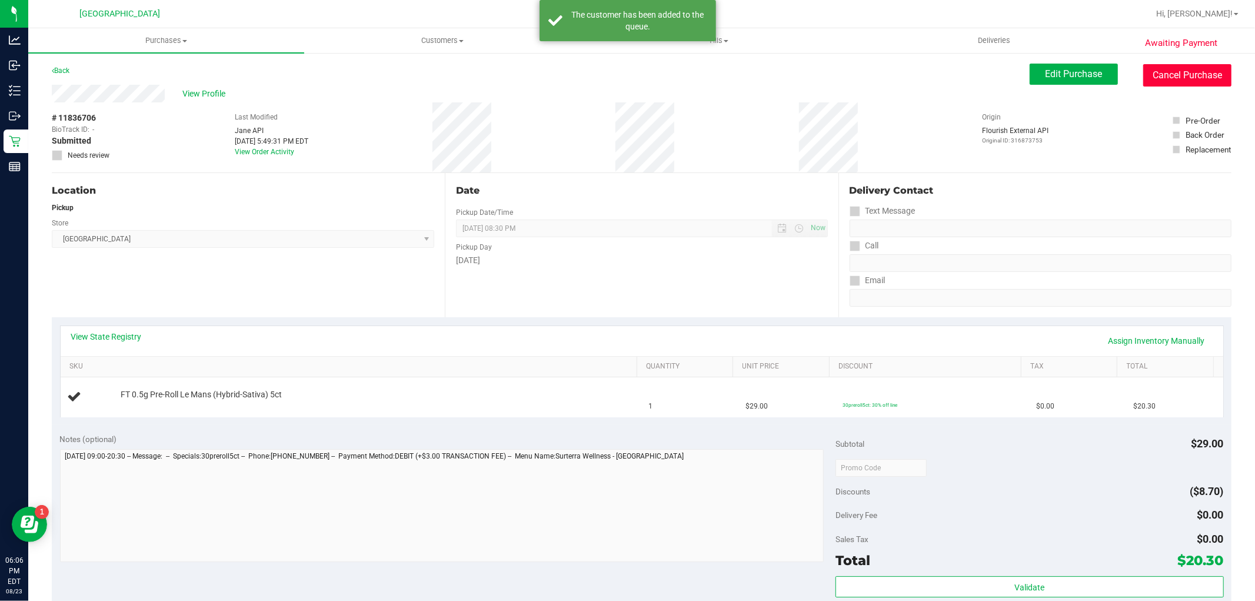
click at [1155, 75] on button "Cancel Purchase" at bounding box center [1187, 75] width 88 height 22
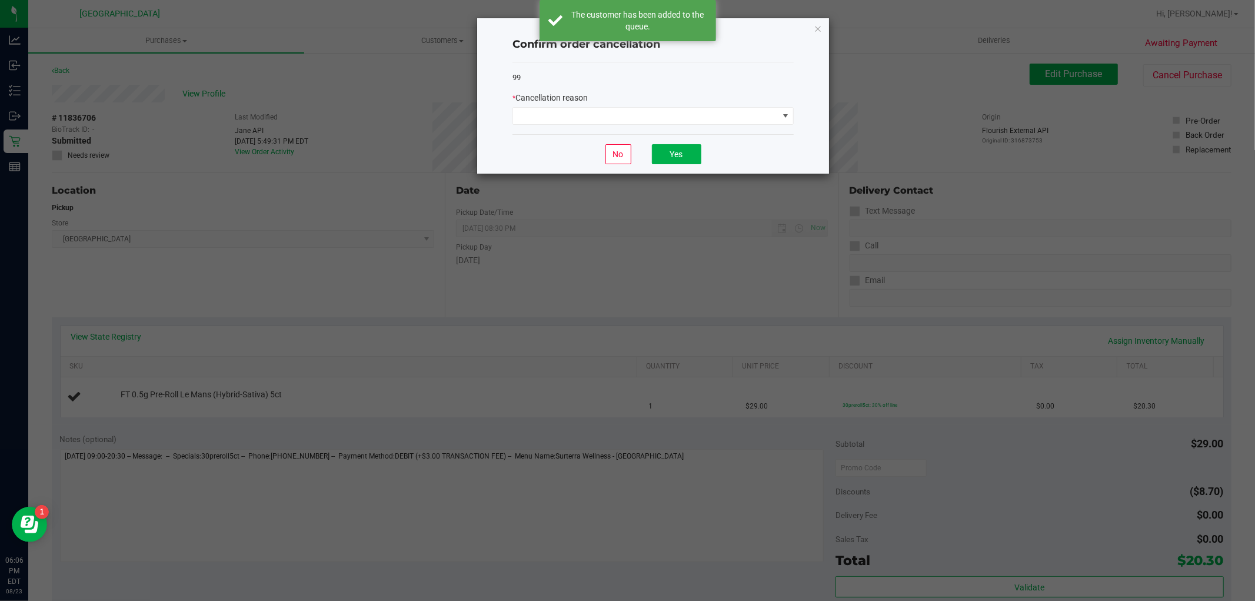
click at [703, 107] on div "* Cancellation reason" at bounding box center [653, 108] width 281 height 33
click at [703, 118] on span at bounding box center [645, 116] width 265 height 16
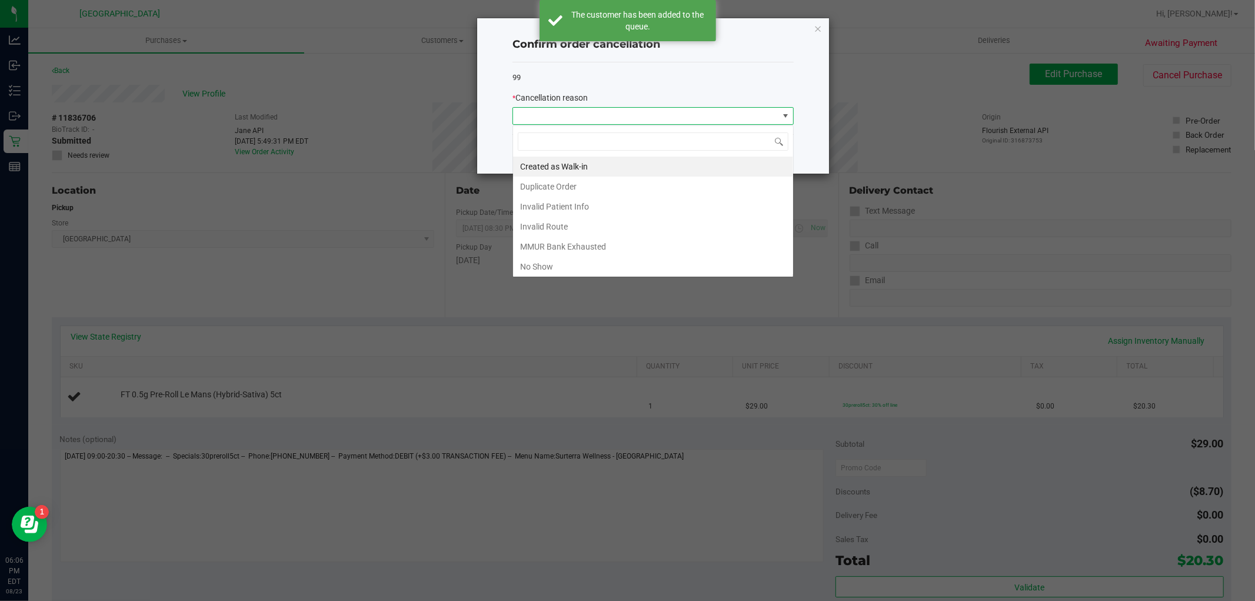
scroll to position [18, 281]
click at [646, 270] on li "No Show" at bounding box center [653, 267] width 280 height 20
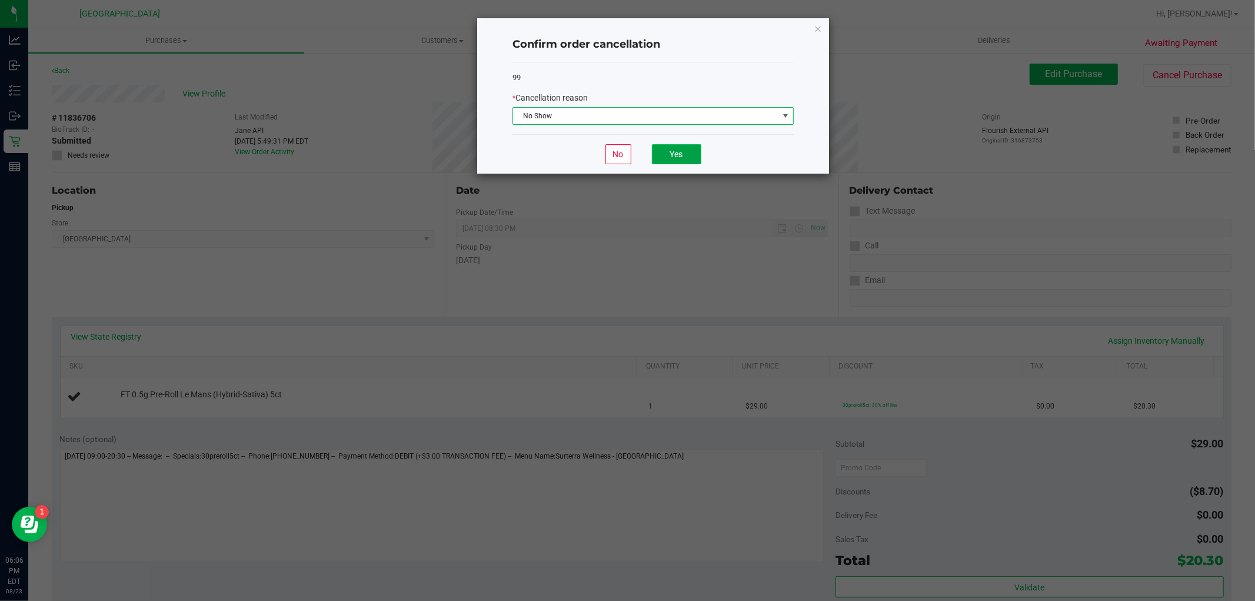
click at [674, 159] on button "Yes" at bounding box center [676, 154] width 49 height 20
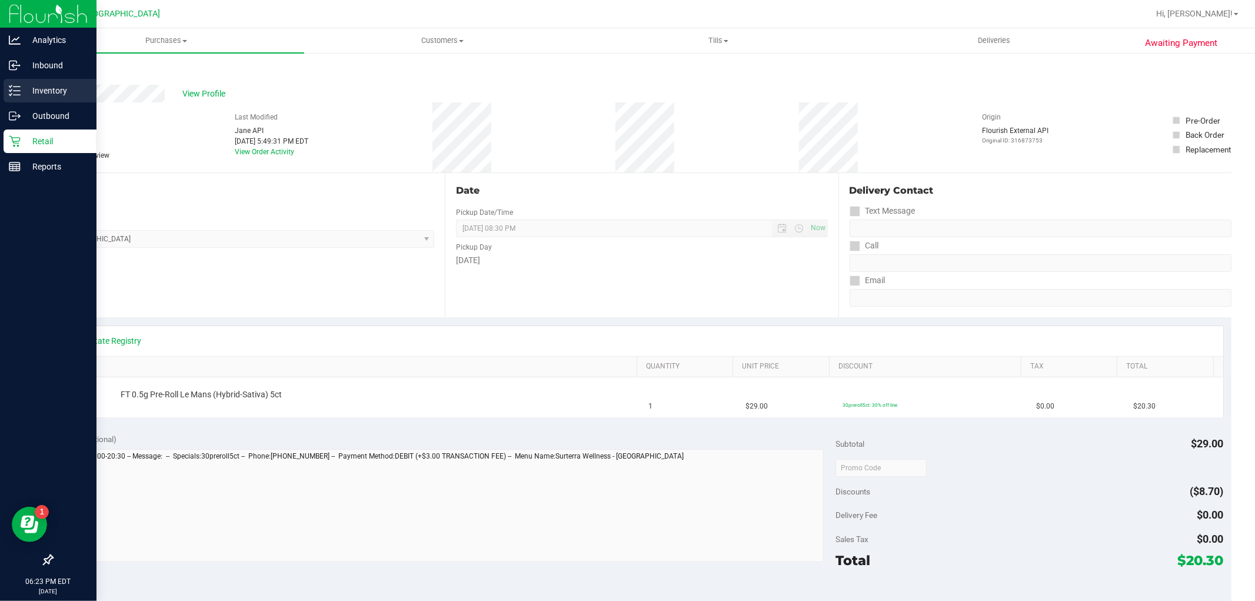
click at [46, 91] on p "Inventory" at bounding box center [56, 91] width 71 height 14
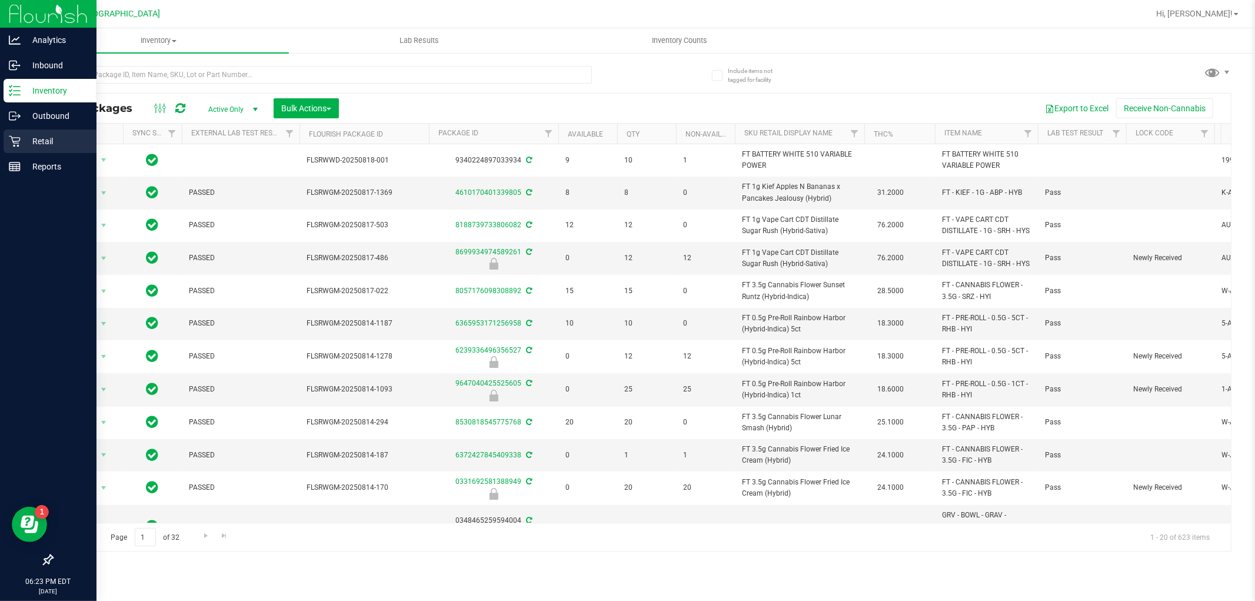
click at [45, 134] on p "Retail" at bounding box center [56, 141] width 71 height 14
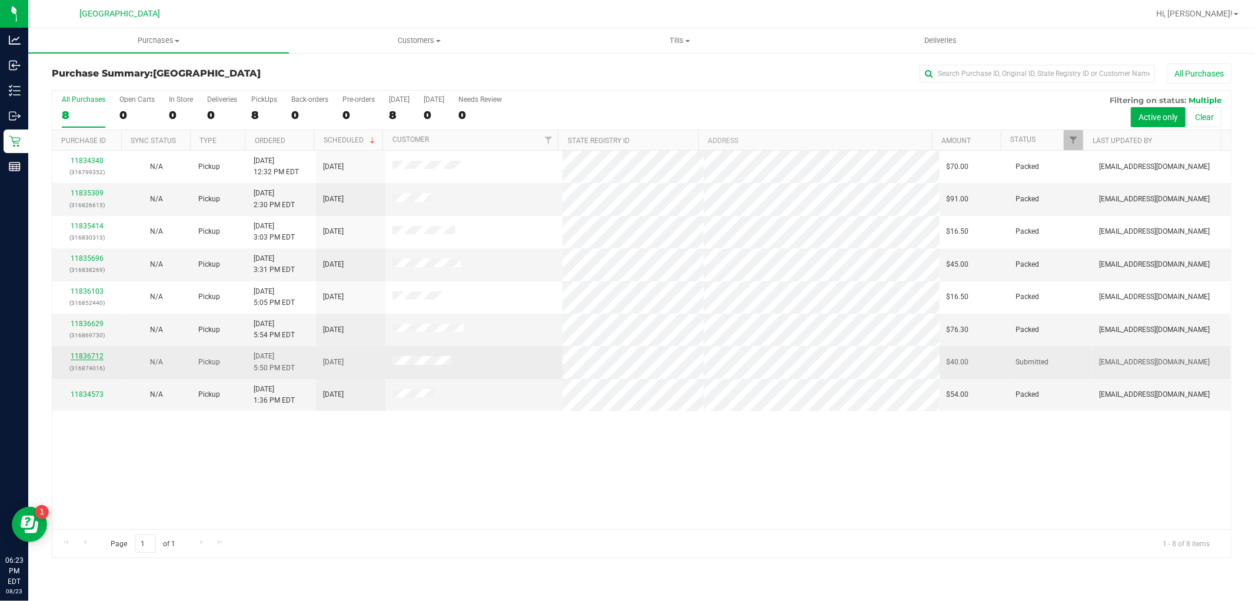
click at [84, 355] on link "11836712" at bounding box center [87, 356] width 33 height 8
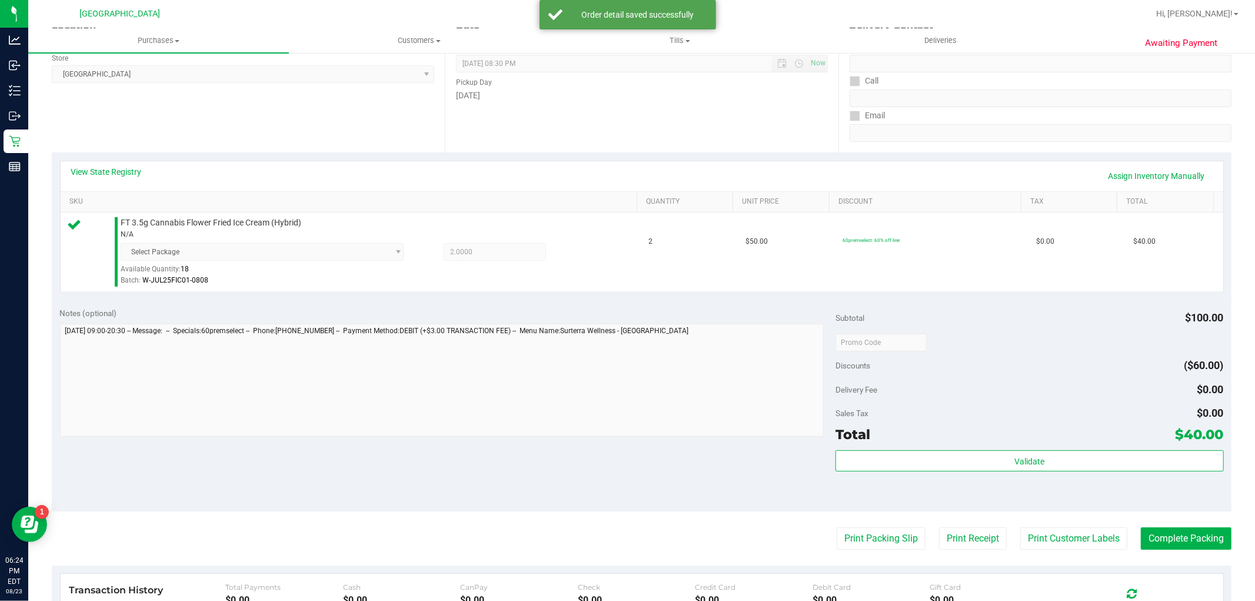
scroll to position [261, 0]
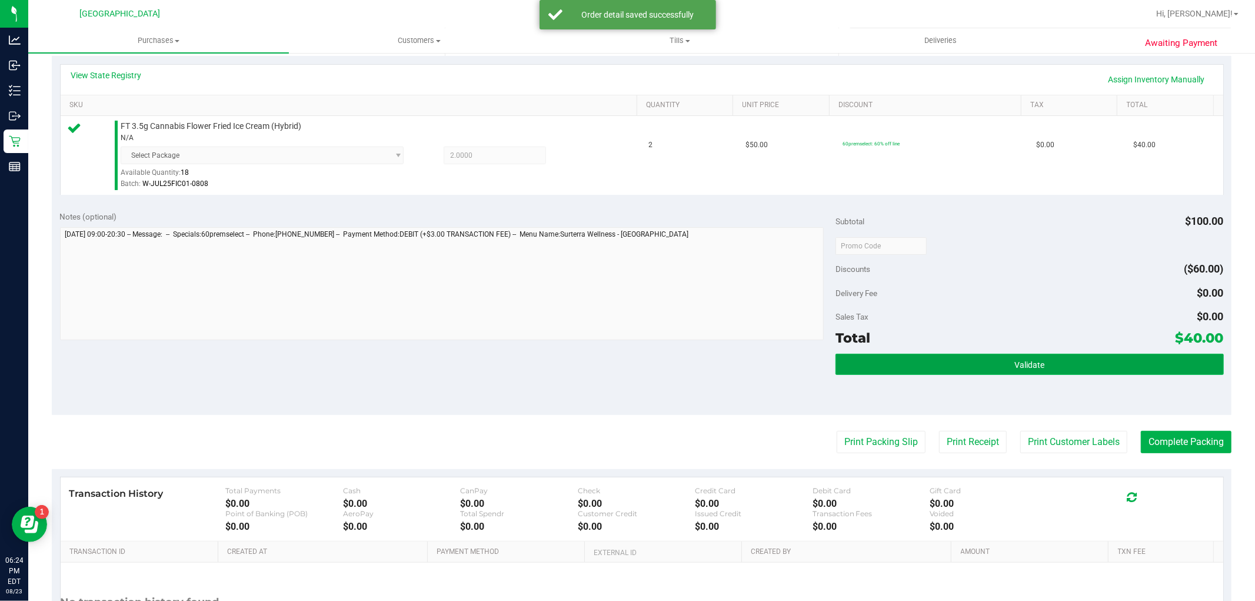
click at [858, 365] on button "Validate" at bounding box center [1030, 364] width 388 height 21
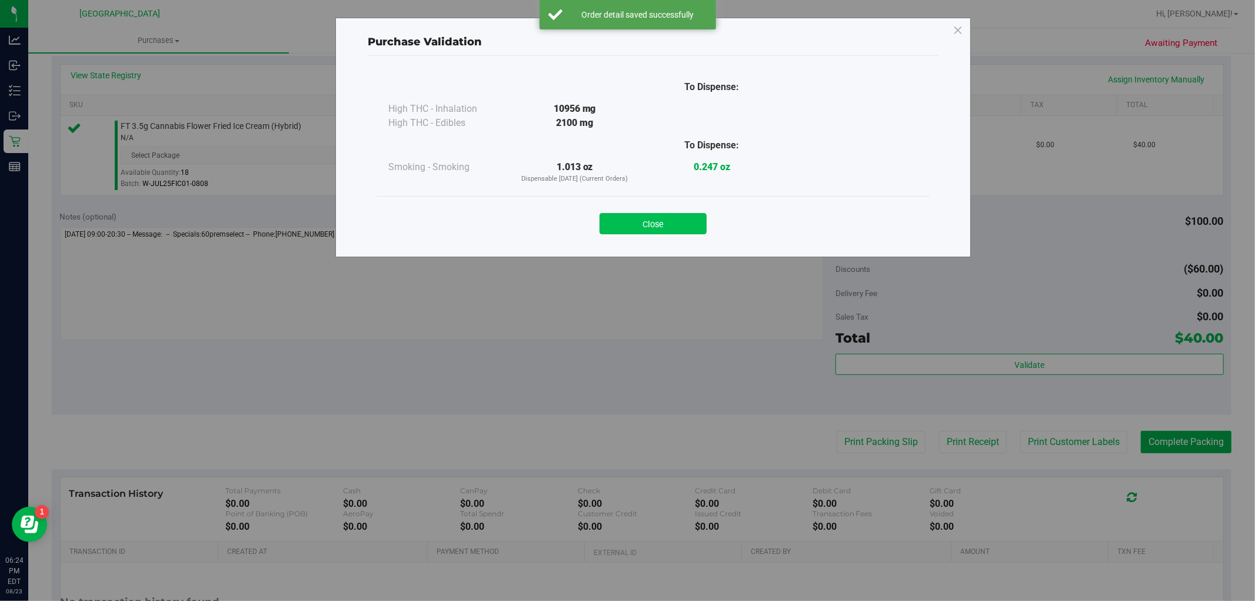
click at [683, 227] on button "Close" at bounding box center [653, 223] width 107 height 21
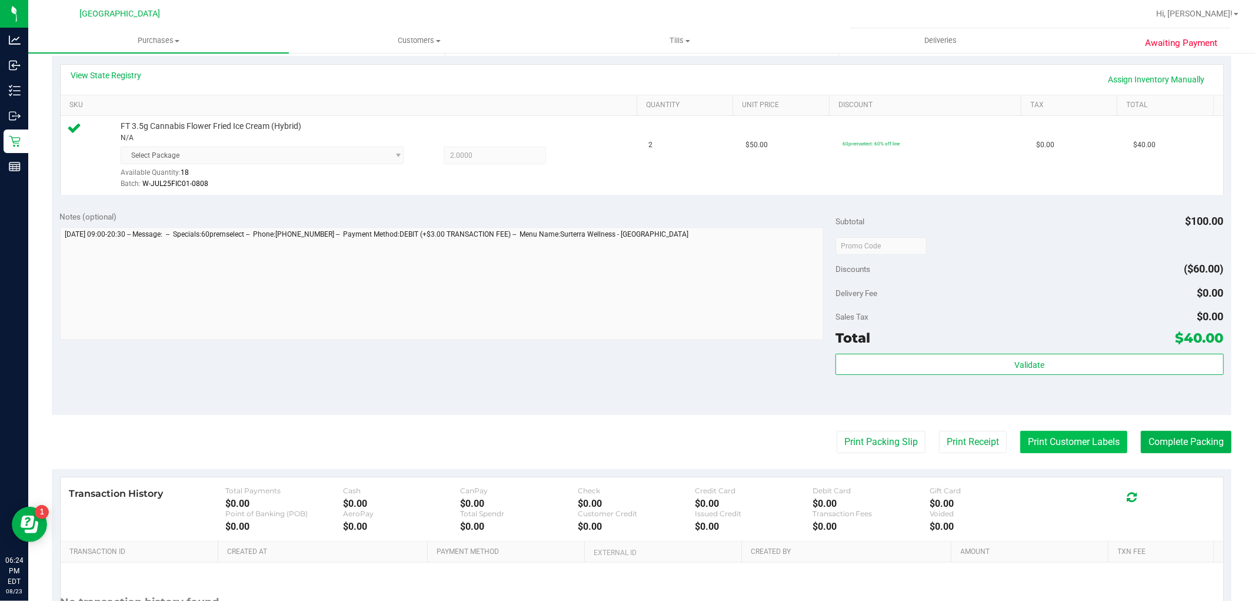
click at [1043, 434] on button "Print Customer Labels" at bounding box center [1073, 442] width 107 height 22
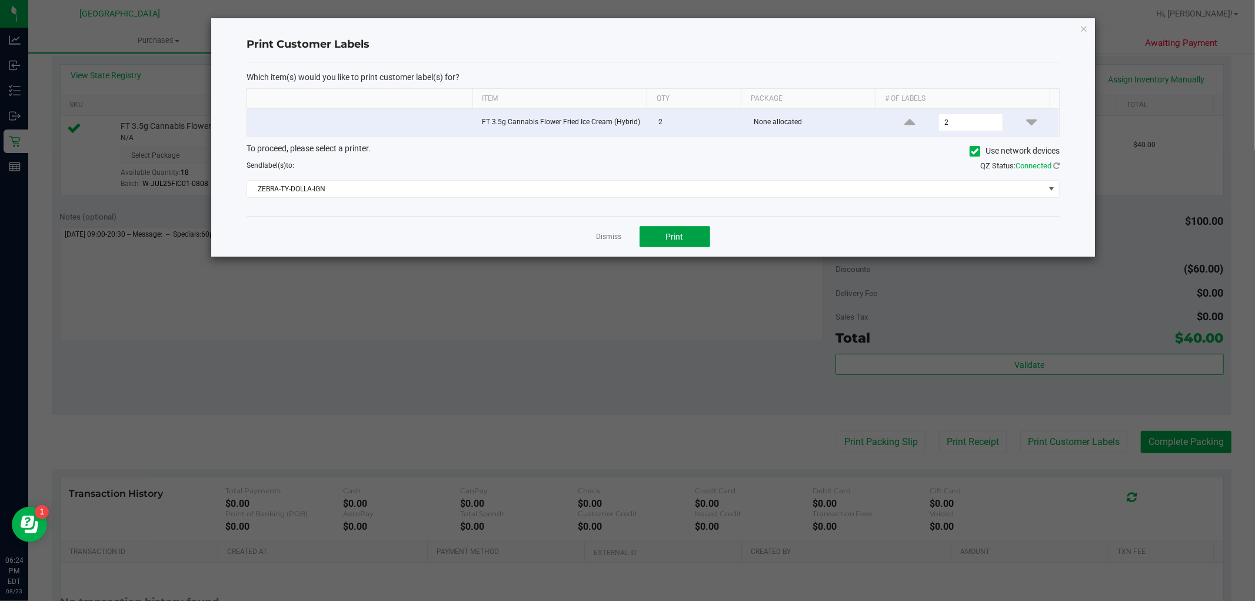
click at [681, 244] on button "Print" at bounding box center [675, 236] width 71 height 21
click at [606, 234] on link "Dismiss" at bounding box center [609, 237] width 25 height 10
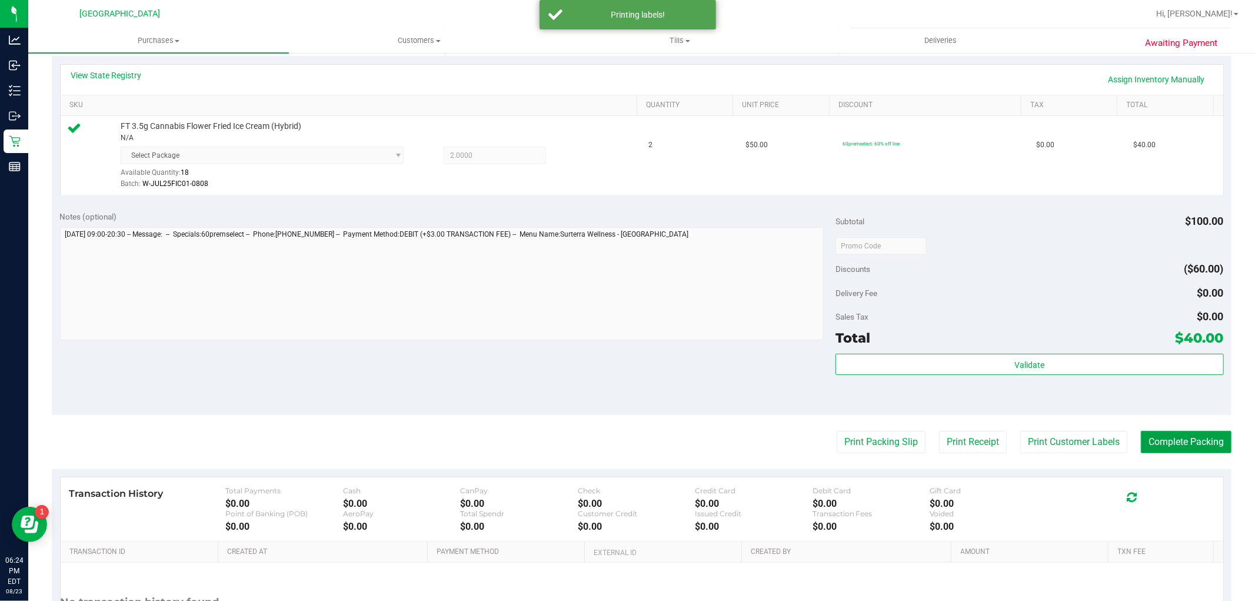
click at [1141, 434] on button "Complete Packing" at bounding box center [1186, 442] width 91 height 22
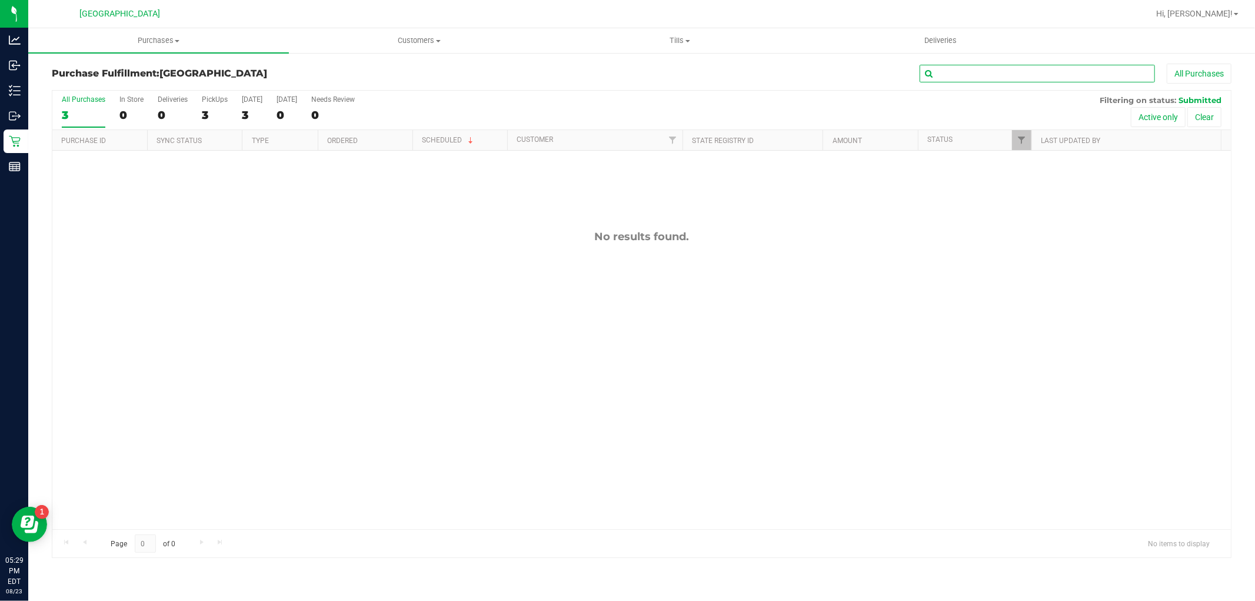
click at [1102, 67] on input "text" at bounding box center [1037, 74] width 235 height 18
paste input "11833816"
type input "11833816"
click at [1022, 139] on span "Filter" at bounding box center [1021, 139] width 9 height 9
click at [1027, 224] on input "Completed" at bounding box center [1028, 222] width 8 height 8
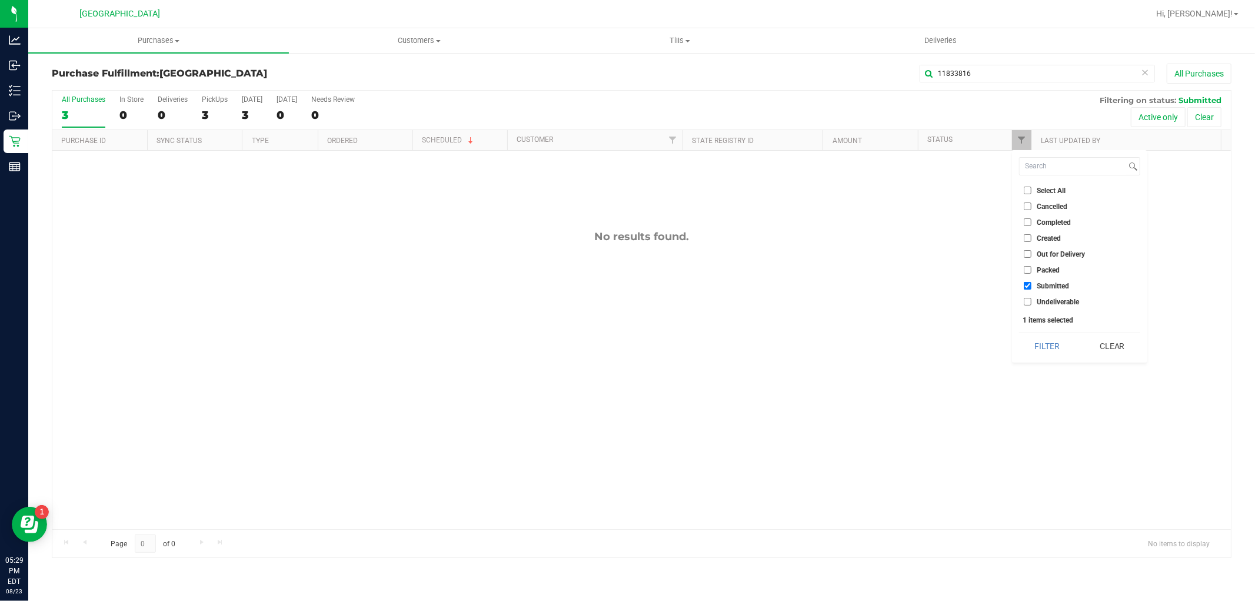
checkbox input "true"
click at [1045, 340] on button "Filter" at bounding box center [1047, 346] width 56 height 26
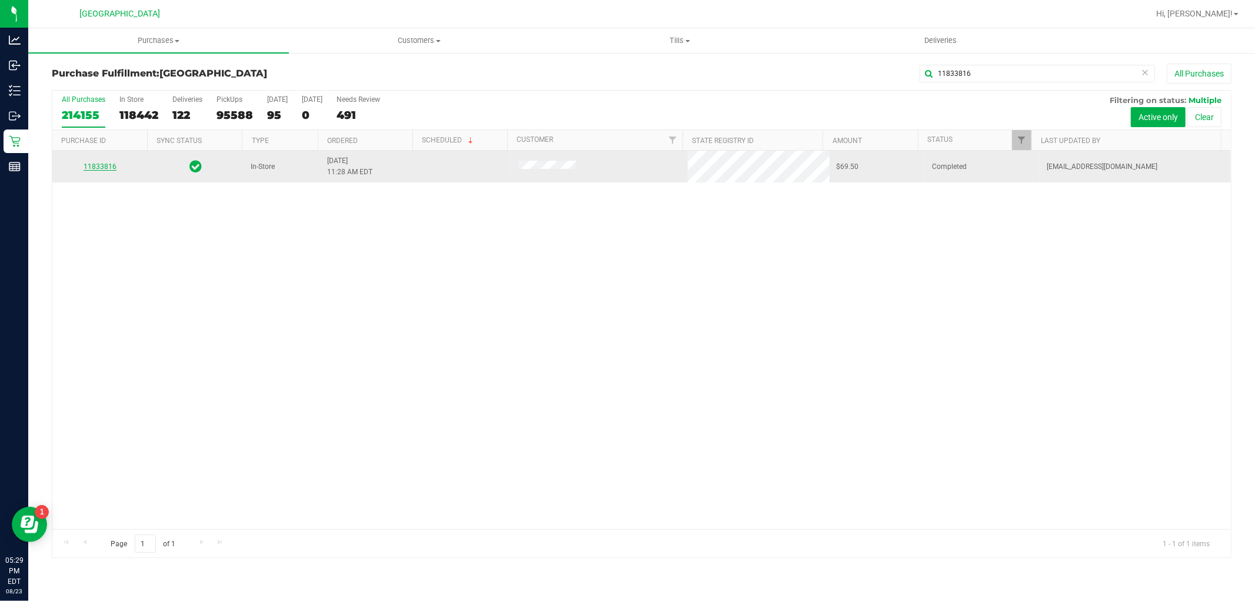
click at [105, 171] on link "11833816" at bounding box center [100, 166] width 33 height 8
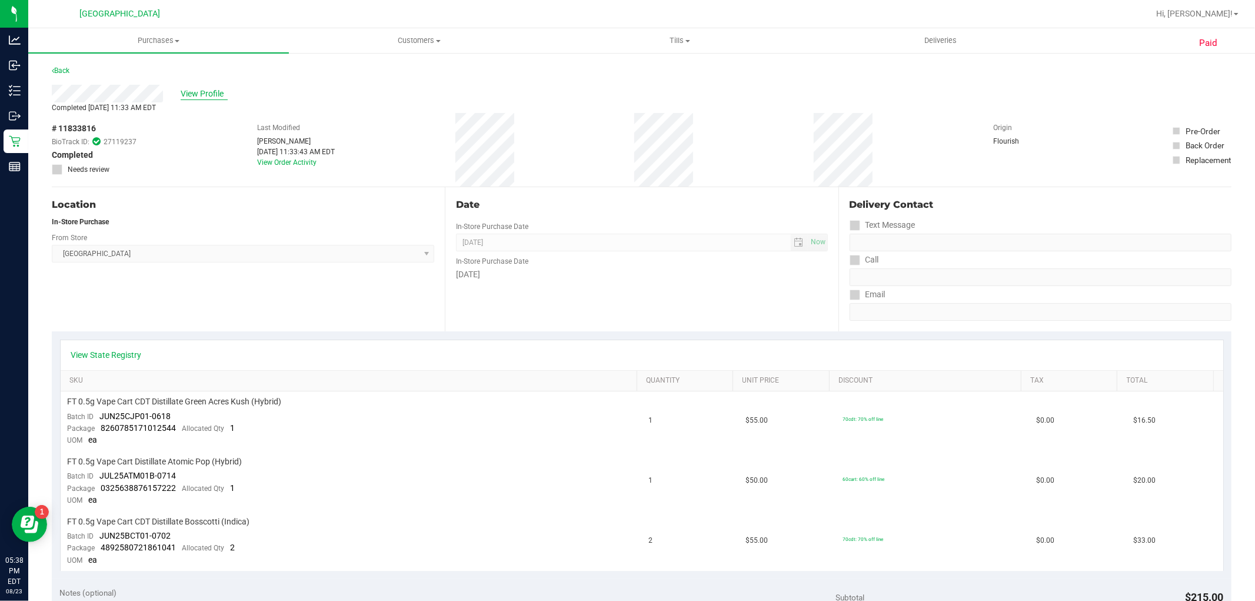
click at [191, 89] on span "View Profile" at bounding box center [204, 94] width 47 height 12
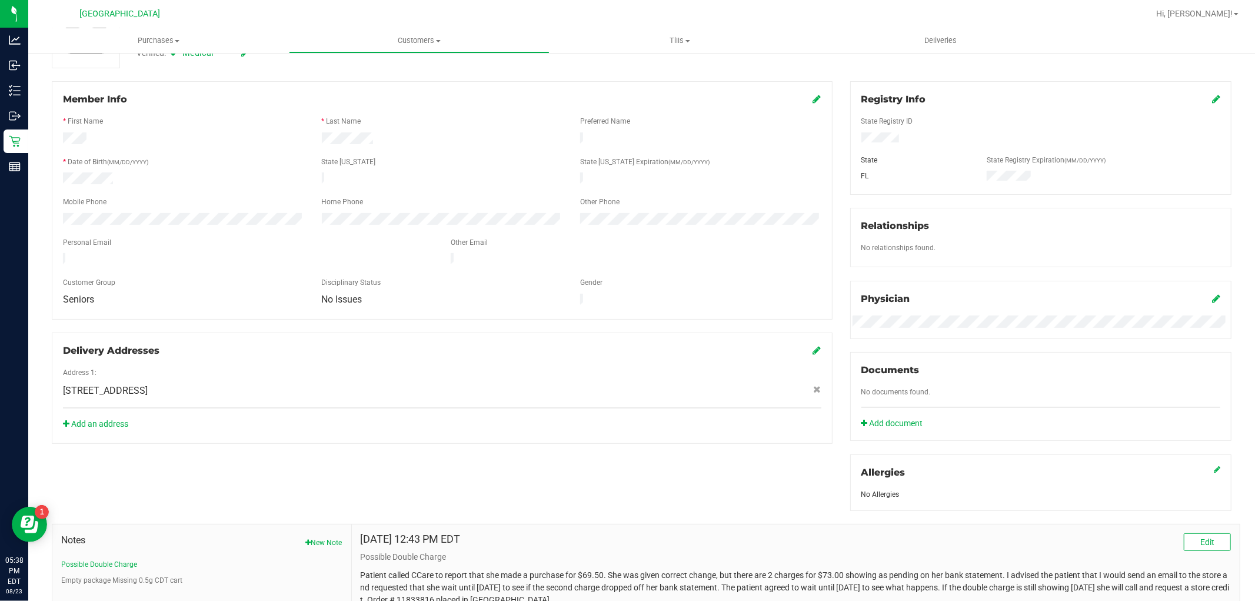
scroll to position [250, 0]
